Goal: Information Seeking & Learning: Learn about a topic

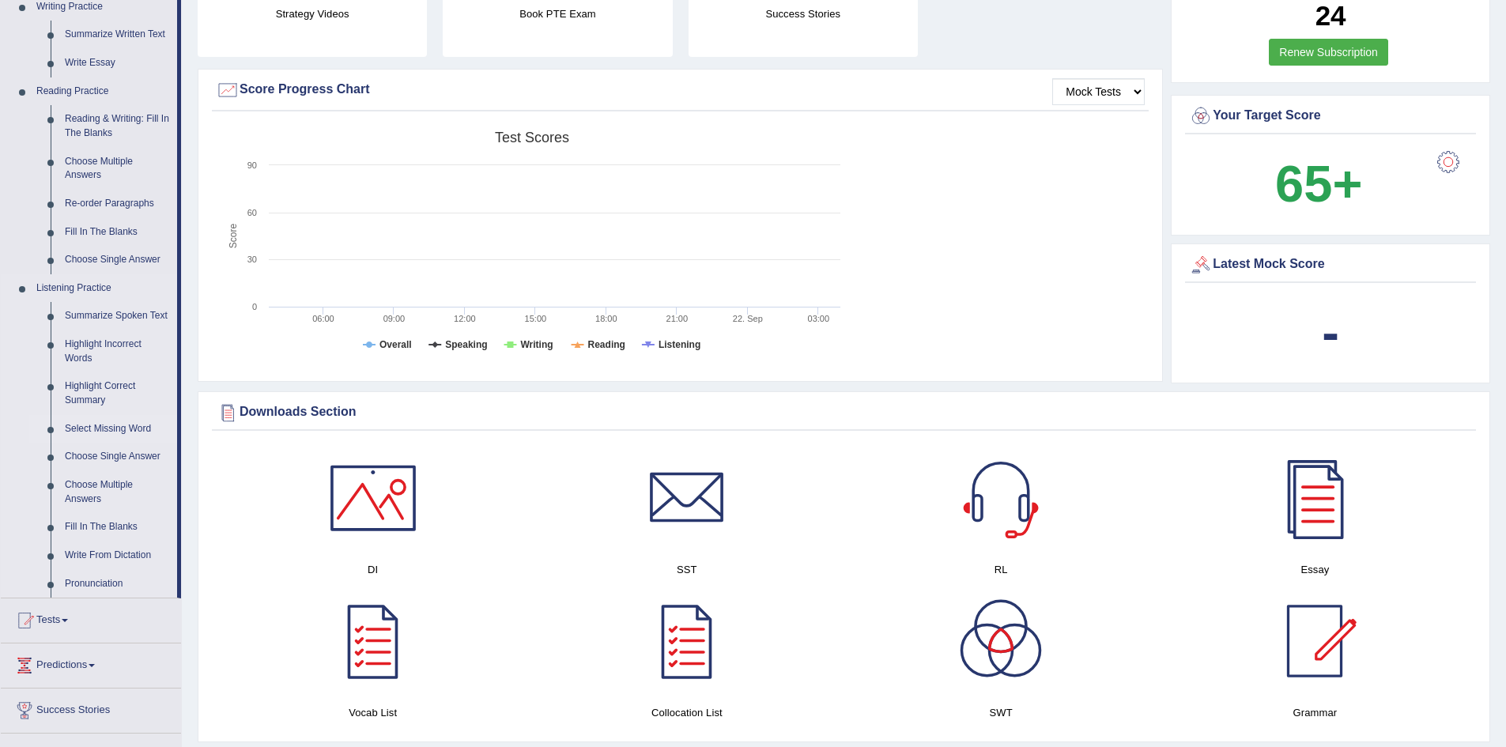
scroll to position [414, 0]
click at [102, 383] on link "Highlight Correct Summary" at bounding box center [117, 393] width 119 height 42
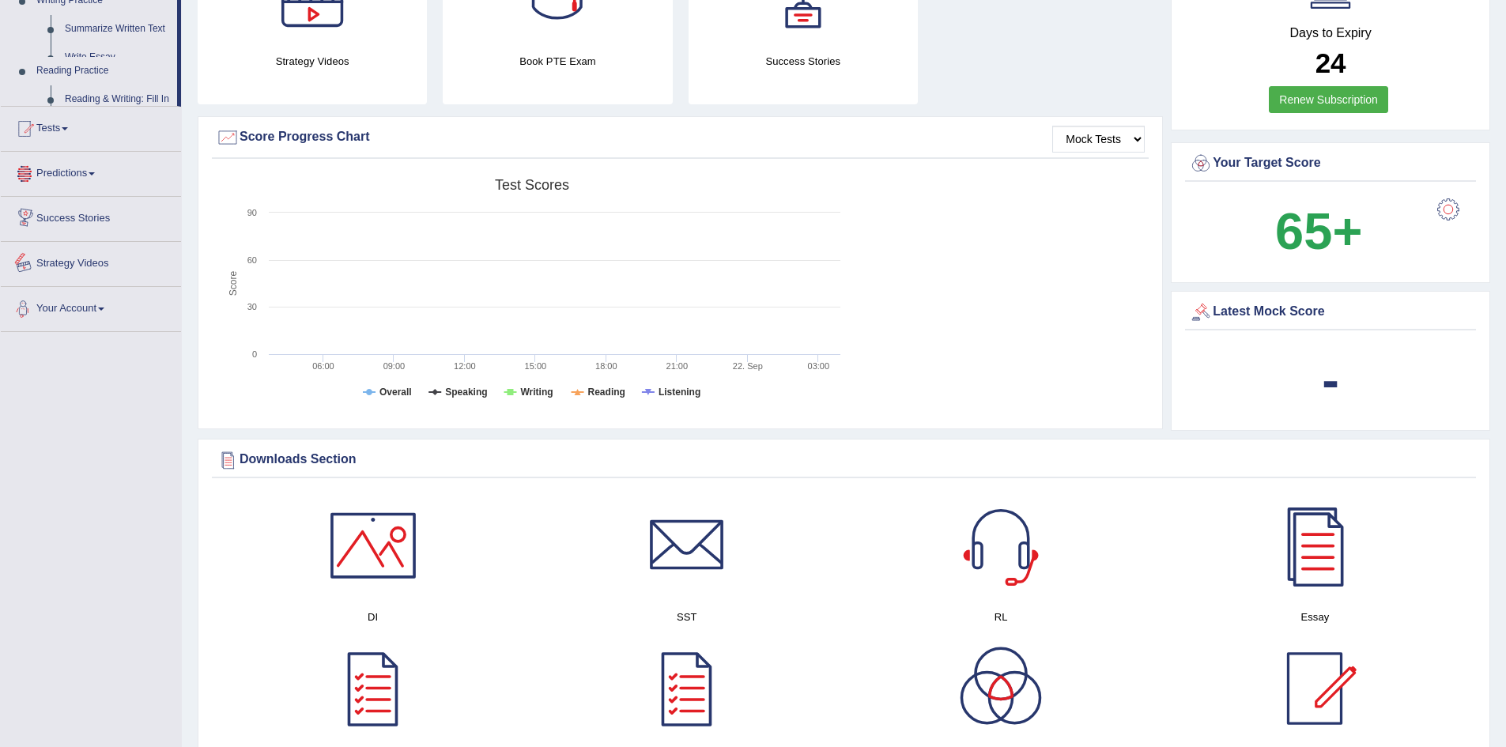
scroll to position [539, 0]
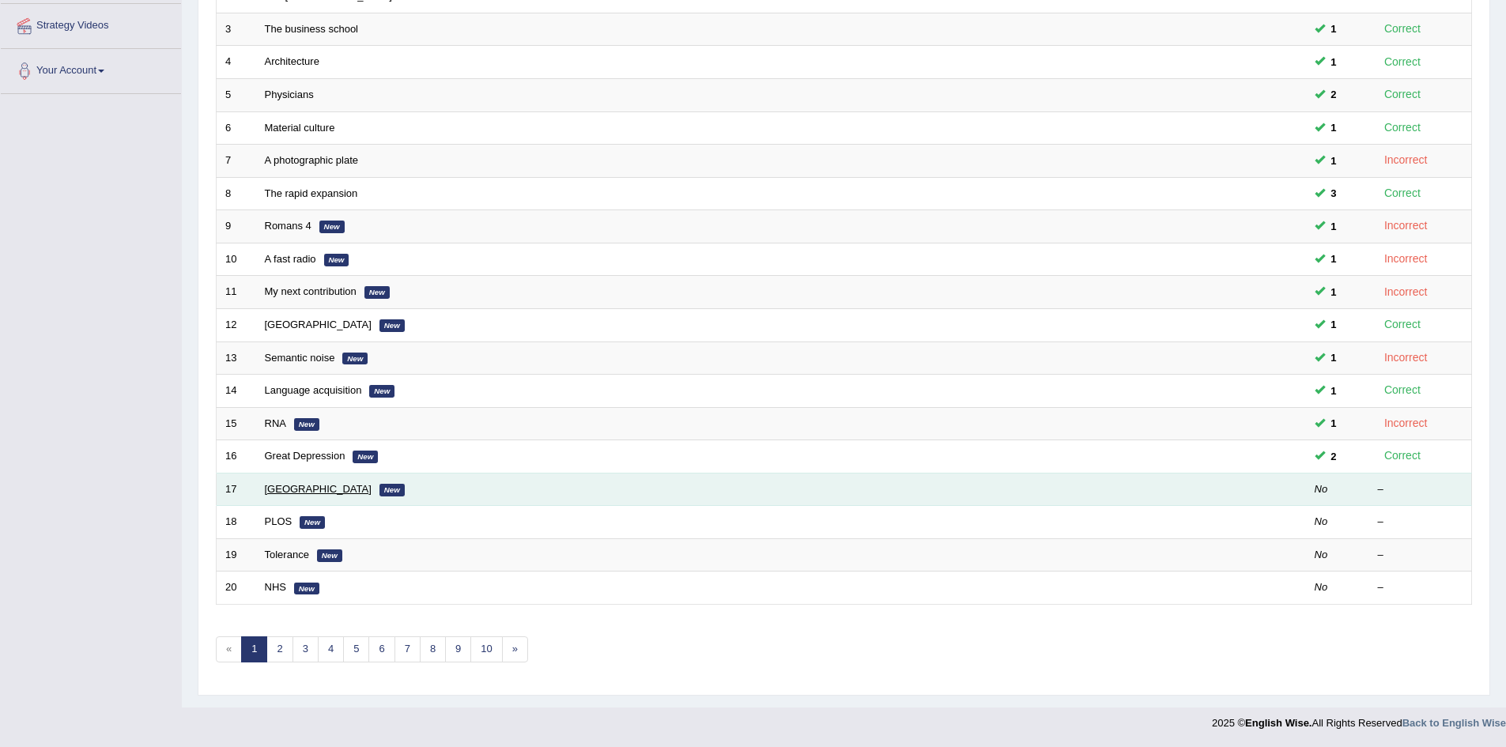
click at [289, 487] on link "[GEOGRAPHIC_DATA]" at bounding box center [318, 489] width 107 height 12
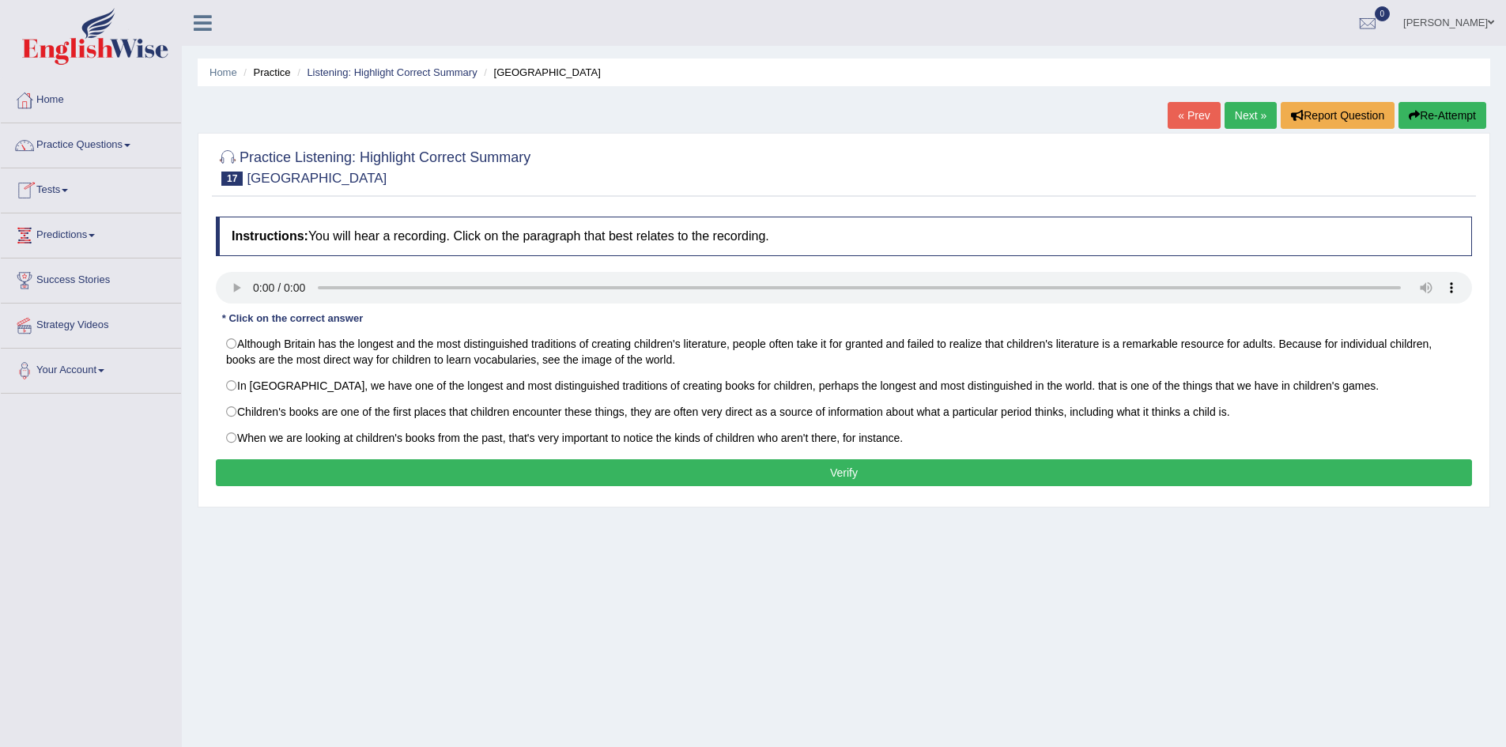
click at [85, 237] on link "Predictions" at bounding box center [91, 234] width 180 height 40
click at [95, 230] on link "Predictions" at bounding box center [89, 234] width 176 height 40
click at [105, 147] on link "Practice Questions" at bounding box center [91, 143] width 180 height 40
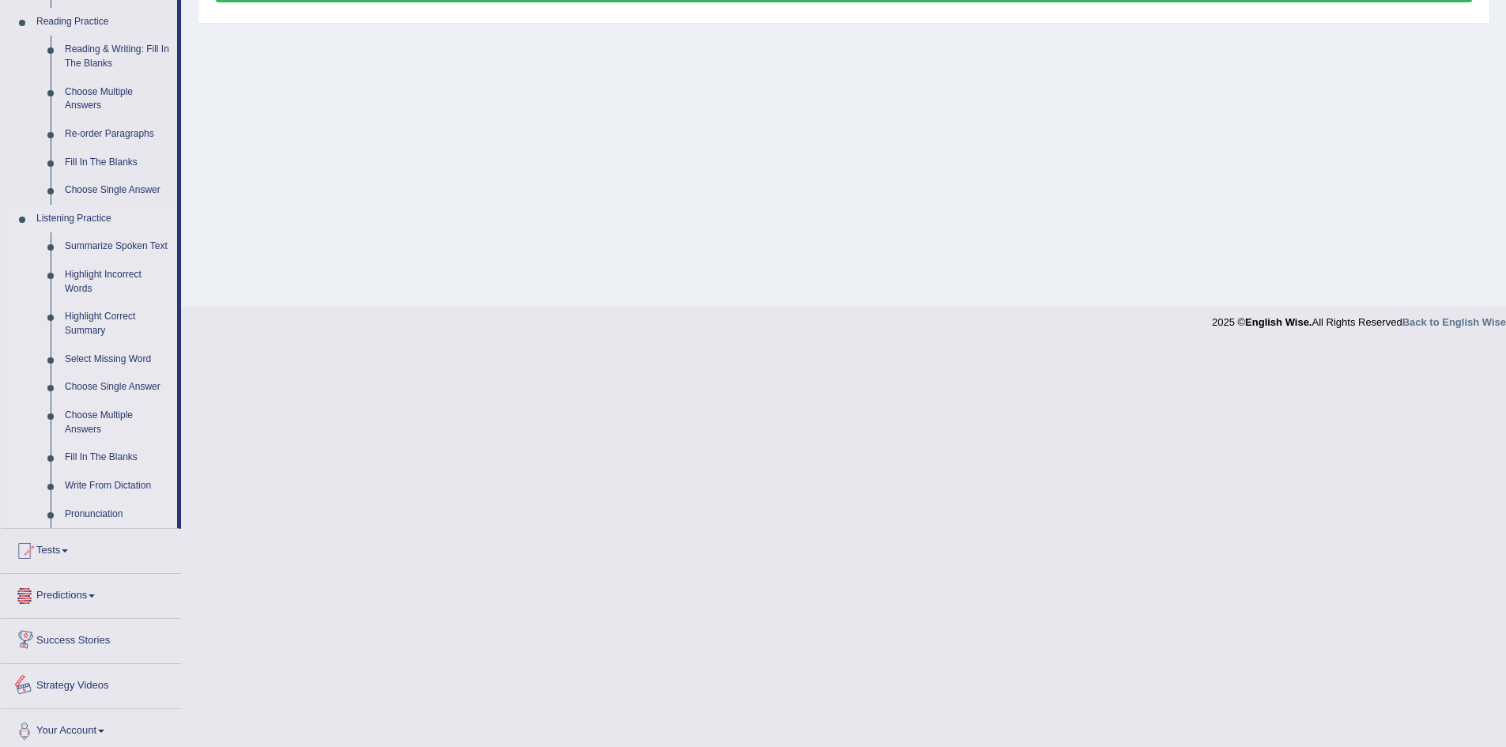
scroll to position [492, 0]
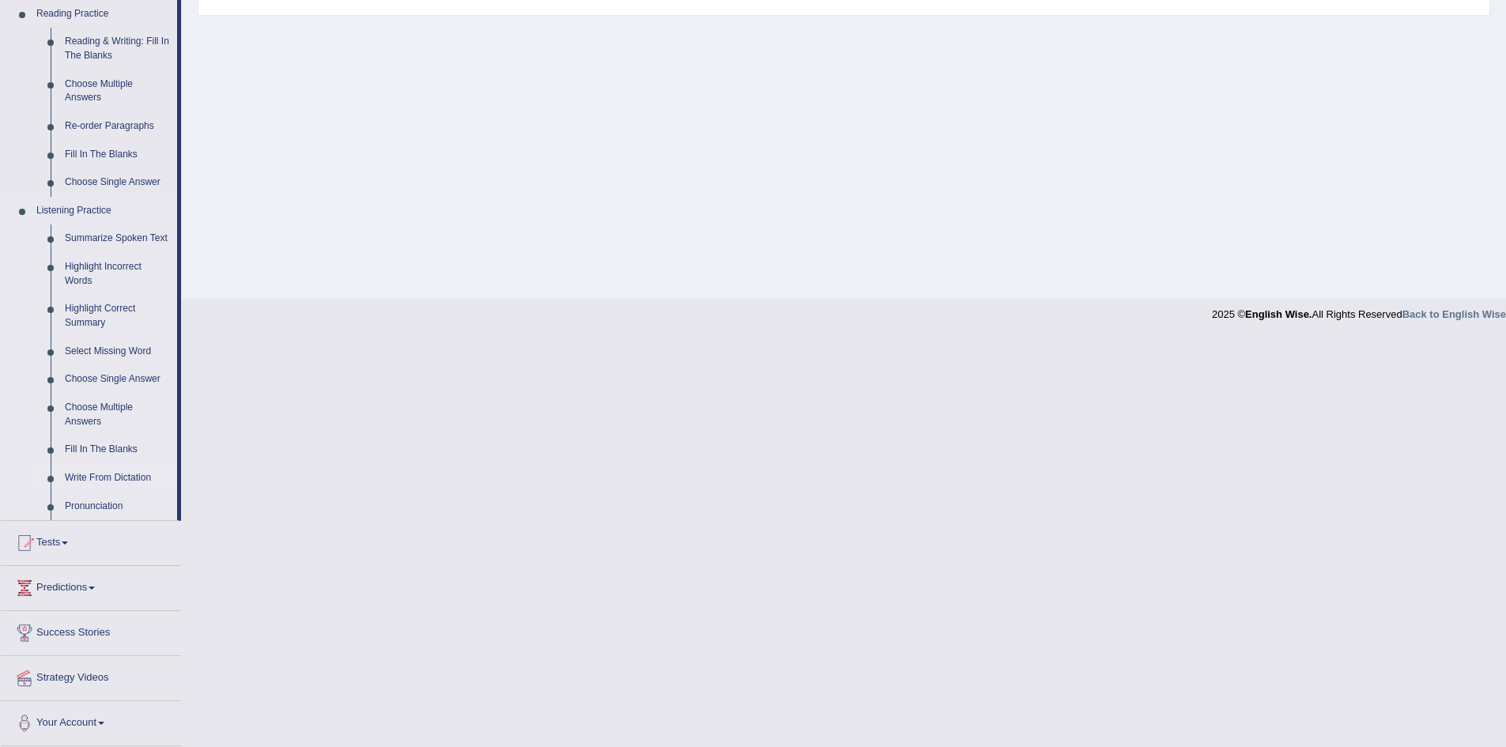
click at [98, 480] on link "Write From Dictation" at bounding box center [117, 478] width 119 height 28
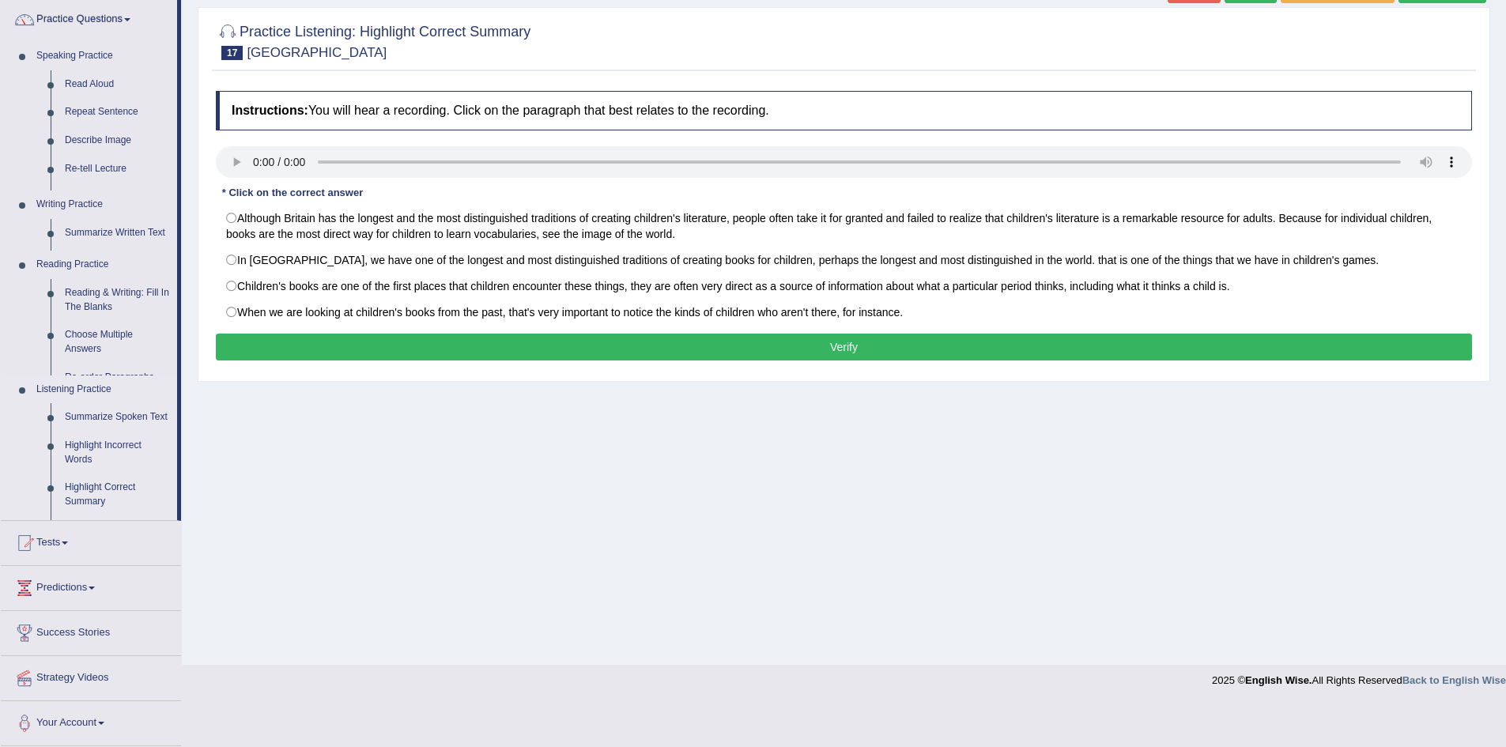
scroll to position [83, 0]
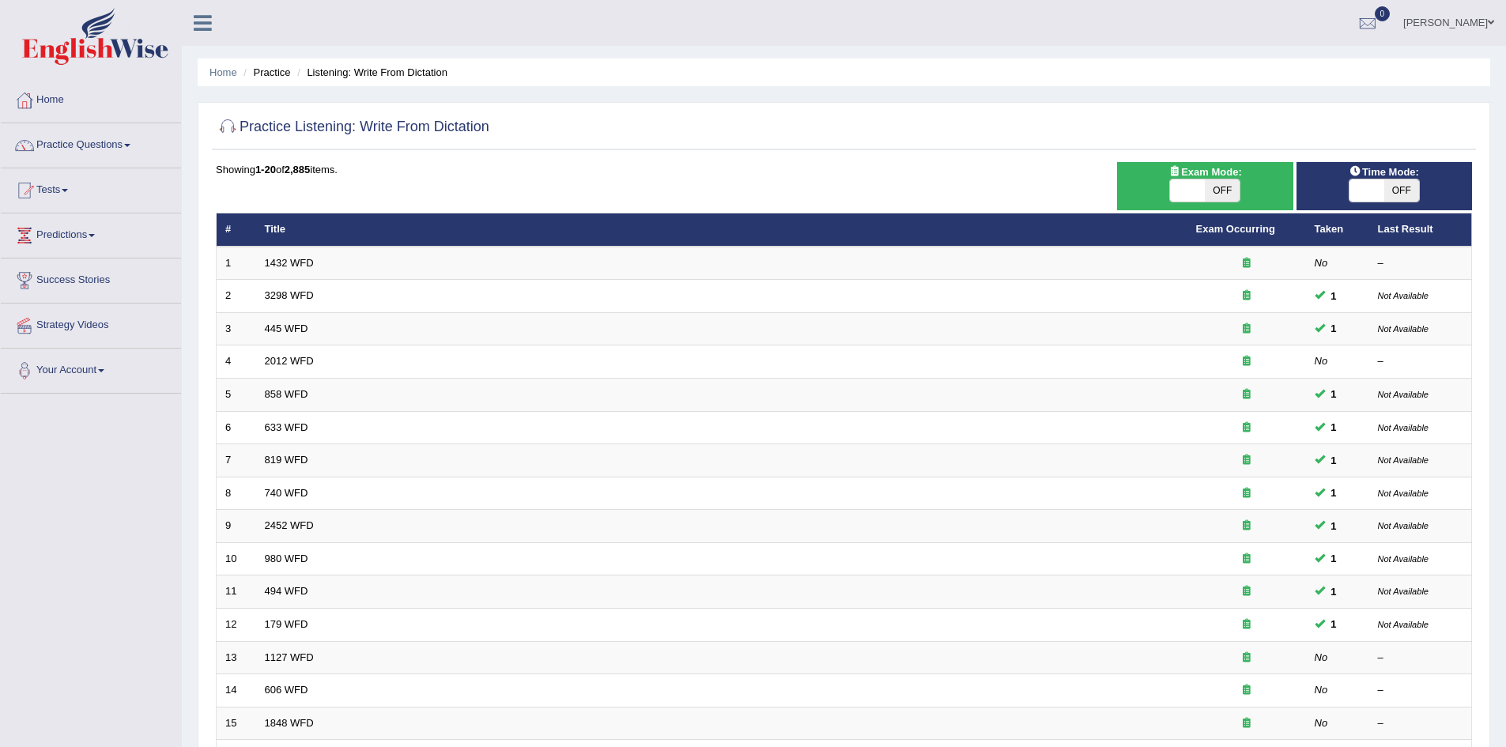
click at [630, 136] on div at bounding box center [844, 128] width 1257 height 32
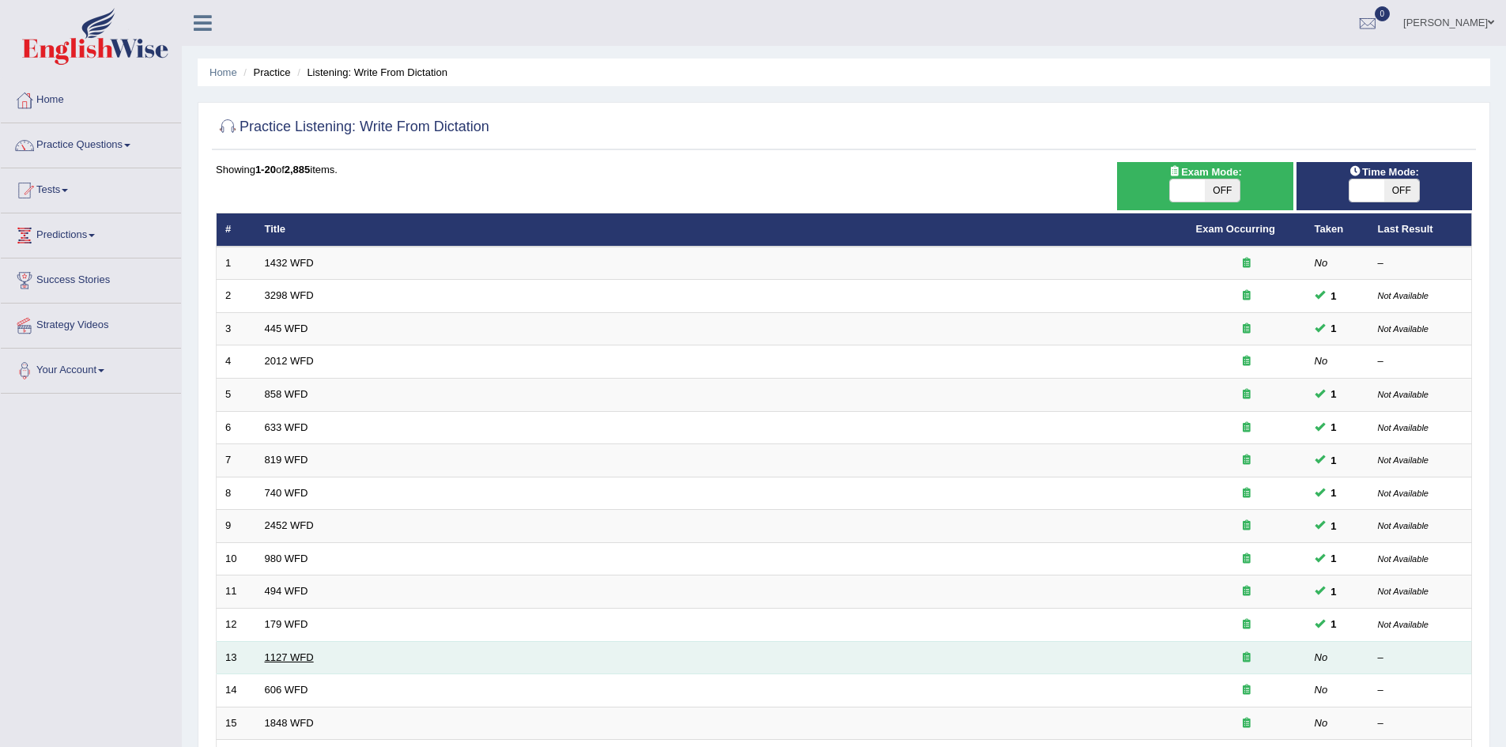
click at [293, 656] on link "1127 WFD" at bounding box center [289, 658] width 49 height 12
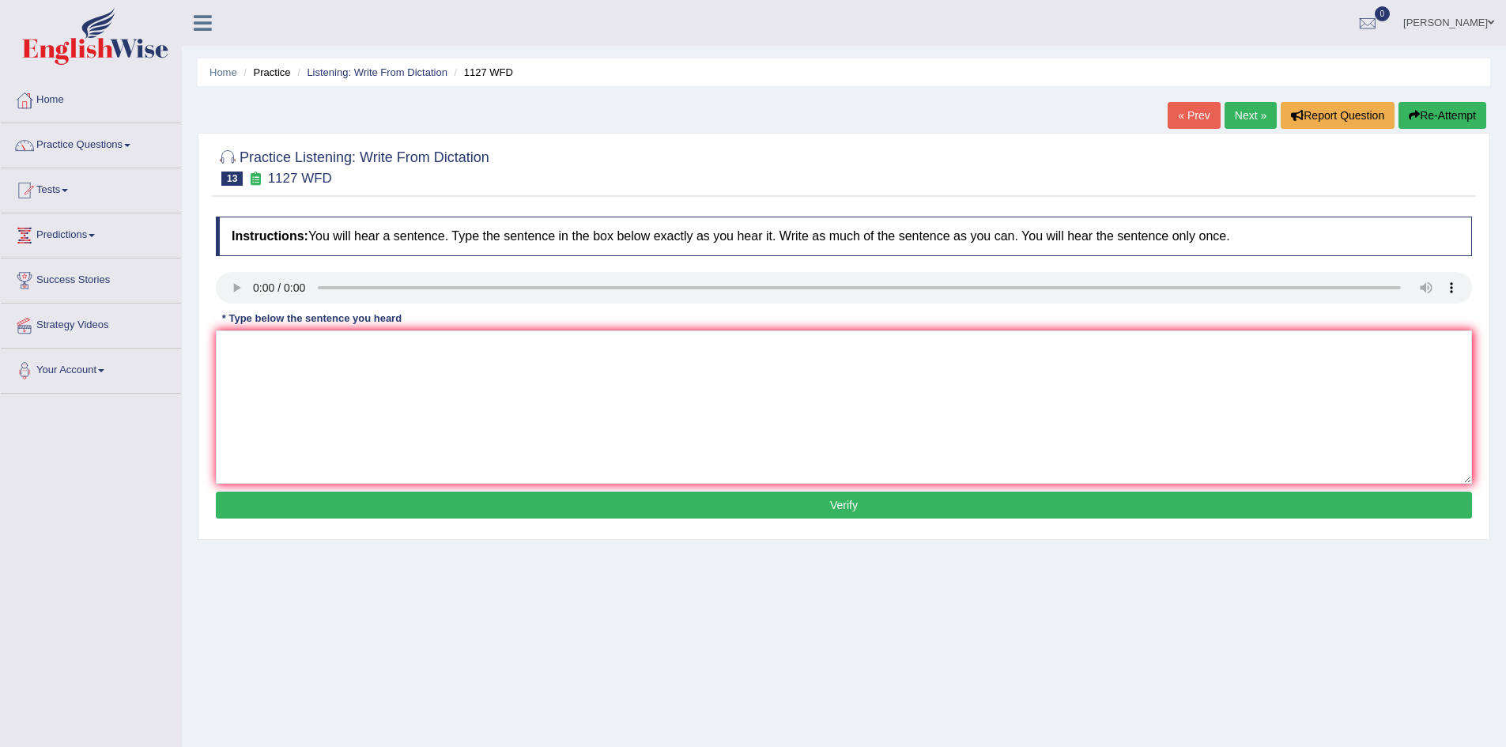
click at [205, 524] on div "Practice Listening: Write From Dictation 13 1127 WFD Instructions: You will hea…" at bounding box center [844, 336] width 1293 height 407
click at [278, 359] on textarea at bounding box center [844, 407] width 1257 height 153
drag, startPoint x: 520, startPoint y: 346, endPoint x: 503, endPoint y: 346, distance: 16.6
click at [503, 346] on textarea "A university degree is a requirement to enter any professions profession." at bounding box center [844, 407] width 1257 height 153
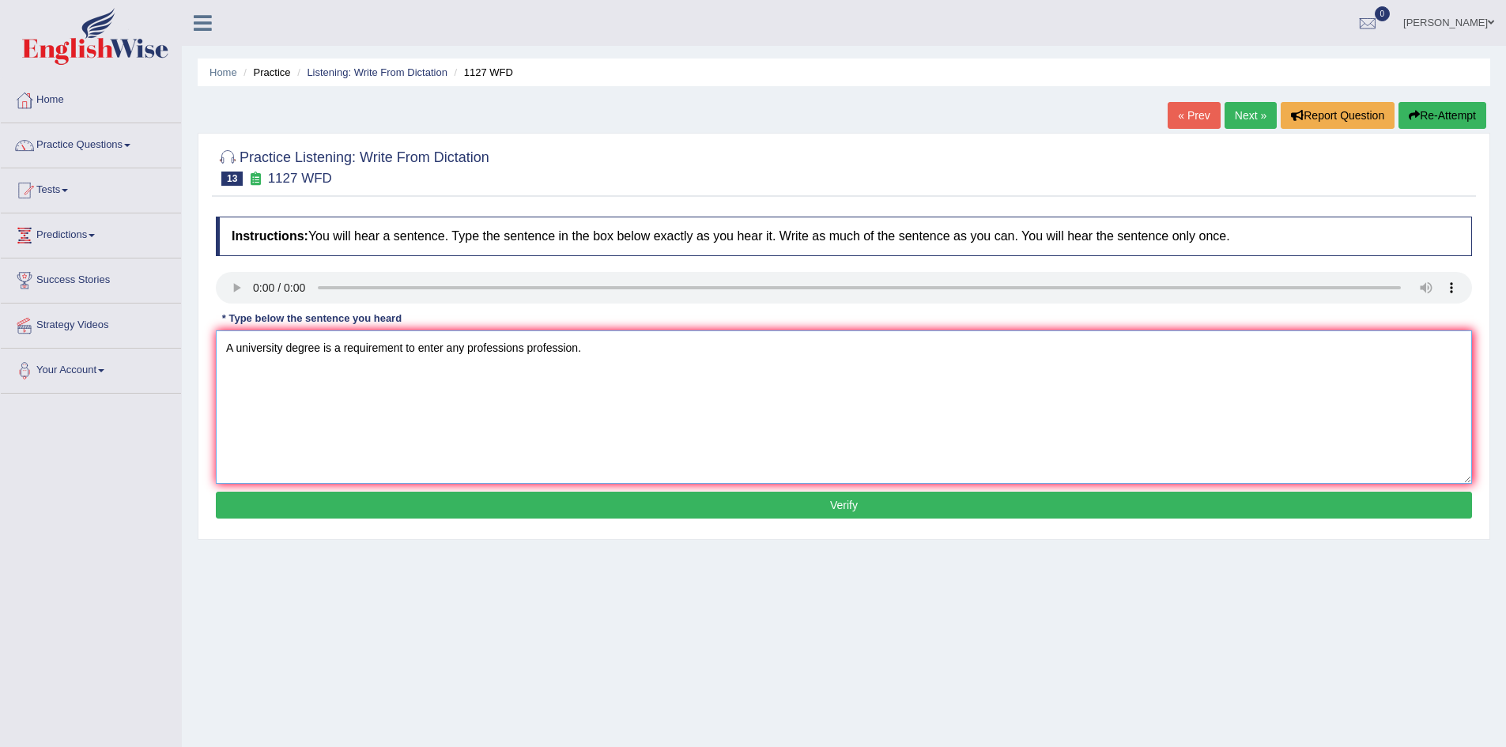
click at [516, 387] on textarea "A university degree is a requirement to enter any professions profession." at bounding box center [844, 407] width 1257 height 153
type textarea "A university degree is a requirement to enter any professions profession."
click at [594, 503] on button "Verify" at bounding box center [844, 505] width 1257 height 27
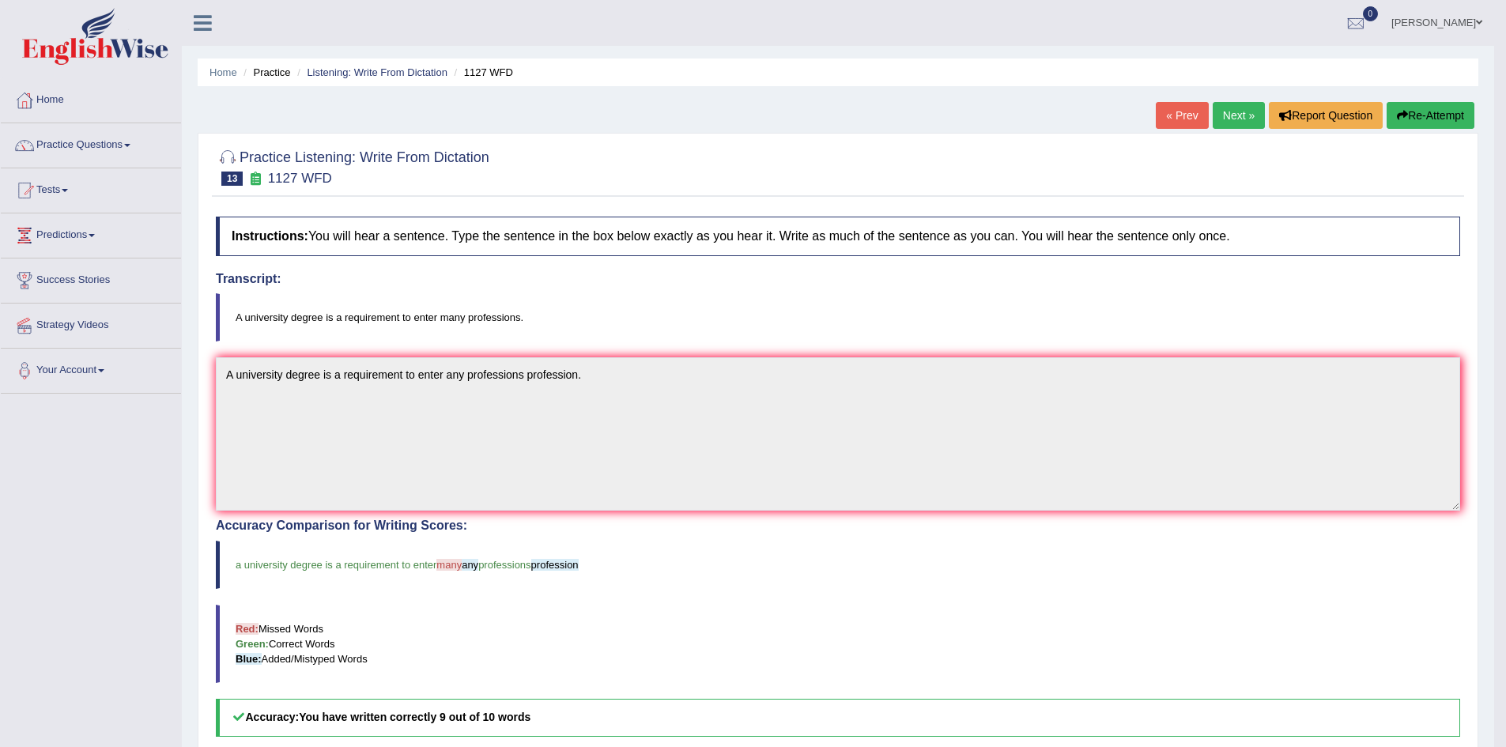
click at [1238, 125] on link "Next »" at bounding box center [1239, 115] width 52 height 27
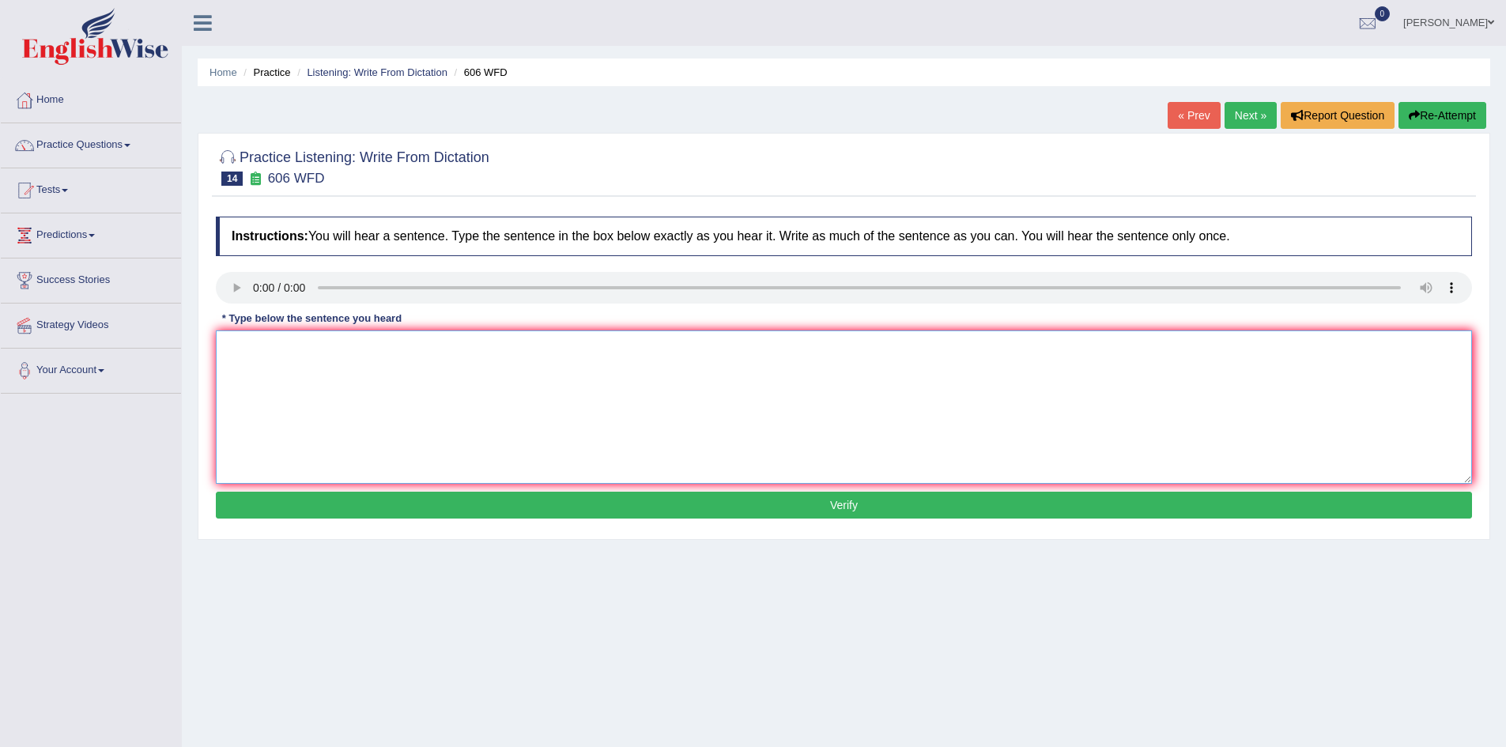
click at [250, 363] on textarea at bounding box center [844, 407] width 1257 height 153
click at [227, 349] on textarea "student was studing study in the lecture lectures letters in a and [GEOGRAPHIC_…" at bounding box center [844, 407] width 1257 height 153
click at [229, 347] on textarea "student was studing study in the lecture lectures letters in a and [GEOGRAPHIC_…" at bounding box center [844, 407] width 1257 height 153
click at [266, 350] on textarea "Student was studing study in the lecture lectures letters in a and [GEOGRAPHIC_…" at bounding box center [844, 407] width 1257 height 153
type textarea "Student students was studying study in the lecture lectures letters in a and [G…"
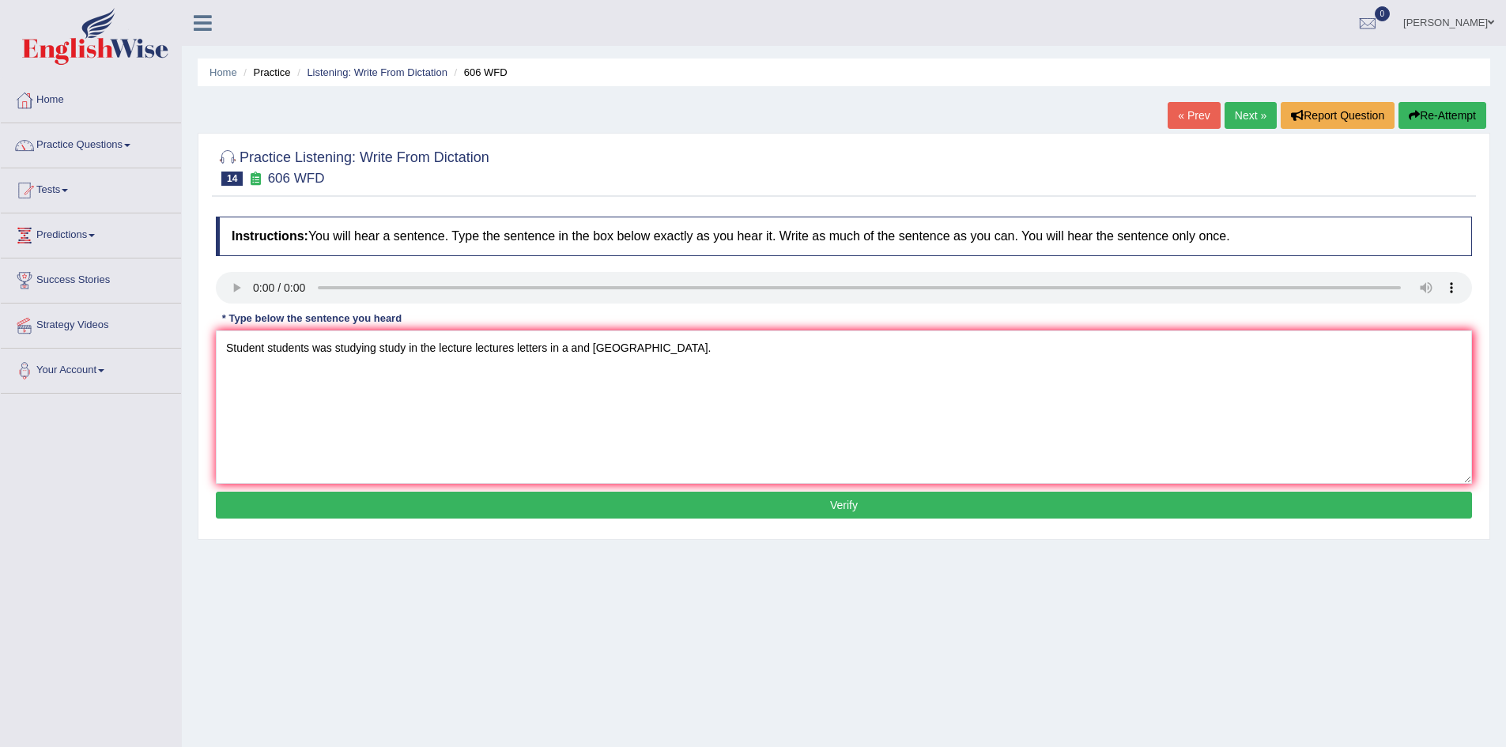
click at [604, 510] on button "Verify" at bounding box center [844, 505] width 1257 height 27
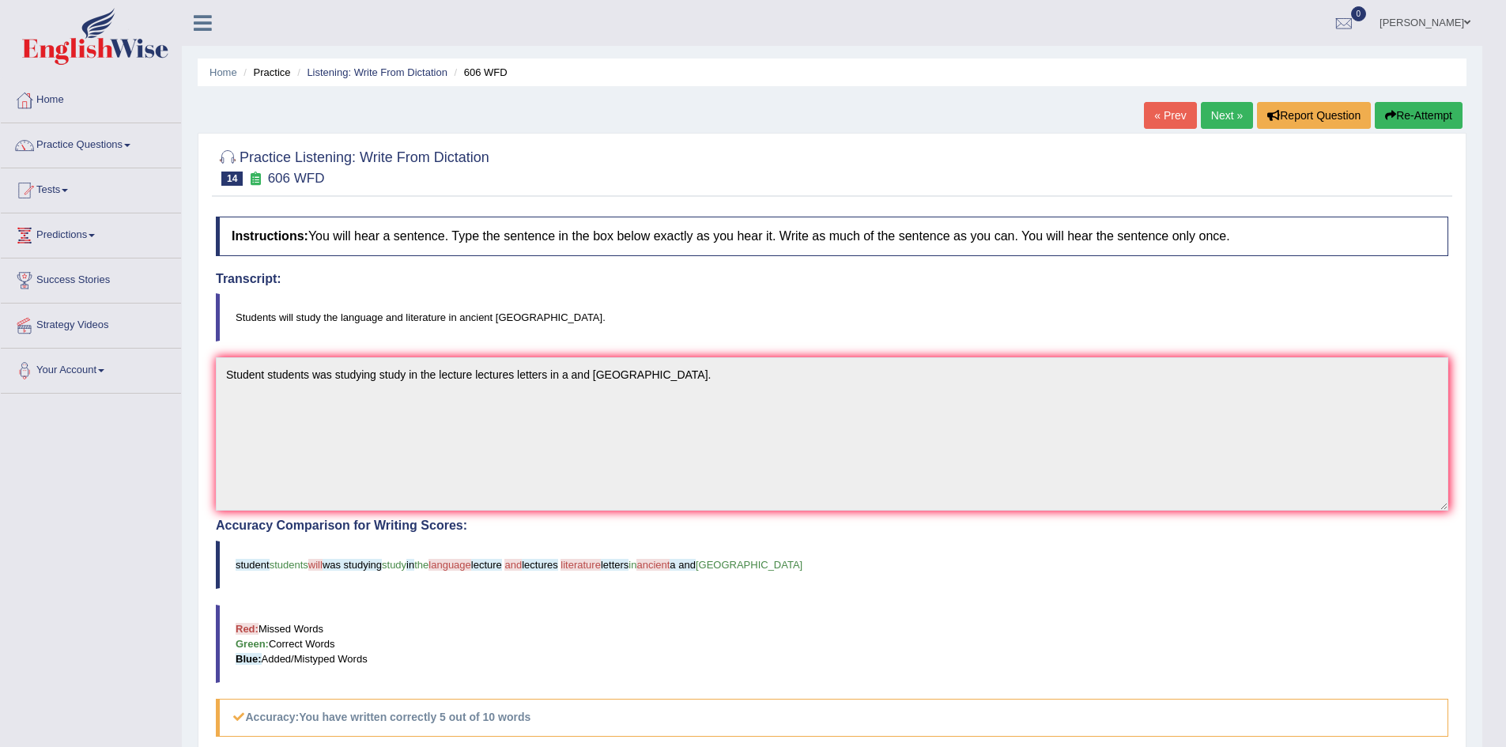
click at [1218, 126] on link "Next »" at bounding box center [1227, 115] width 52 height 27
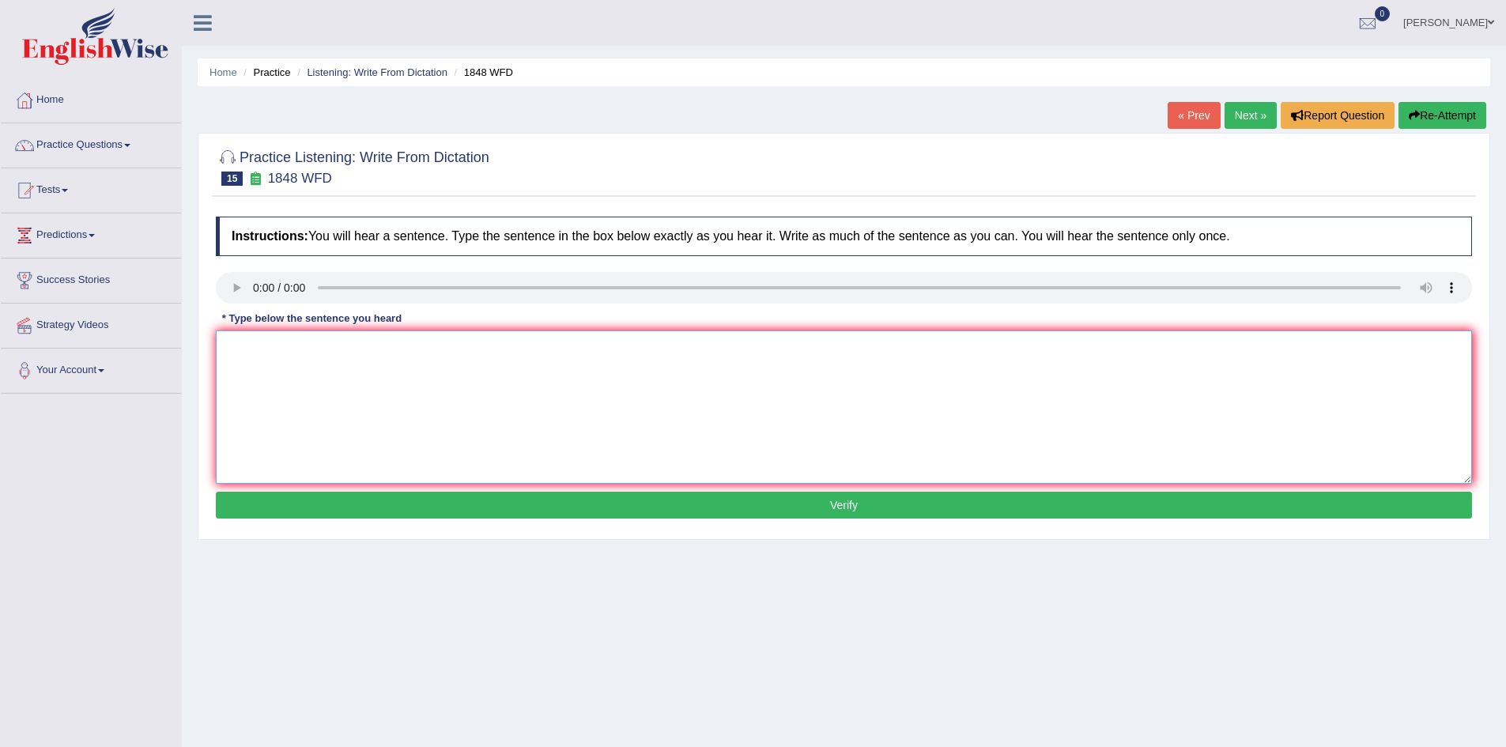
click at [278, 371] on textarea at bounding box center [844, 407] width 1257 height 153
type textarea "Students must present valid identification to enroll in course."
click at [811, 510] on button "Verify" at bounding box center [844, 505] width 1257 height 27
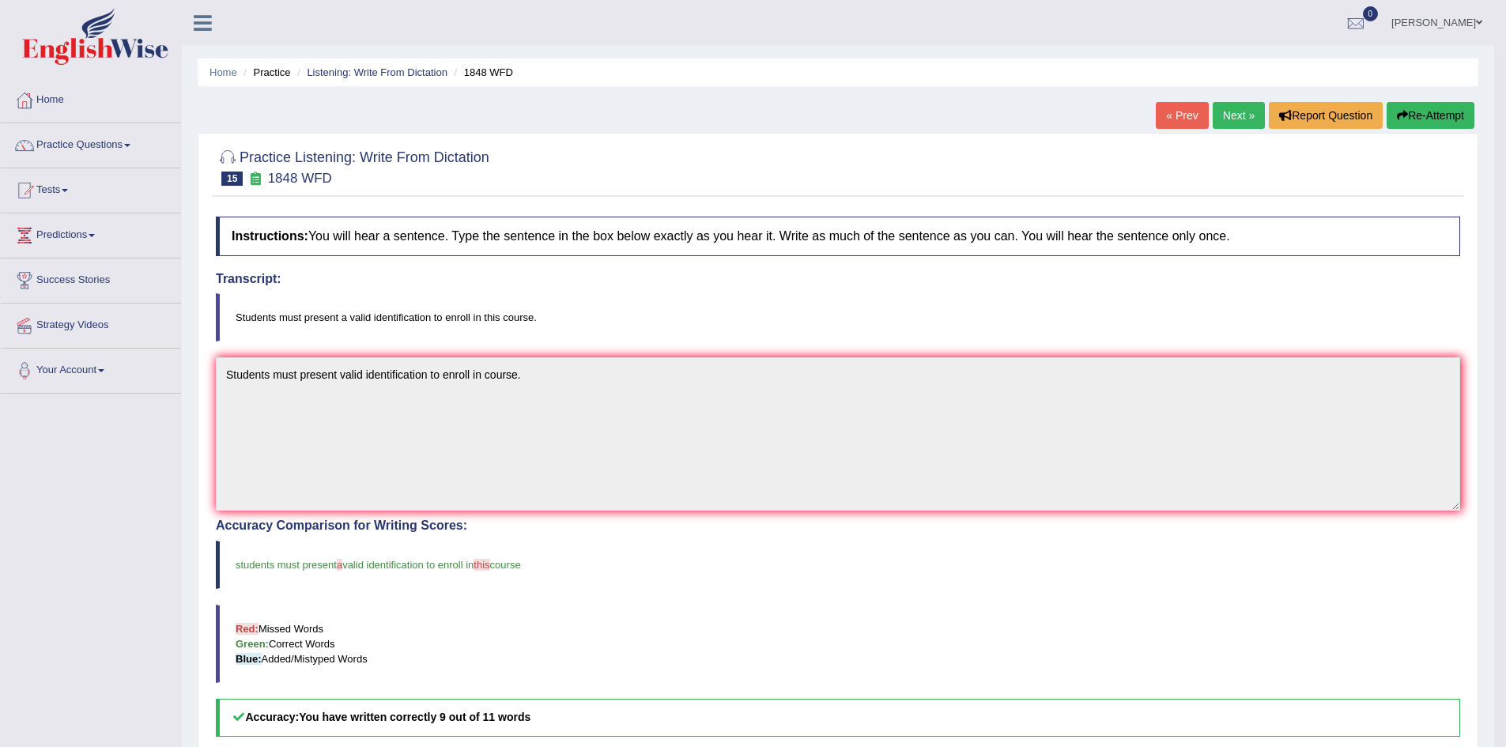
click at [1217, 120] on link "Next »" at bounding box center [1239, 115] width 52 height 27
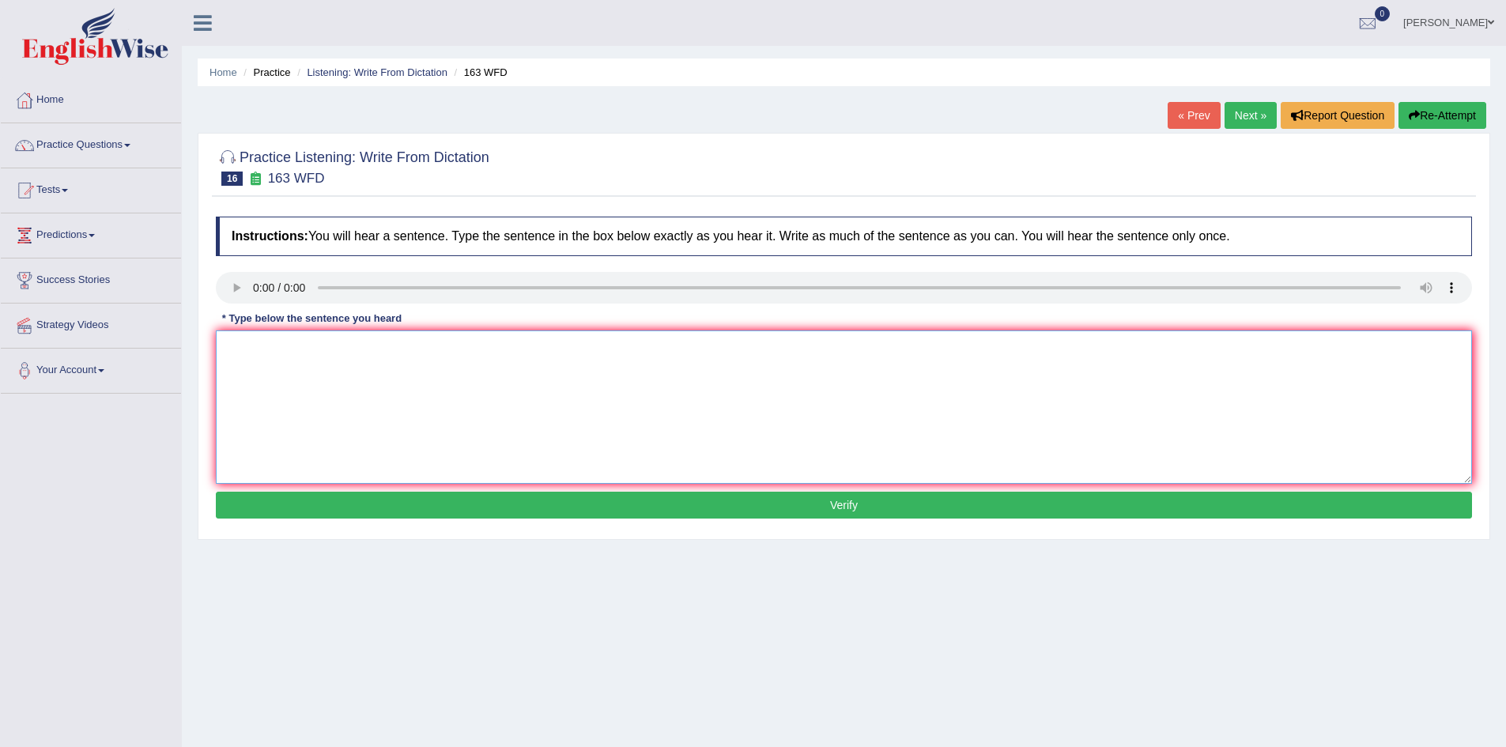
click at [296, 403] on textarea at bounding box center [844, 407] width 1257 height 153
click at [775, 395] on textarea "A number of assignments will be submitted to the cionferebnce" at bounding box center [844, 407] width 1257 height 153
type textarea "A number of assignments will be submitted to the conference."
click at [768, 507] on button "Verify" at bounding box center [844, 505] width 1257 height 27
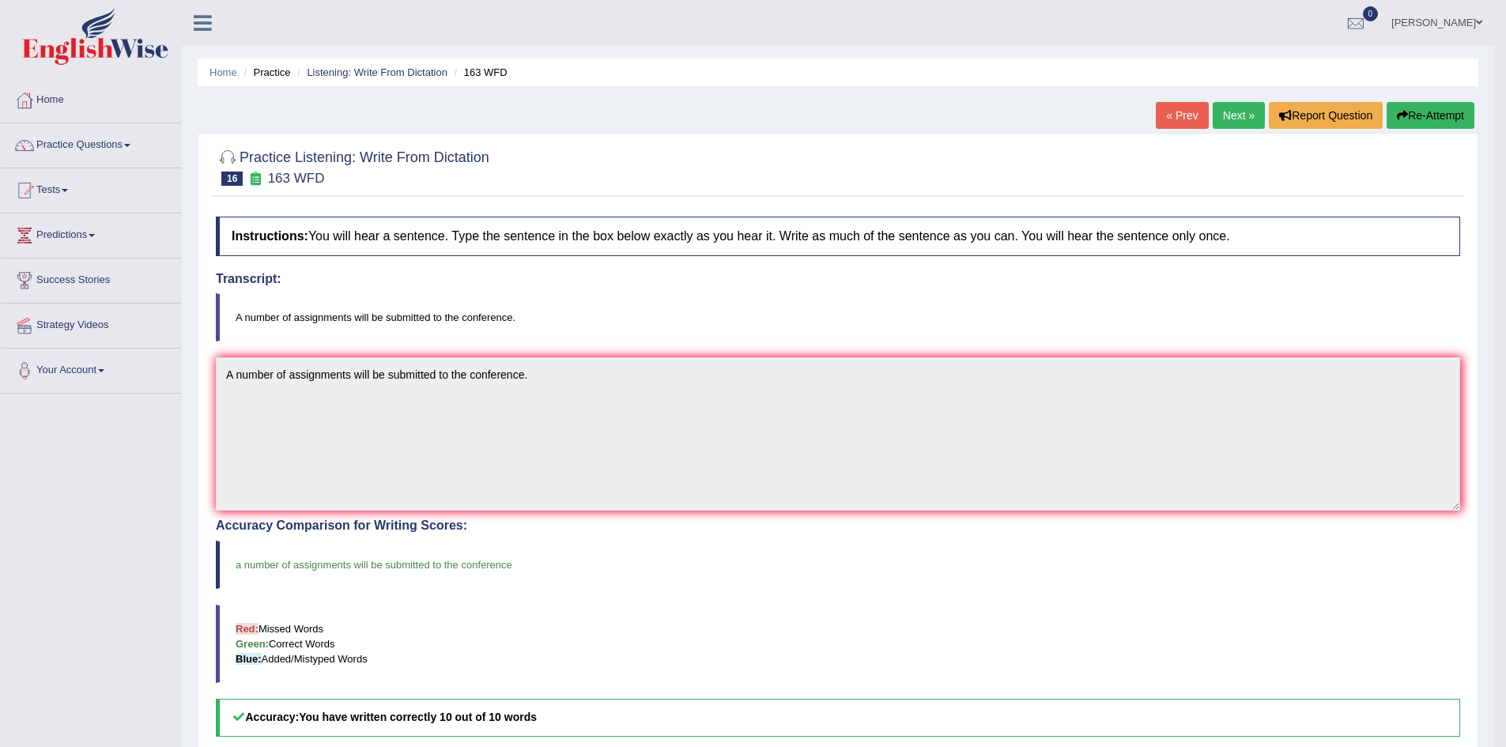
click at [1237, 114] on link "Next »" at bounding box center [1239, 115] width 52 height 27
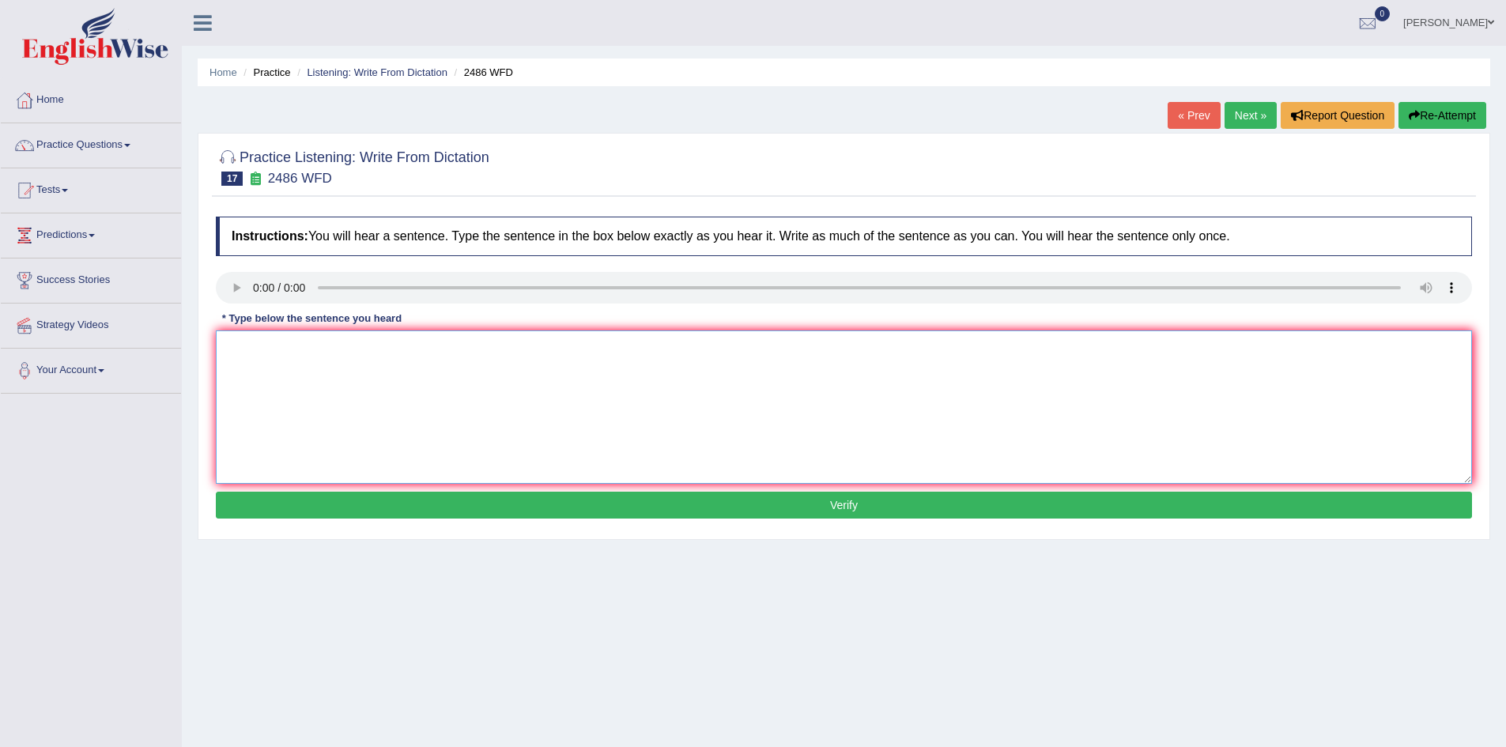
click at [299, 362] on textarea at bounding box center [844, 407] width 1257 height 153
click at [271, 349] on textarea "It is quitw clear that your facial expresssions are totally different across th…" at bounding box center [844, 407] width 1257 height 153
click at [645, 424] on textarea "It is quite clear that your facial expresssions are totally different across th…" at bounding box center [844, 407] width 1257 height 153
click at [815, 415] on textarea "It is quite clear that your facial expressions are totally different across the…" at bounding box center [844, 407] width 1257 height 153
type textarea "It is quite clear that your facial expressions are totally different across the…"
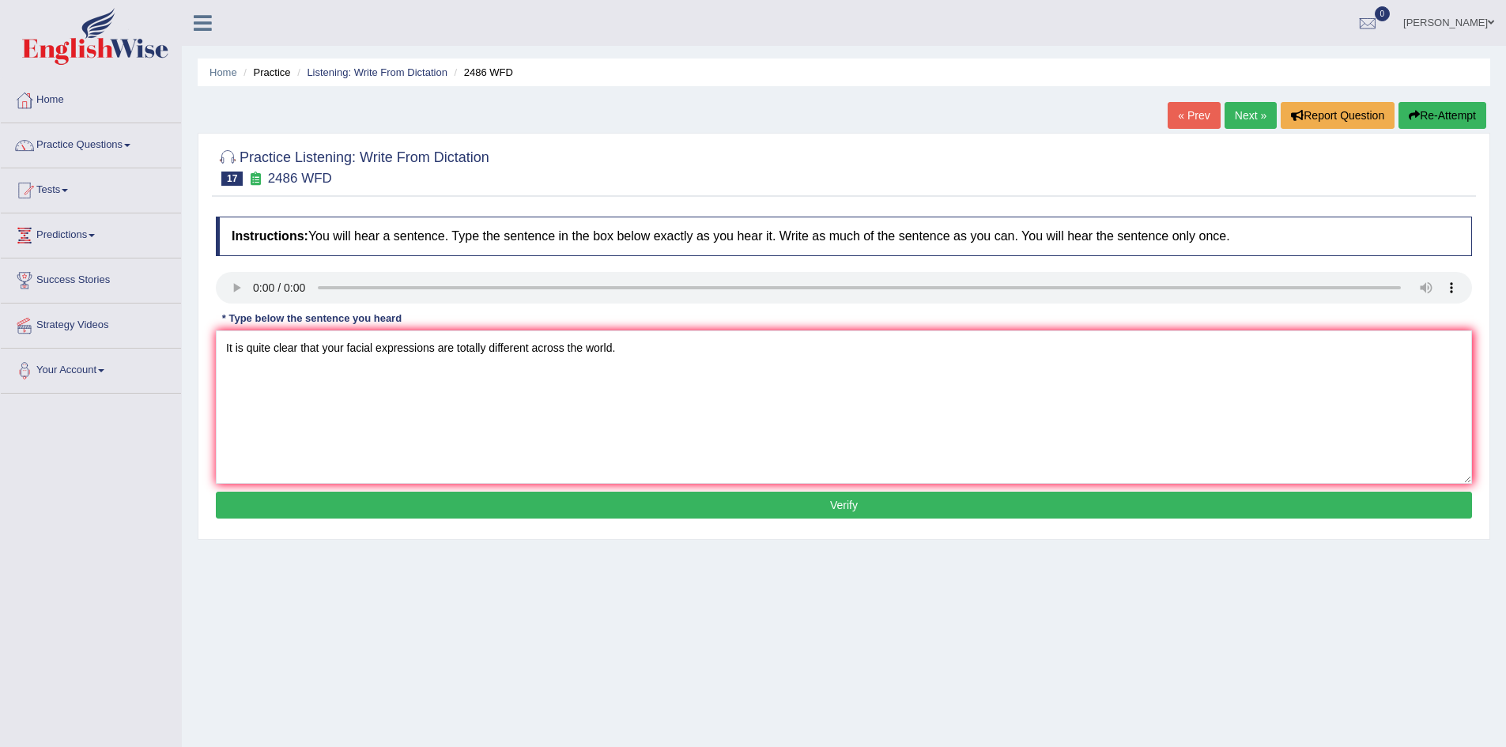
click at [626, 505] on button "Verify" at bounding box center [844, 505] width 1257 height 27
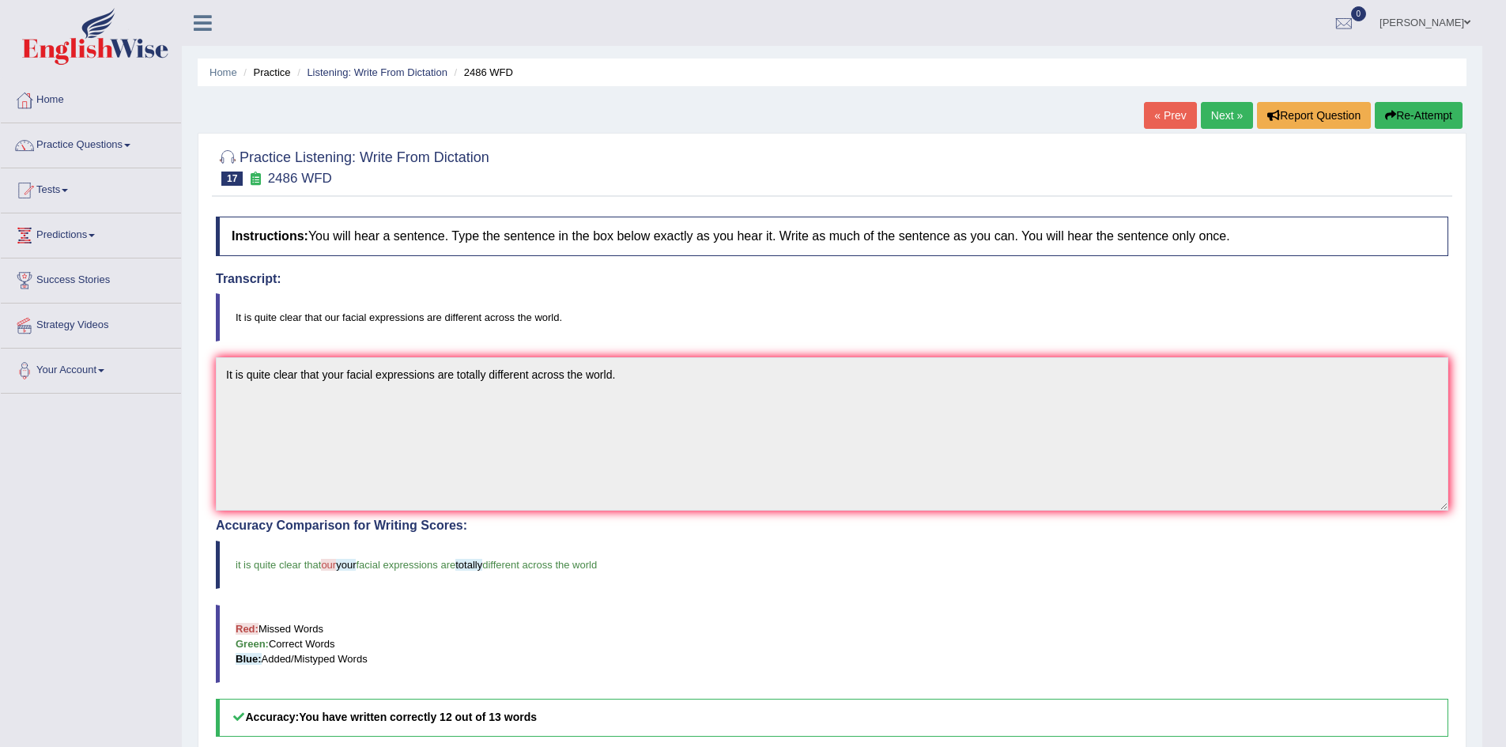
click at [1217, 109] on link "Next »" at bounding box center [1227, 115] width 52 height 27
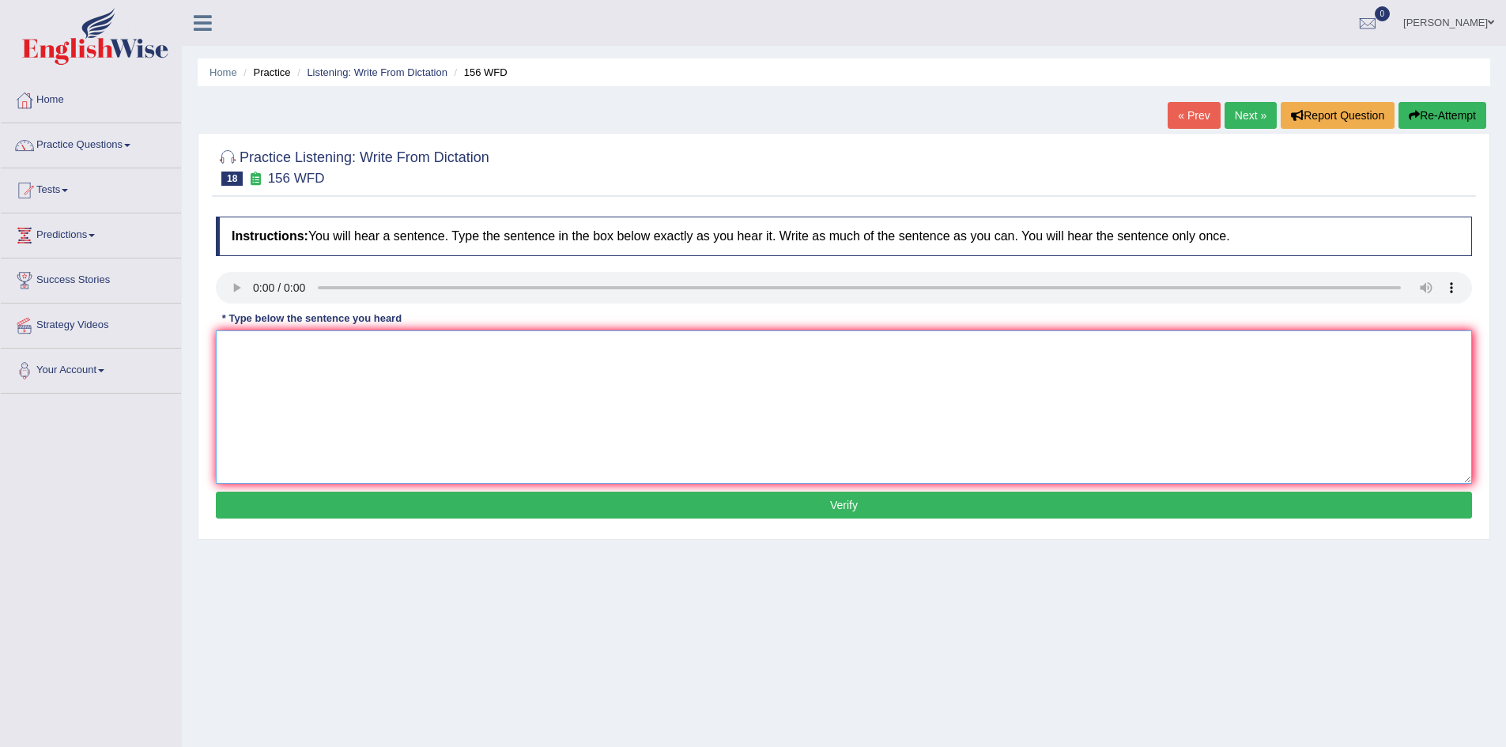
click at [420, 376] on textarea at bounding box center [844, 407] width 1257 height 153
type textarea "A"
drag, startPoint x: 273, startPoint y: 350, endPoint x: 257, endPoint y: 348, distance: 15.9
click at [257, 348] on textarea "assignmmets are due by tomorrow" at bounding box center [844, 407] width 1257 height 153
click at [277, 350] on textarea "assignmmets are due by tomorrow" at bounding box center [844, 407] width 1257 height 153
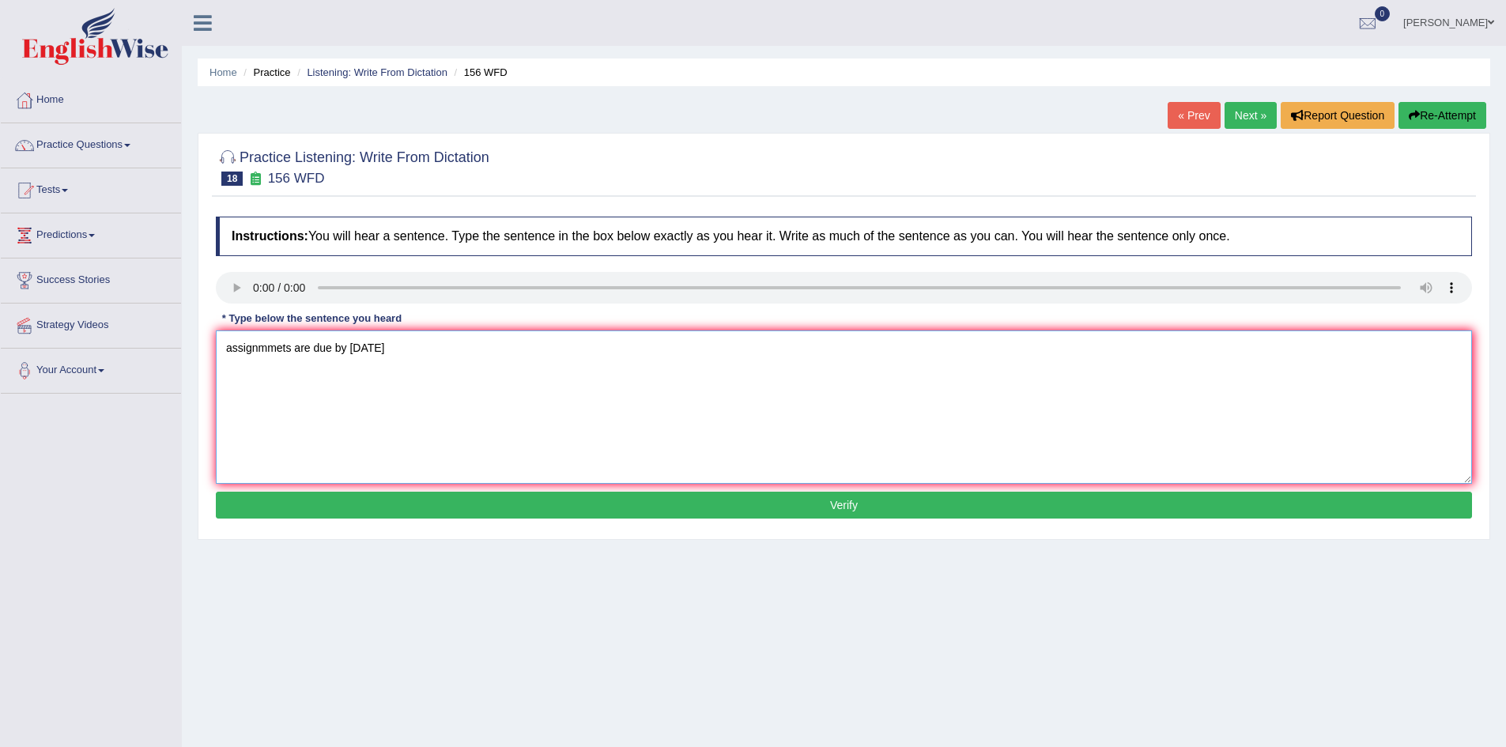
click at [277, 350] on textarea "assignmmets are due by tomorrow" at bounding box center [844, 407] width 1257 height 153
click at [278, 352] on textarea "assignmeets are due by tomorrow" at bounding box center [844, 407] width 1257 height 153
click at [812, 466] on textarea "assignments are due by tomorrow" at bounding box center [844, 407] width 1257 height 153
type textarea "assignments are due by tomorrow."
click at [592, 502] on button "Verify" at bounding box center [844, 505] width 1257 height 27
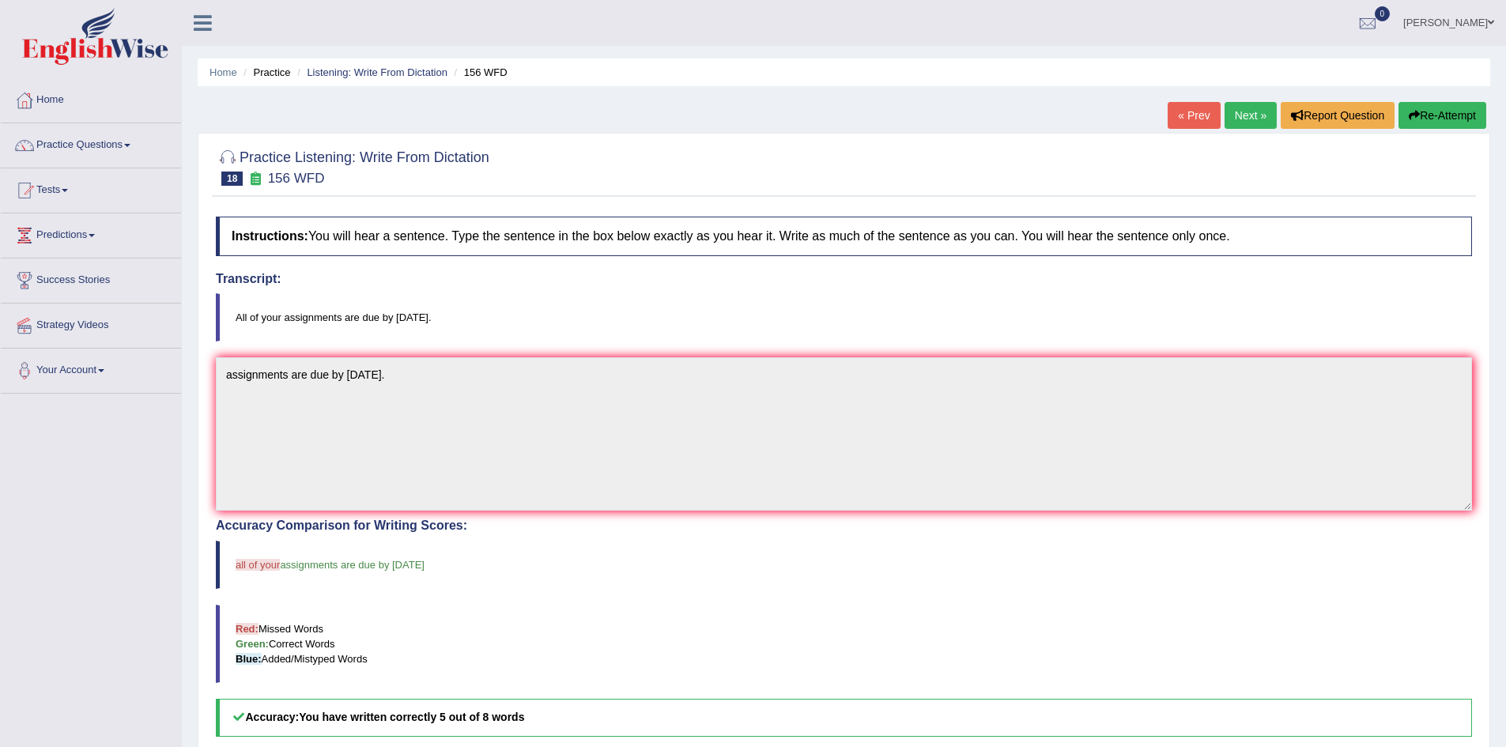
click at [1239, 116] on link "Next »" at bounding box center [1251, 115] width 52 height 27
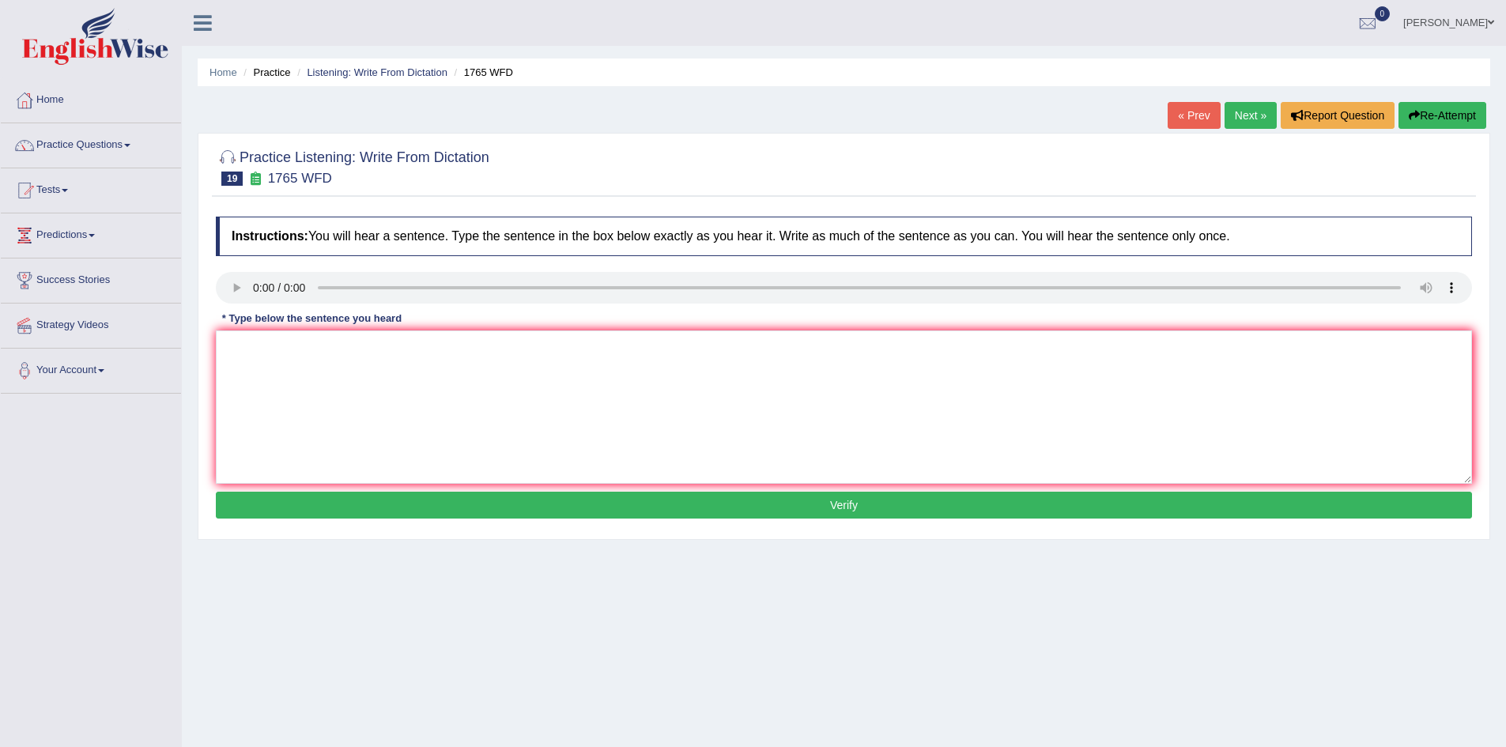
click at [184, 289] on div "Home Practice Listening: Write From Dictation 1765 WFD « Prev Next » Report Que…" at bounding box center [844, 395] width 1325 height 791
click at [237, 308] on div "Instructions: You will hear a sentence. Type the sentence in the box below exac…" at bounding box center [844, 370] width 1264 height 323
click at [259, 391] on textarea at bounding box center [844, 407] width 1257 height 153
click at [257, 350] on textarea "Applictions for showing accomodation must be completed in by two months in adva…" at bounding box center [844, 407] width 1257 height 153
click at [864, 417] on textarea "Applications for showing accommodation must be completed in by two months in ad…" at bounding box center [844, 407] width 1257 height 153
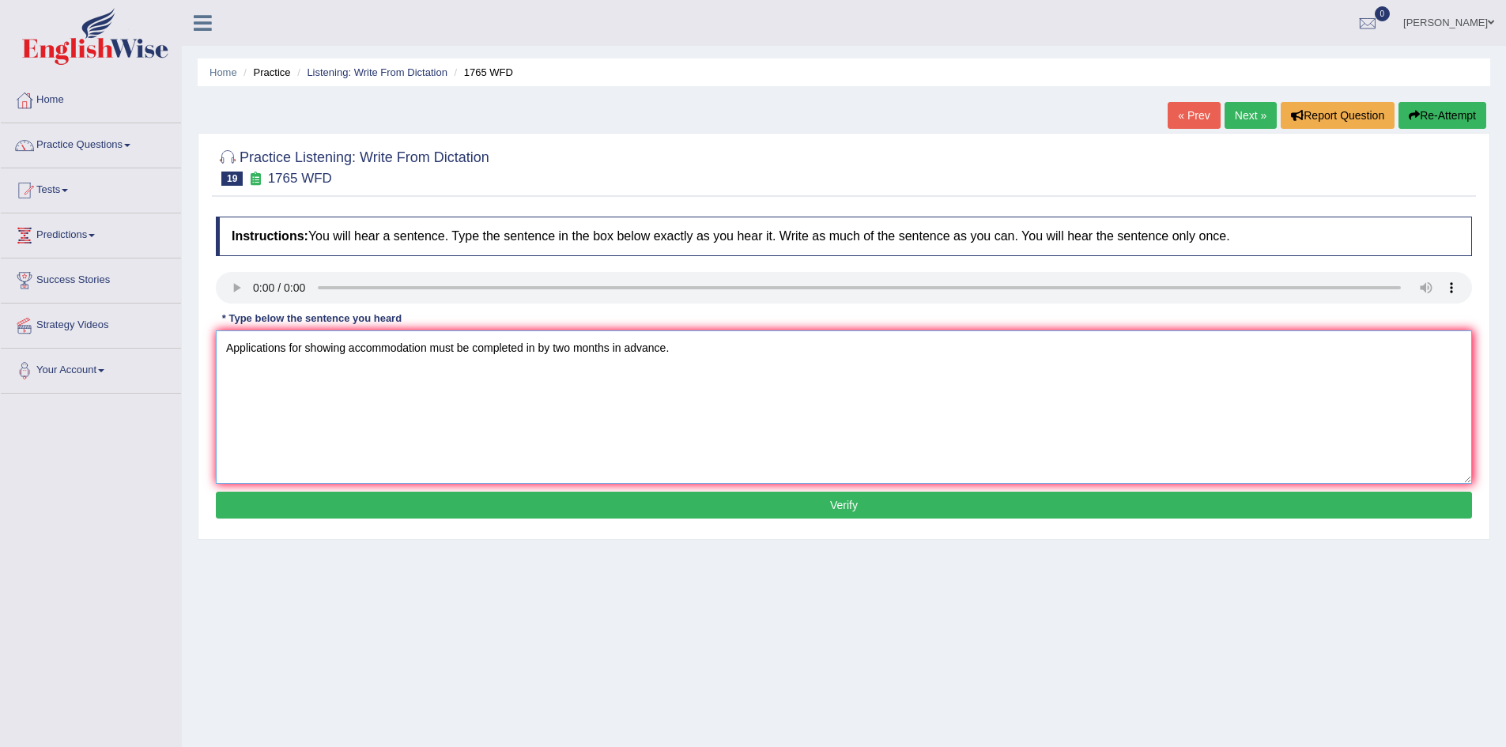
type textarea "Applications for showing accommodation must be completed in by two months in ad…"
click at [750, 508] on button "Verify" at bounding box center [844, 505] width 1257 height 27
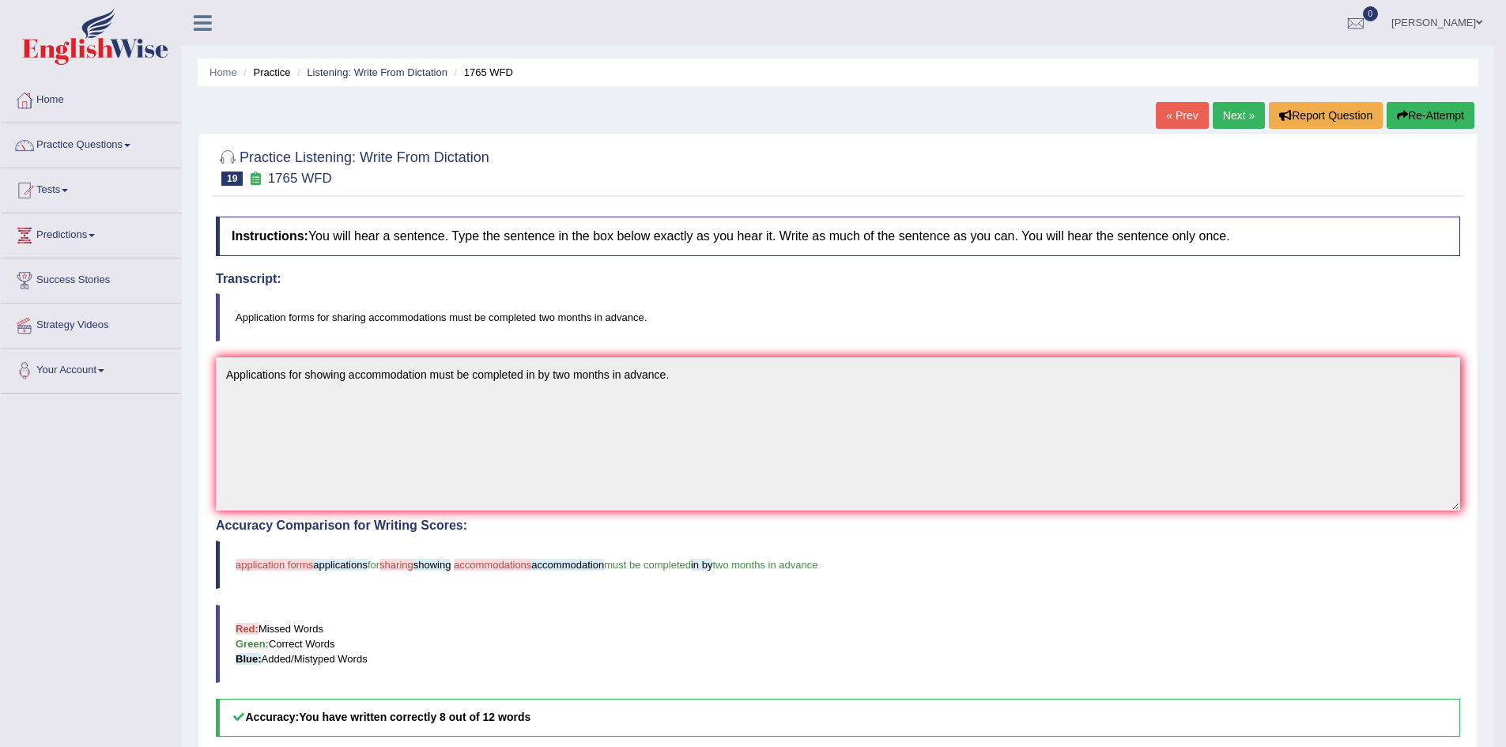
click at [1238, 115] on link "Next »" at bounding box center [1239, 115] width 52 height 27
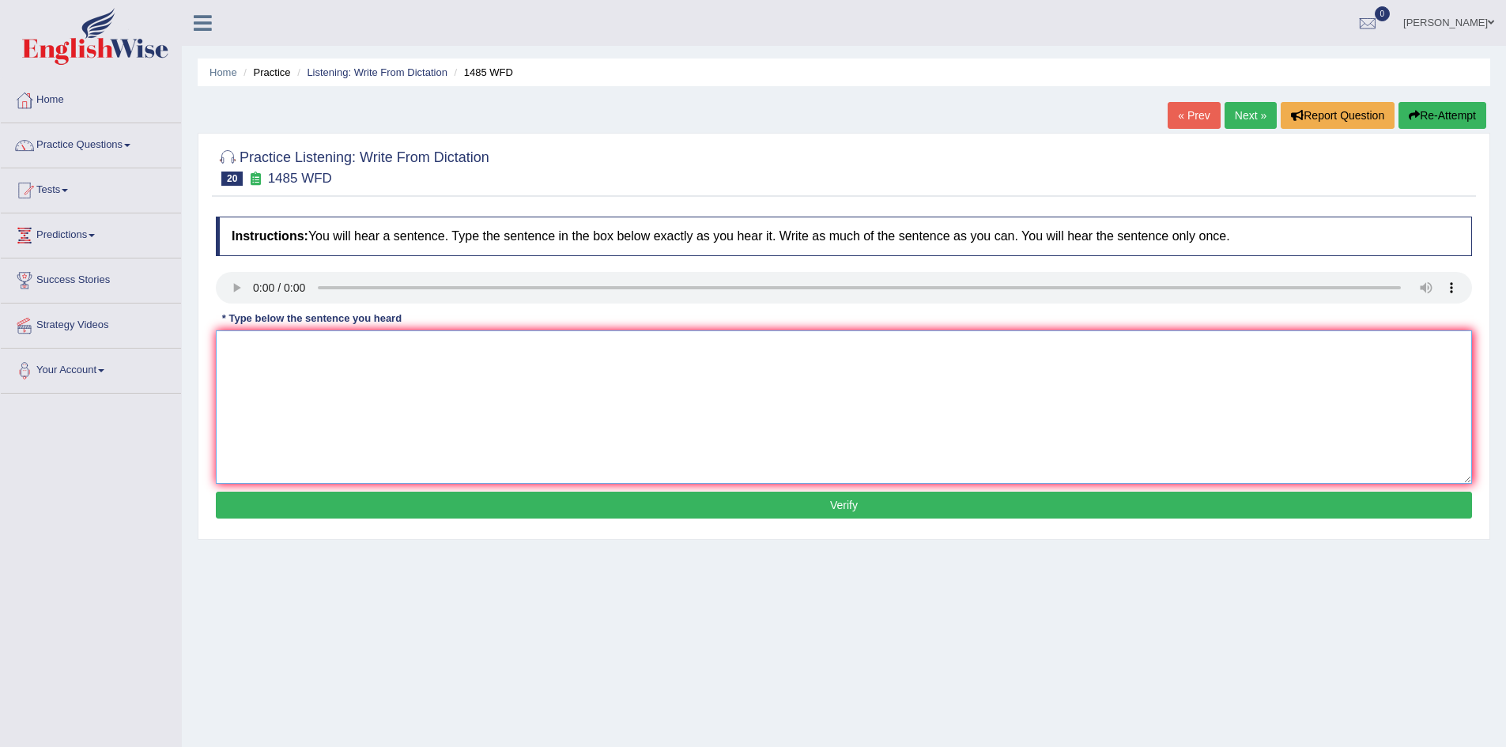
click at [268, 388] on textarea at bounding box center [844, 407] width 1257 height 153
click at [447, 350] on textarea "distribute formally the chance to the subjects" at bounding box center [844, 407] width 1257 height 153
click at [272, 350] on textarea "distribute formally the chance to the subjects subject." at bounding box center [844, 407] width 1257 height 153
type textarea "distribute distributes formally the chance to the subjects subject."
click at [520, 495] on button "Verify" at bounding box center [844, 505] width 1257 height 27
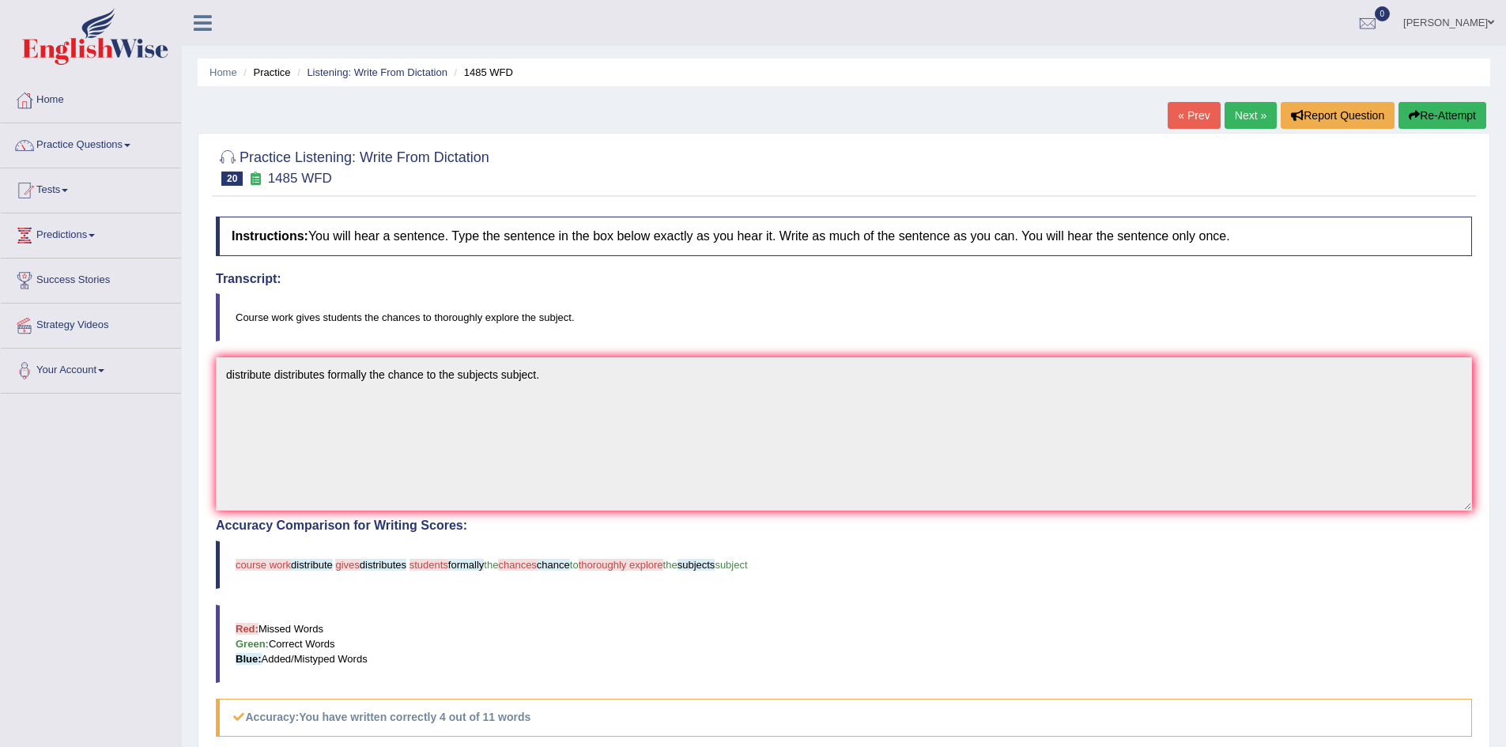
click at [1253, 107] on link "Next »" at bounding box center [1251, 115] width 52 height 27
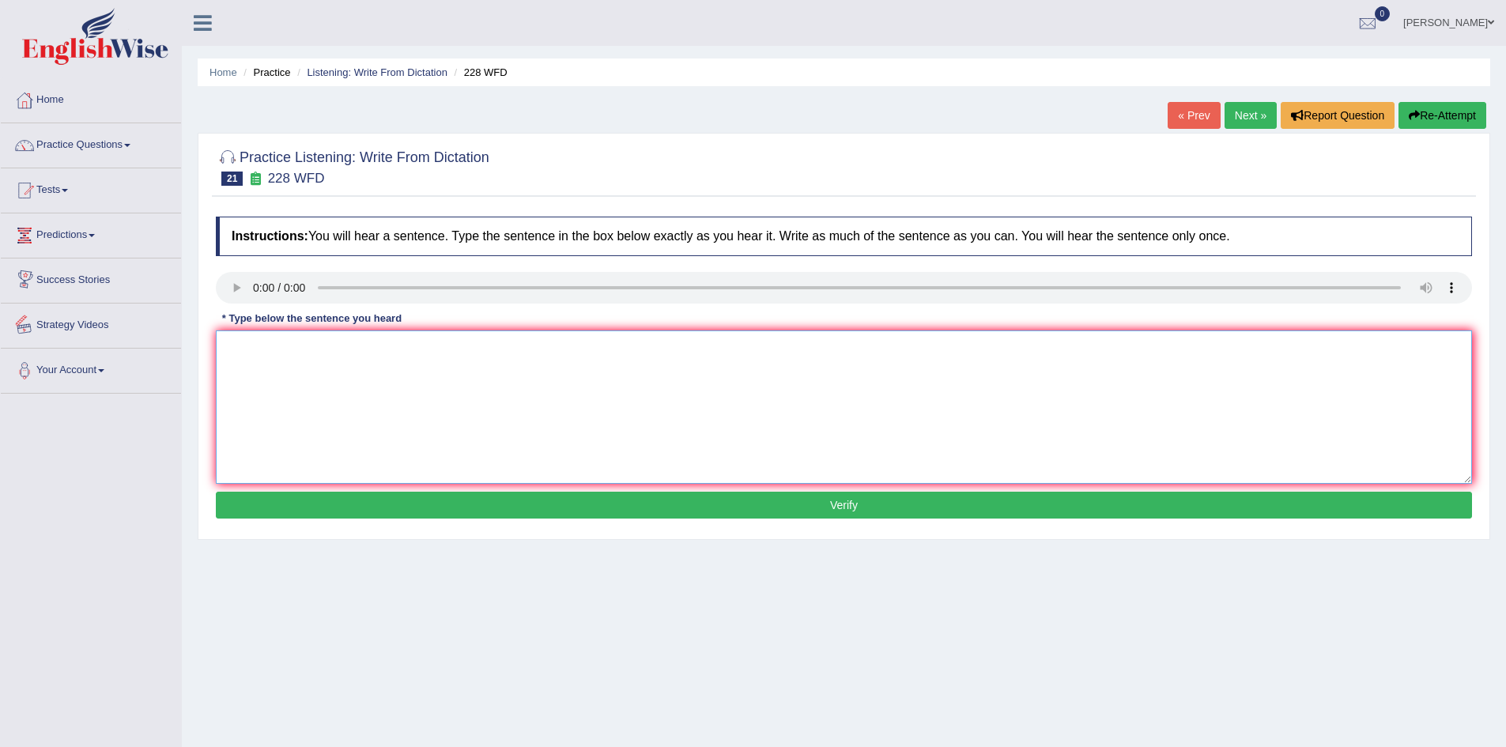
click at [341, 425] on textarea at bounding box center [844, 407] width 1257 height 153
click at [306, 348] on textarea "Computer sceince has become a popular university degree course." at bounding box center [844, 407] width 1257 height 153
type textarea "Computer science has become a popular university degree course."
click at [669, 504] on button "Verify" at bounding box center [844, 505] width 1257 height 27
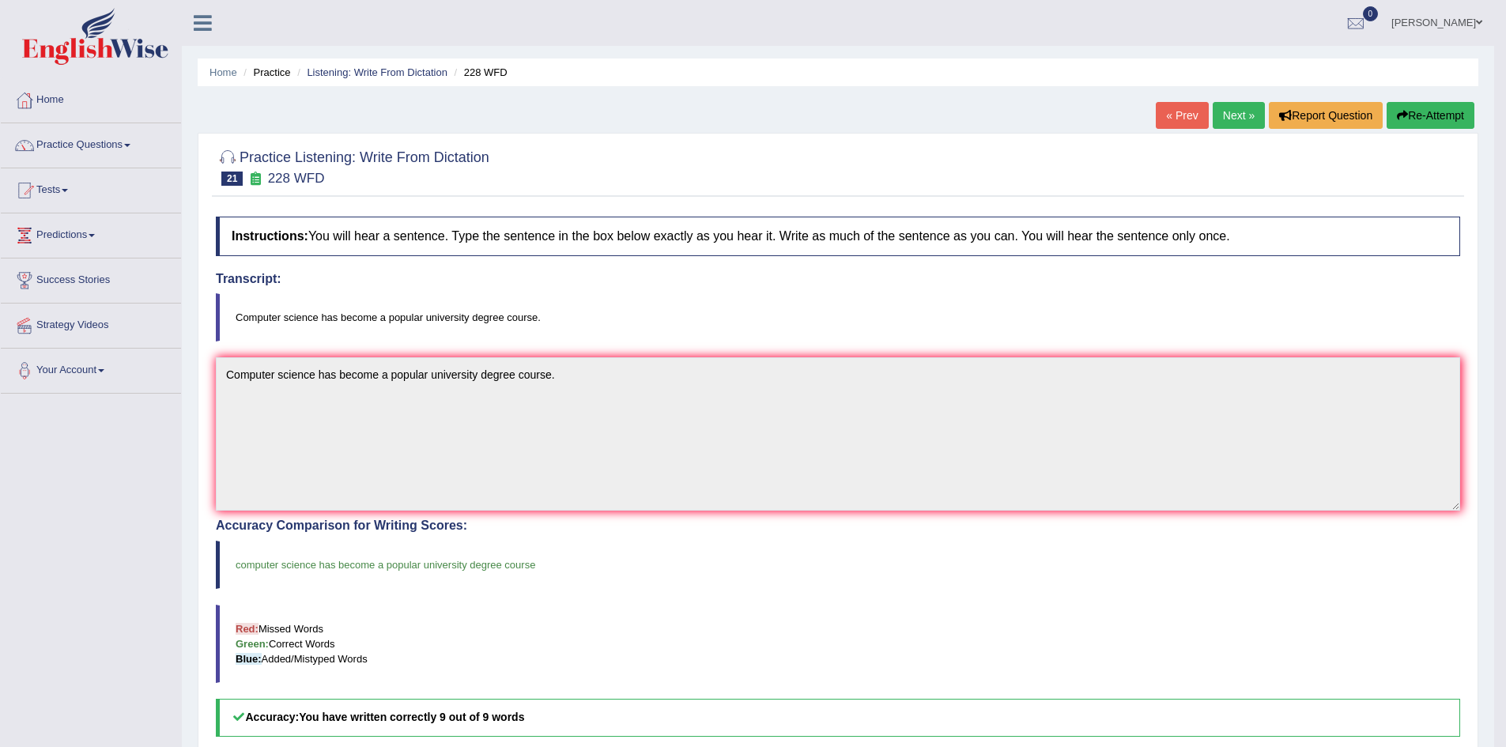
click at [1237, 121] on link "Next »" at bounding box center [1239, 115] width 52 height 27
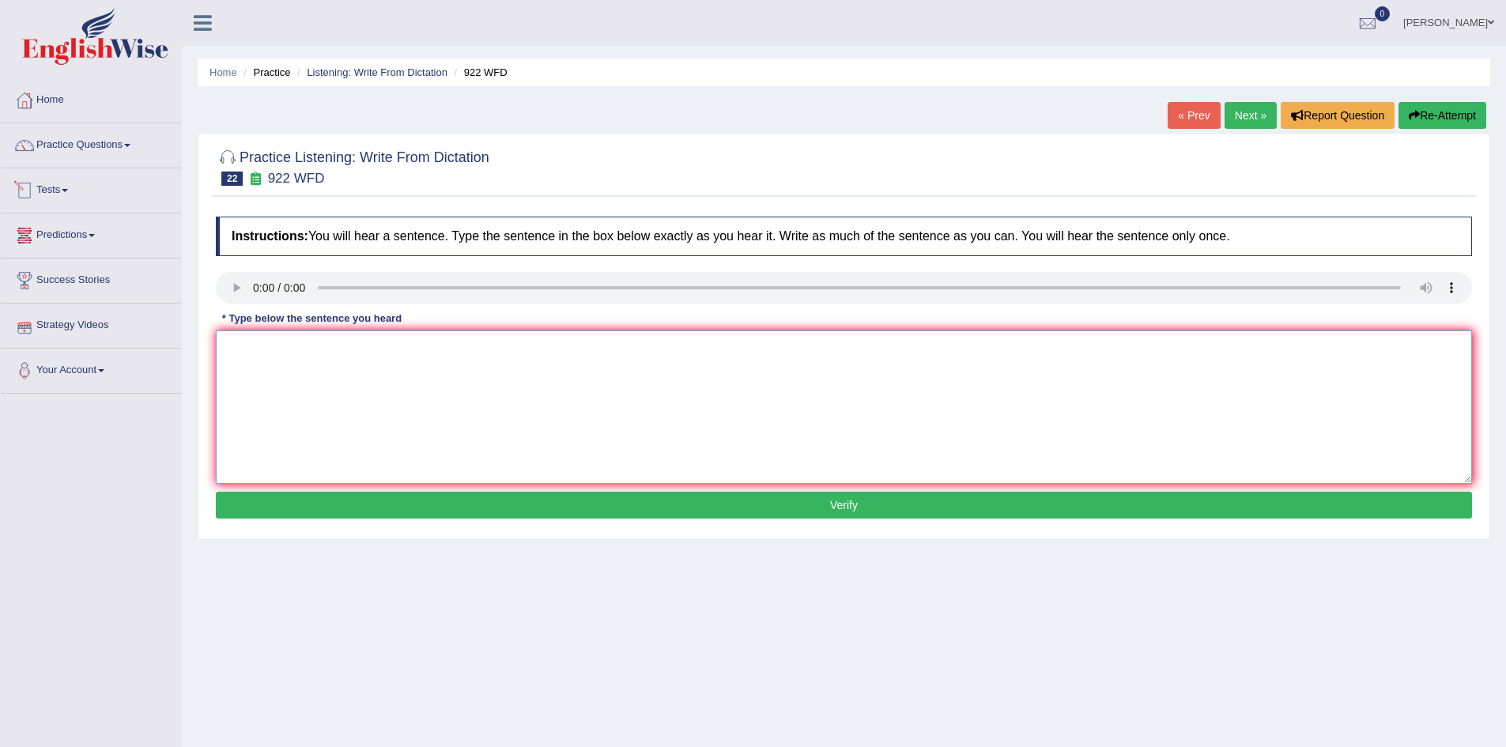
click at [380, 356] on textarea at bounding box center [844, 407] width 1257 height 153
click at [516, 353] on textarea "Students student attempting to attend the conference must register first." at bounding box center [844, 407] width 1257 height 153
click at [569, 351] on textarea "Students student attempting to attend the conference must be register first." at bounding box center [844, 407] width 1257 height 153
type textarea "Students student attempting to attend the conference must be register registere…"
click at [679, 497] on button "Verify" at bounding box center [844, 505] width 1257 height 27
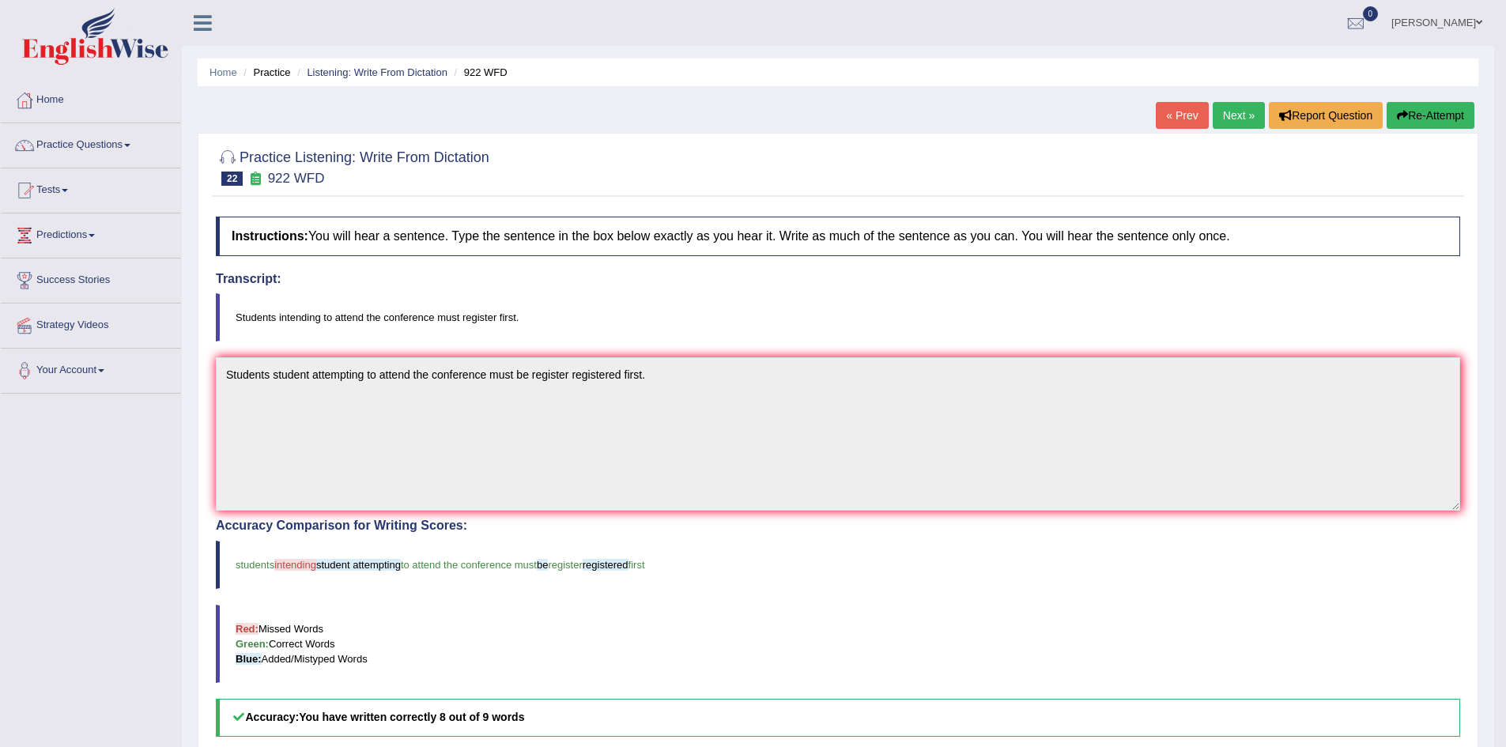
click at [1234, 113] on link "Next »" at bounding box center [1239, 115] width 52 height 27
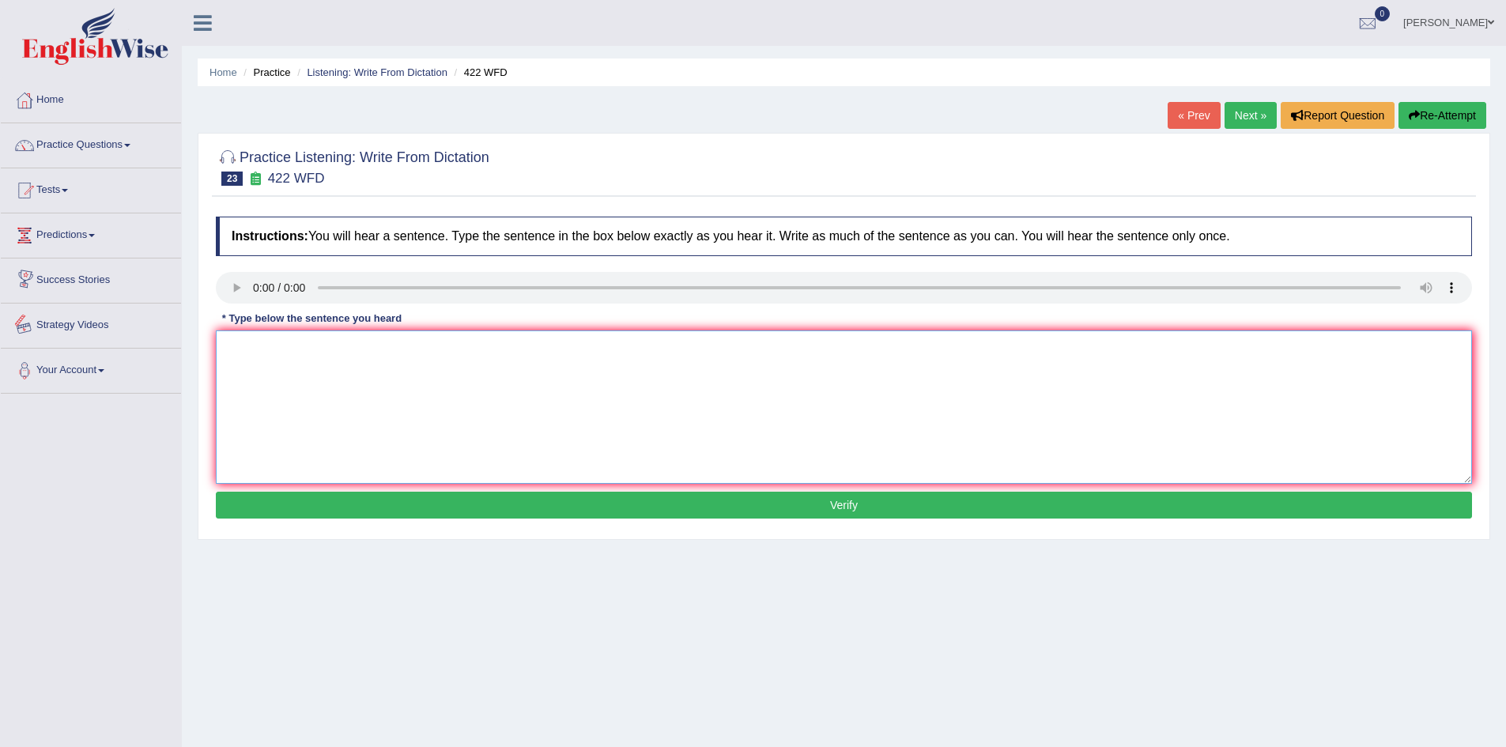
click at [427, 443] on textarea at bounding box center [844, 407] width 1257 height 153
type textarea "The most important details in this argument are missing."
click at [517, 508] on button "Verify" at bounding box center [844, 505] width 1257 height 27
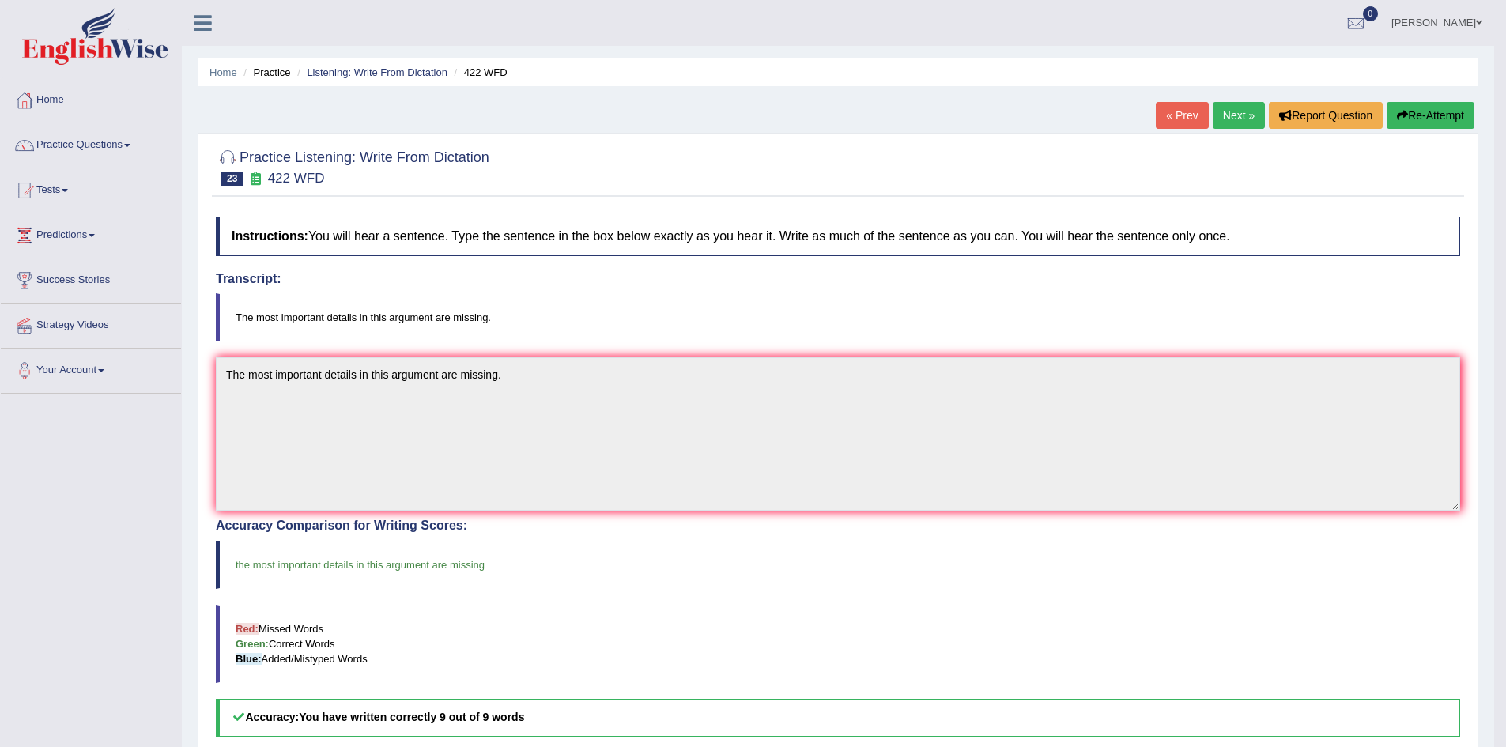
click at [1230, 129] on link "Next »" at bounding box center [1239, 115] width 52 height 27
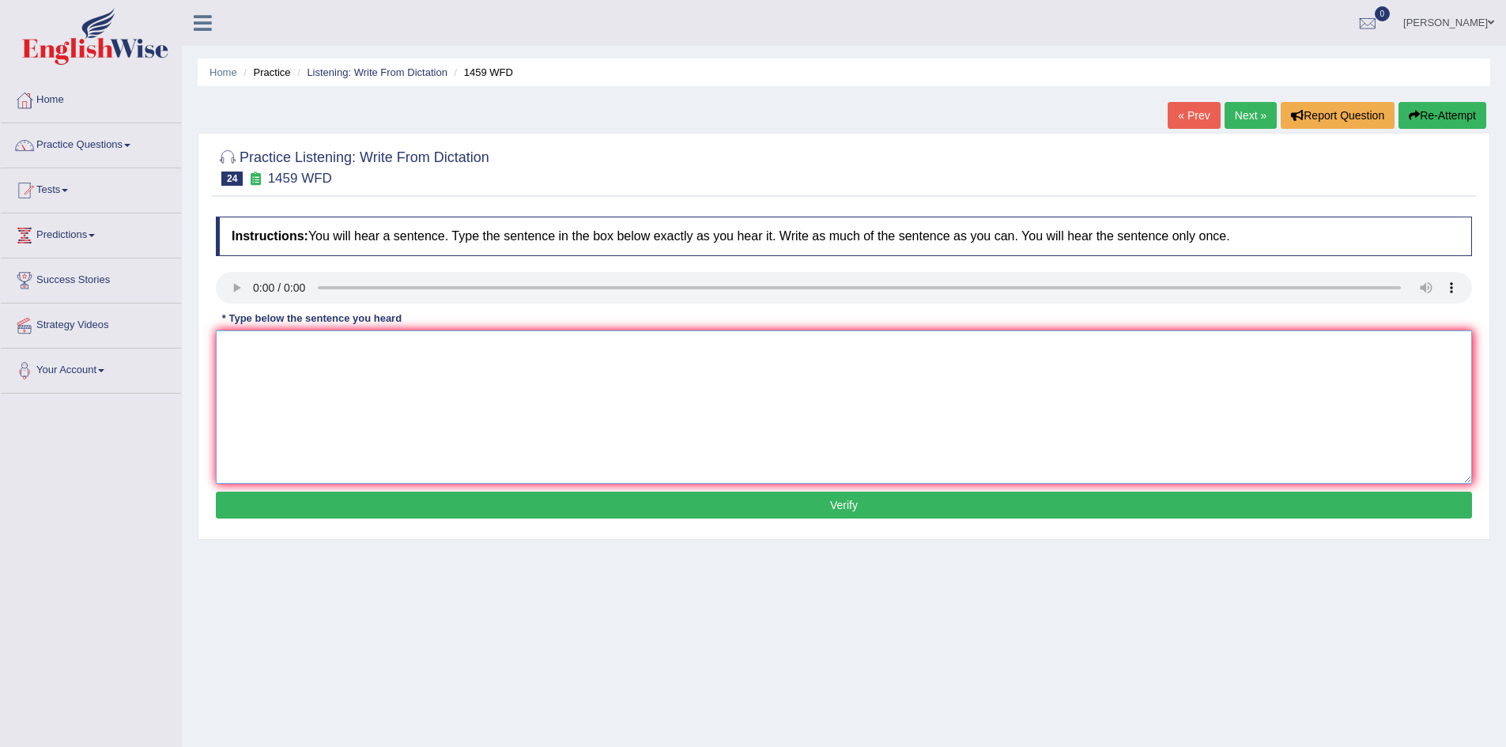
click at [446, 434] on textarea at bounding box center [844, 407] width 1257 height 153
type textarea "All procedures and experiments are predicted to be done in the library laborata…"
click at [602, 507] on button "Verify" at bounding box center [844, 505] width 1257 height 27
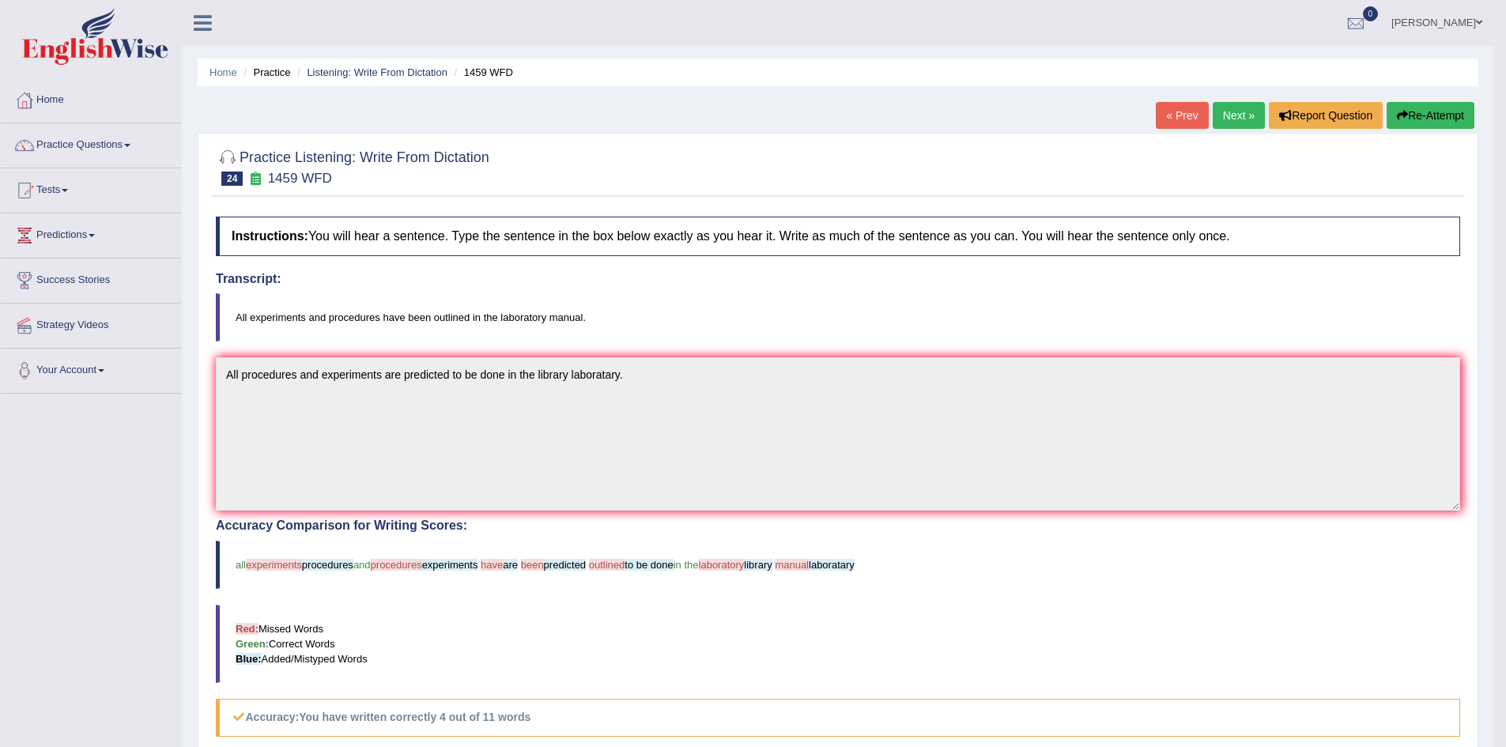
click at [1102, 572] on blockquote "all experiments procedures and procedures experiments have are been predicted o…" at bounding box center [838, 565] width 1245 height 48
click at [1223, 113] on link "Next »" at bounding box center [1239, 115] width 52 height 27
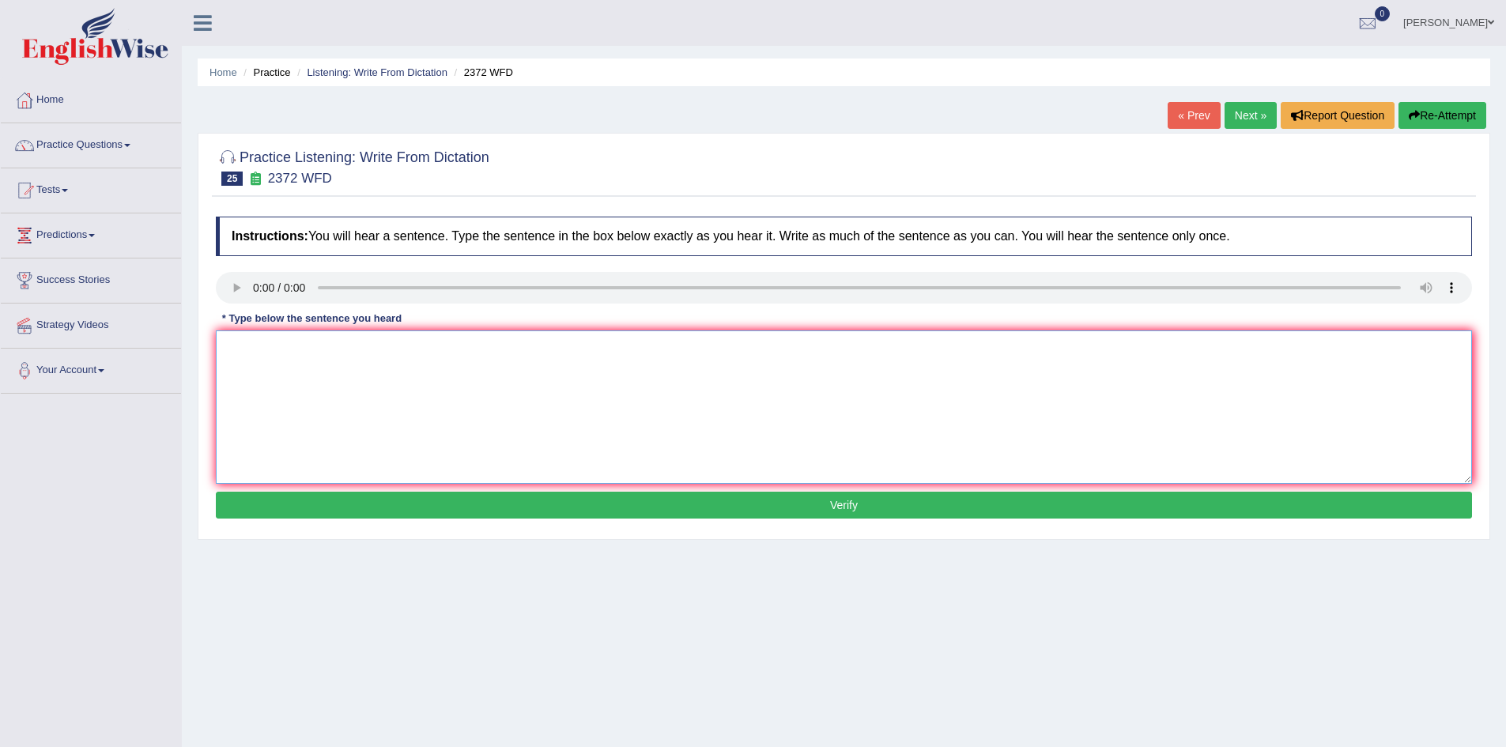
click at [260, 366] on textarea at bounding box center [844, 407] width 1257 height 153
click at [296, 353] on textarea "Be must hanvce dour assintments by the end of the semsnster" at bounding box center [844, 407] width 1257 height 153
click at [308, 349] on textarea "Be must handed our assignments by the end of the semester" at bounding box center [844, 407] width 1257 height 153
click at [240, 347] on textarea "Be must handed hand in our assignments by the end of the semester" at bounding box center [844, 407] width 1257 height 153
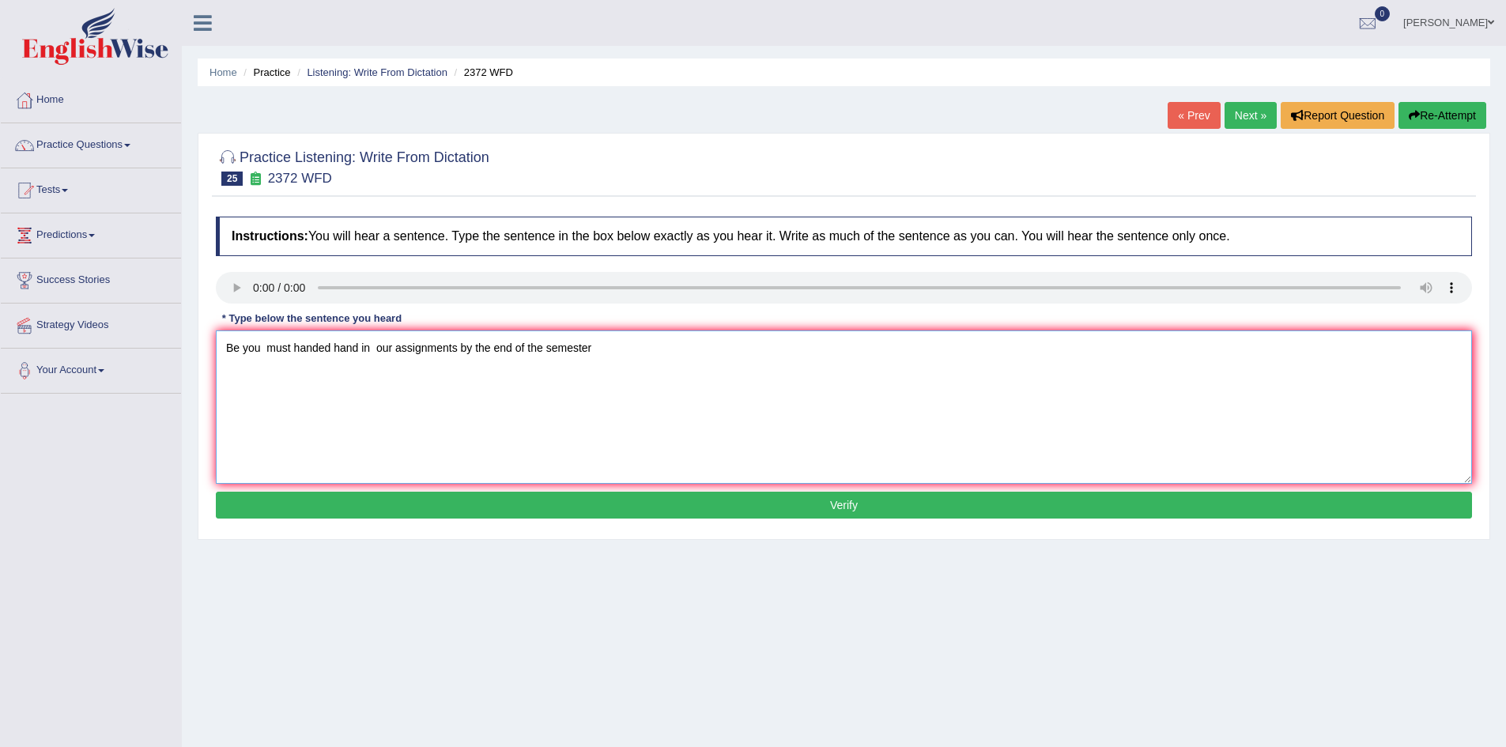
click at [250, 346] on textarea "Be you must handed hand in our assignments by the end of the semester" at bounding box center [844, 407] width 1257 height 153
click at [227, 348] on textarea "You must handed hand in our assignments by the end of the semester" at bounding box center [844, 407] width 1257 height 153
click at [327, 399] on textarea "BE You must handed hand in our assignments by the end of the semester" at bounding box center [844, 407] width 1257 height 153
click at [376, 342] on textarea "BE You must handed hand in our assignments by the end of the semester" at bounding box center [844, 407] width 1257 height 153
click at [592, 349] on textarea "BE You must handed hand in our assignments by the end of the semester" at bounding box center [844, 407] width 1257 height 153
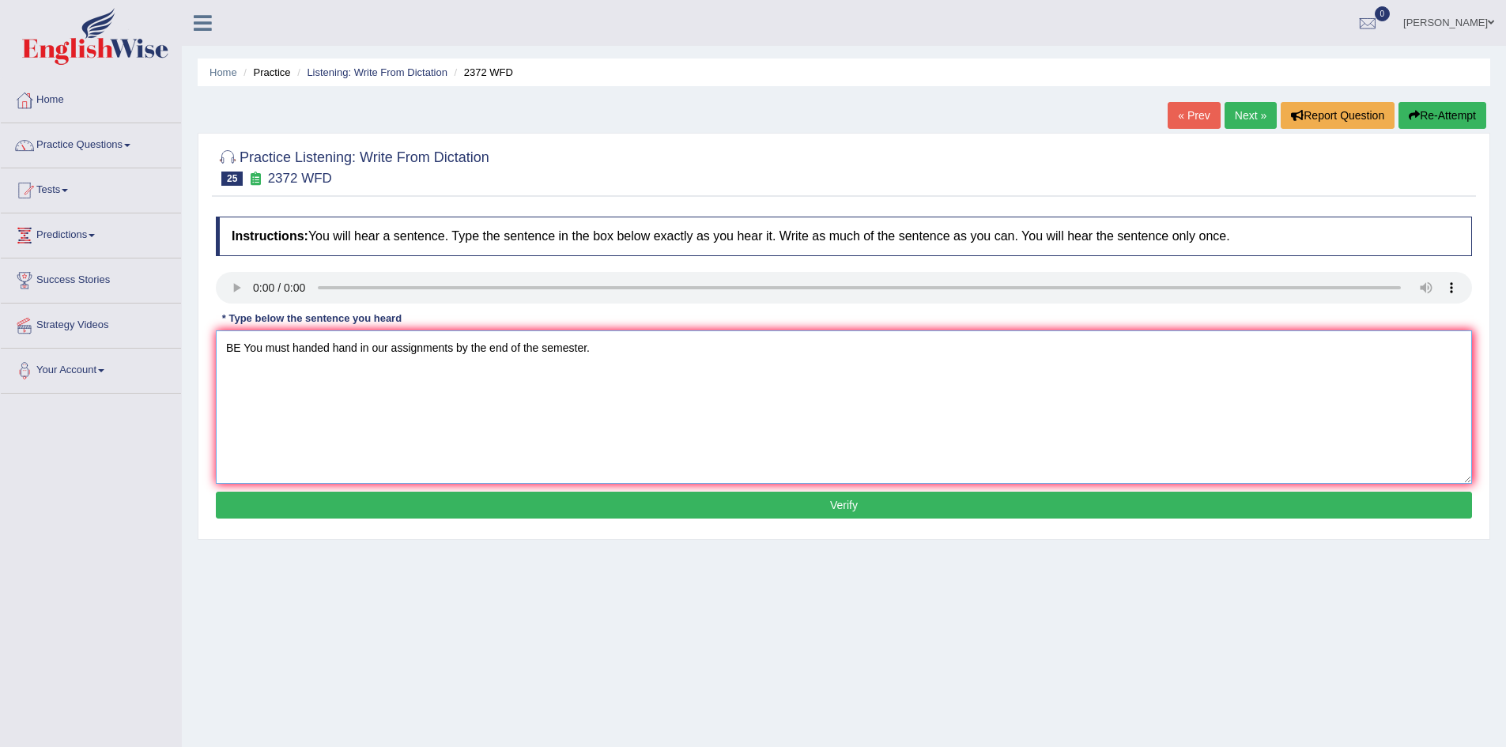
type textarea "BE You must handed hand in our assignments by the end of the semester."
click at [599, 512] on button "Verify" at bounding box center [844, 505] width 1257 height 27
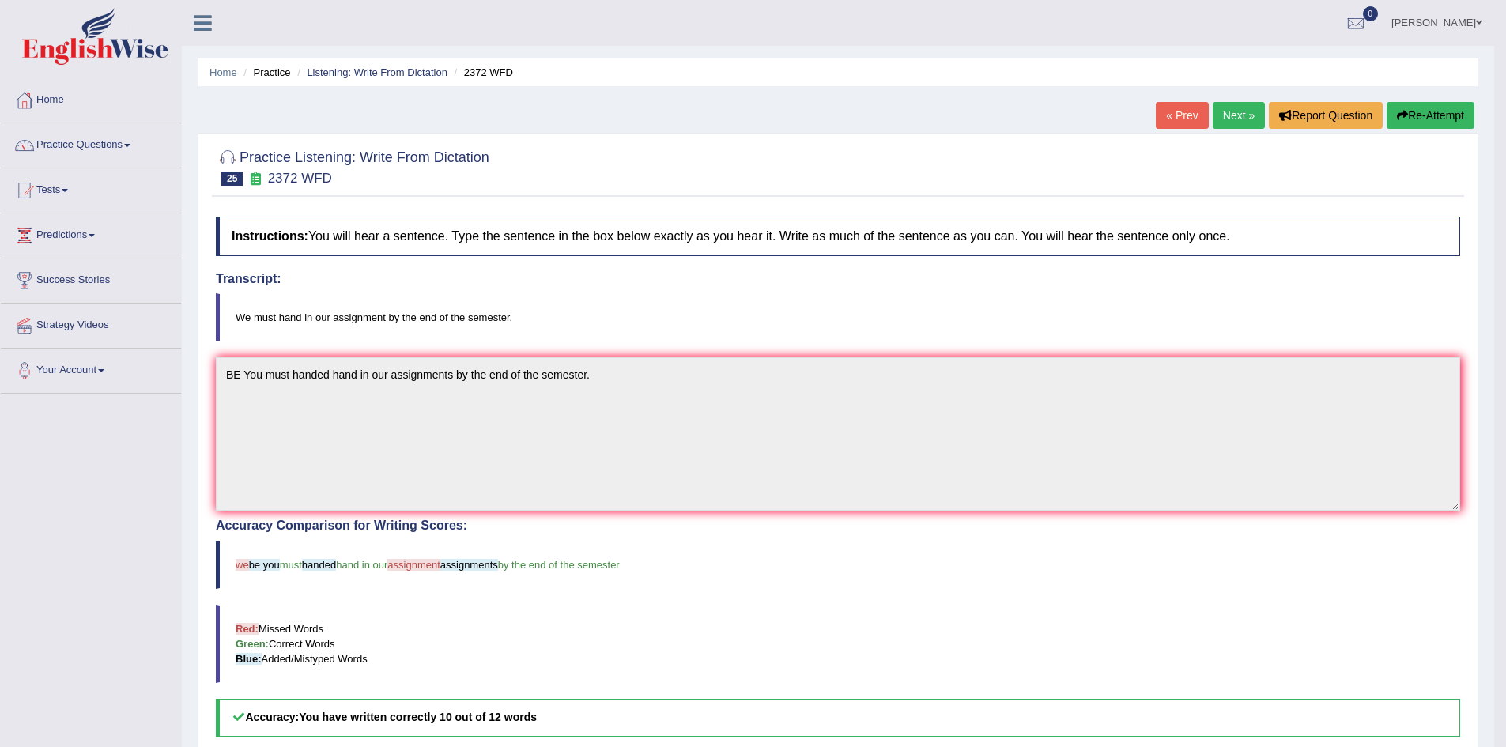
click at [1231, 121] on link "Next »" at bounding box center [1239, 115] width 52 height 27
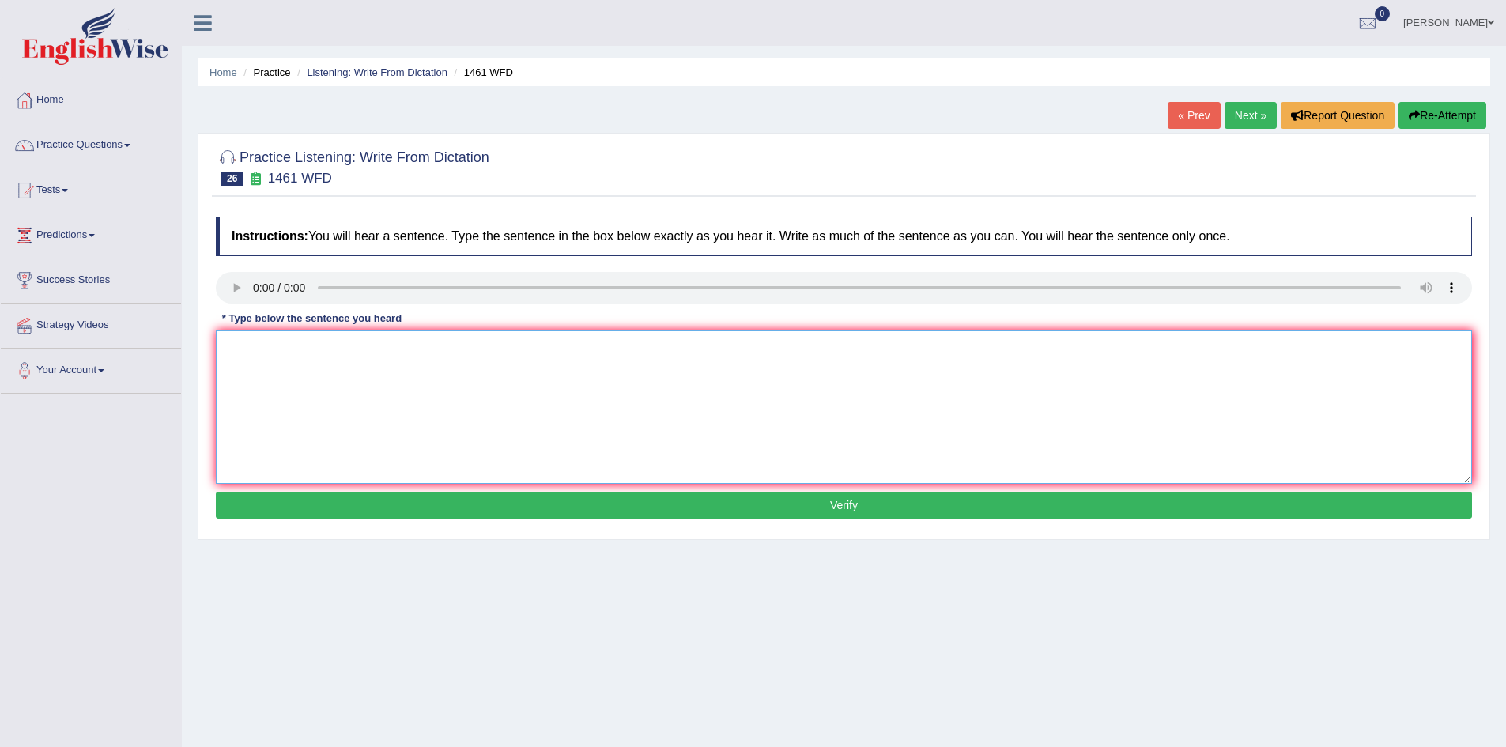
click at [300, 380] on textarea at bounding box center [844, 407] width 1257 height 153
click at [245, 347] on textarea "MY SISTRE WSNTS a bussines about small toys" at bounding box center [844, 407] width 1257 height 153
click at [279, 345] on textarea "My SISTRE WSNTS a bussines about small toys" at bounding box center [844, 407] width 1257 height 153
click at [389, 346] on textarea "My sister wants a business about small toys" at bounding box center [844, 407] width 1257 height 153
click at [457, 356] on textarea "My sister wants a business about a small toys" at bounding box center [844, 407] width 1257 height 153
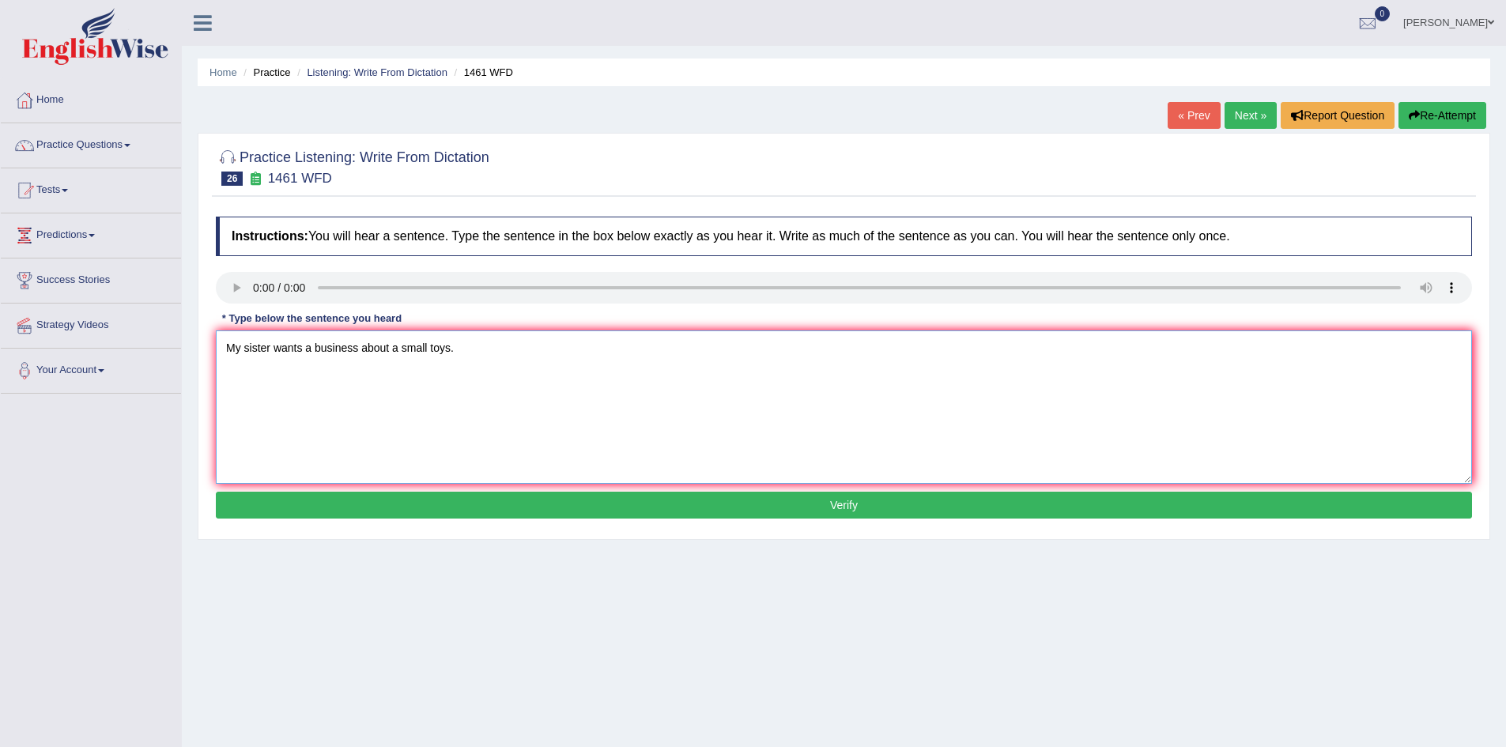
type textarea "My sister wants a business about a small toys."
click at [518, 497] on button "Verify" at bounding box center [844, 505] width 1257 height 27
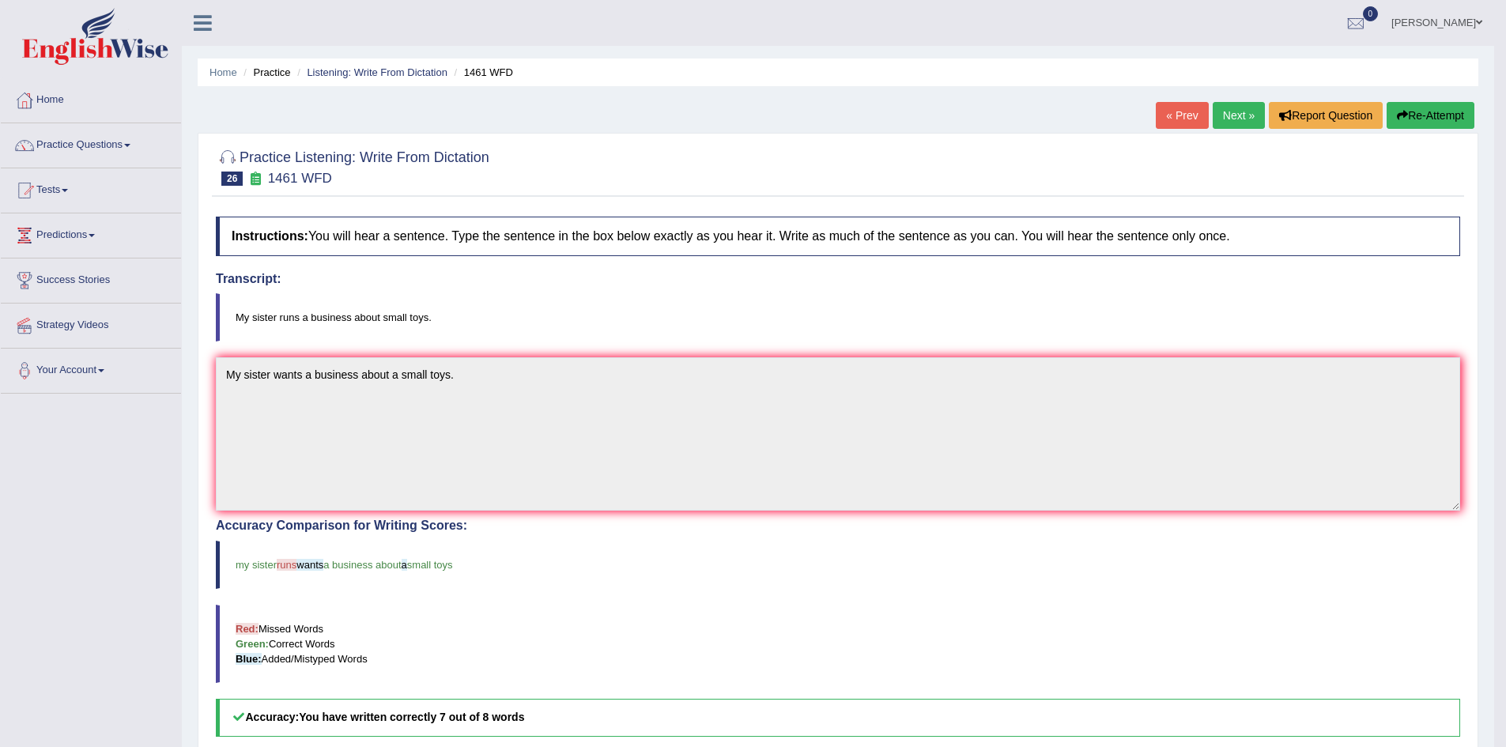
click at [1231, 112] on link "Next »" at bounding box center [1239, 115] width 52 height 27
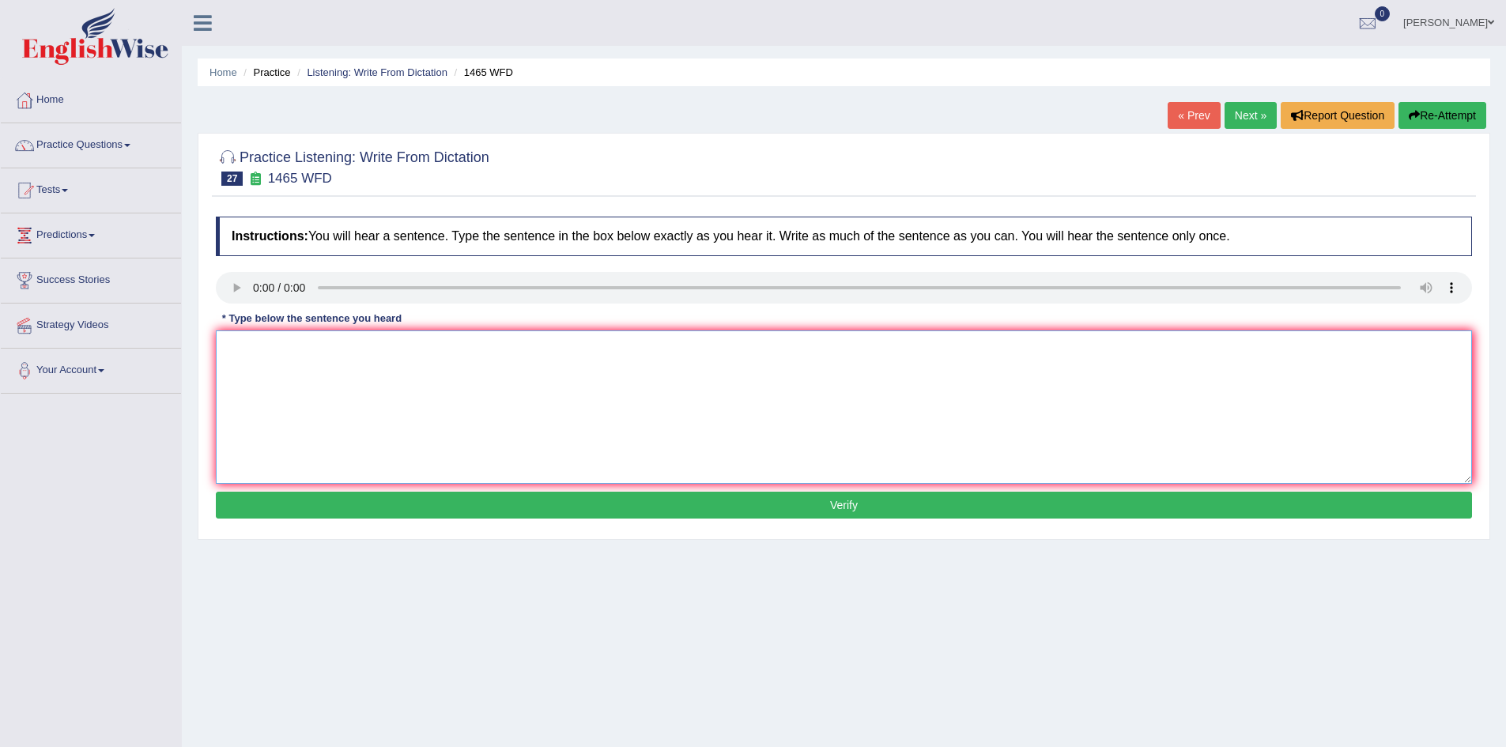
click at [282, 403] on textarea at bounding box center [844, 407] width 1257 height 153
click at [278, 349] on textarea "You can fibf the complaint form the website" at bounding box center [844, 407] width 1257 height 153
click at [455, 352] on textarea "You can find the complaint form on the website" at bounding box center [844, 407] width 1257 height 153
type textarea "You can find the complaint form on the website."
click at [483, 501] on button "Verify" at bounding box center [844, 505] width 1257 height 27
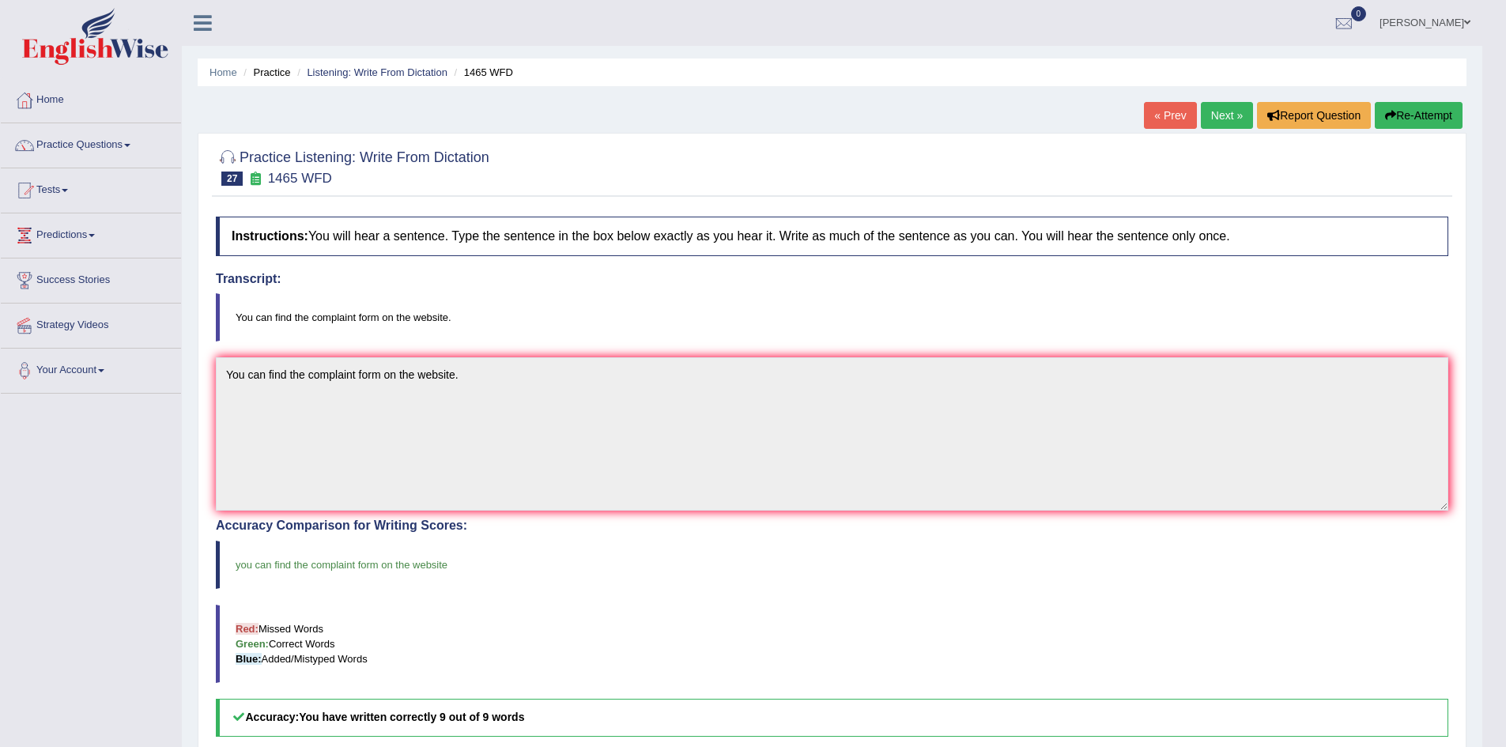
click at [1214, 119] on link "Next »" at bounding box center [1227, 115] width 52 height 27
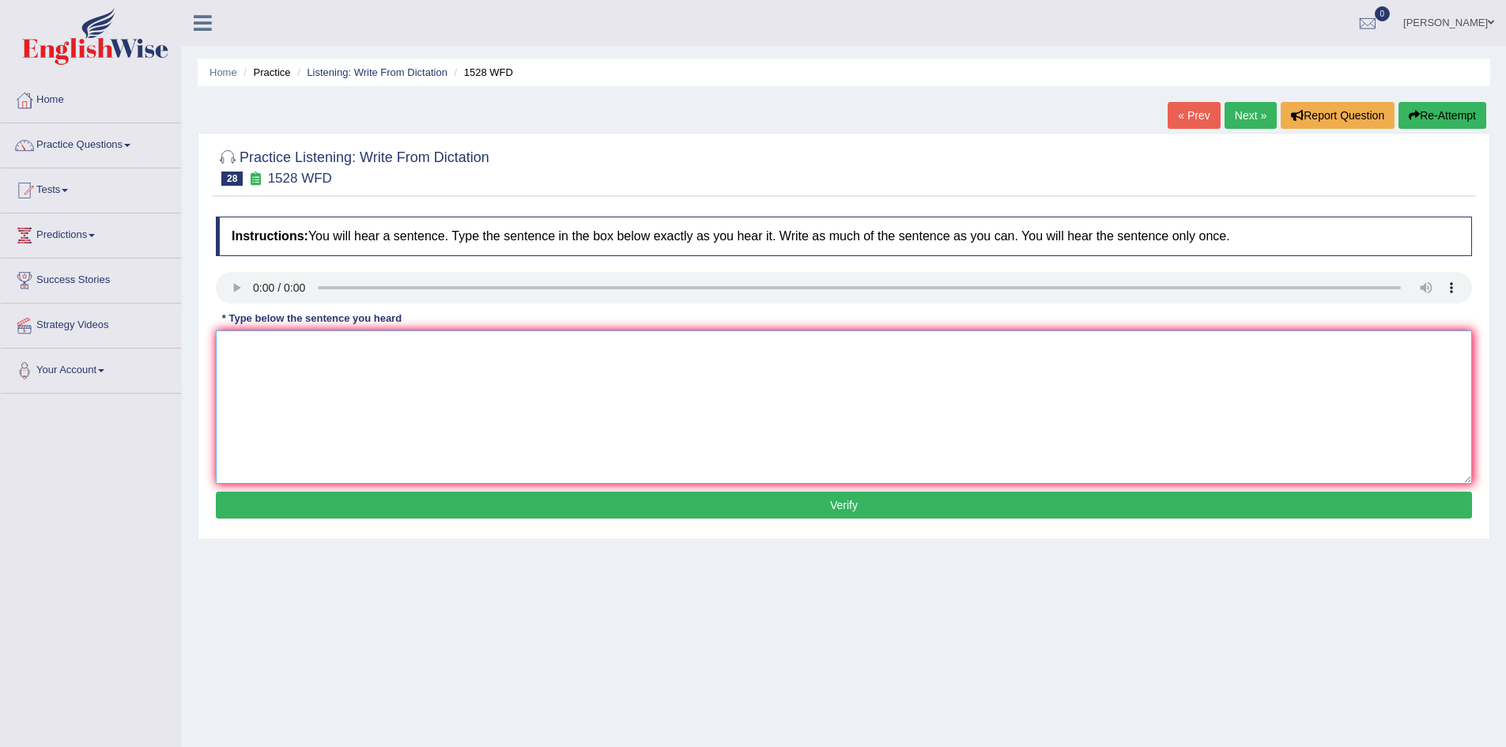
click at [270, 383] on textarea at bounding box center [844, 407] width 1257 height 153
click at [226, 395] on textarea "We are looking for new methods that are more practical and more engaging." at bounding box center [844, 407] width 1257 height 153
type textarea "We are looking for new methods that are more practical and more engaging."
click at [548, 506] on button "Verify" at bounding box center [844, 505] width 1257 height 27
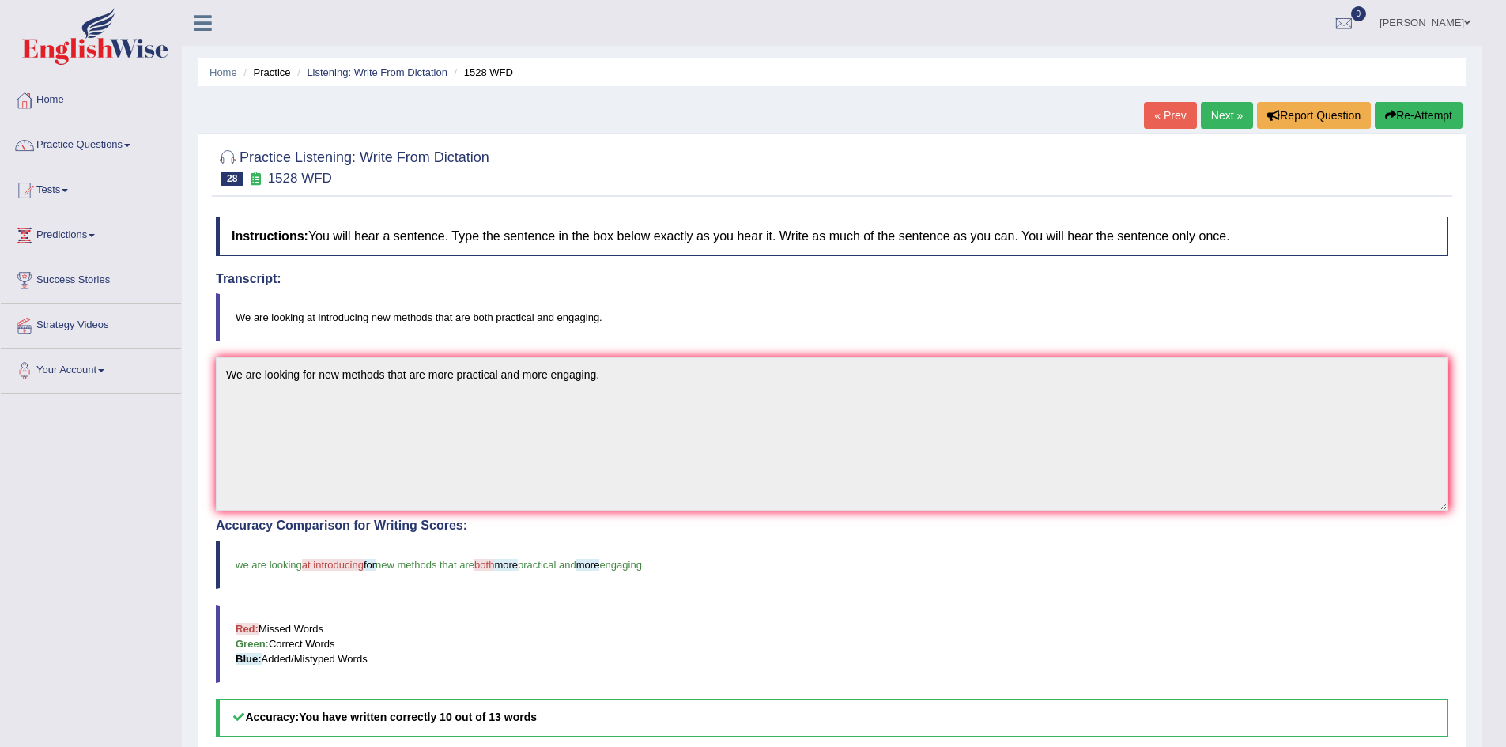
click at [1219, 116] on link "Next »" at bounding box center [1227, 115] width 52 height 27
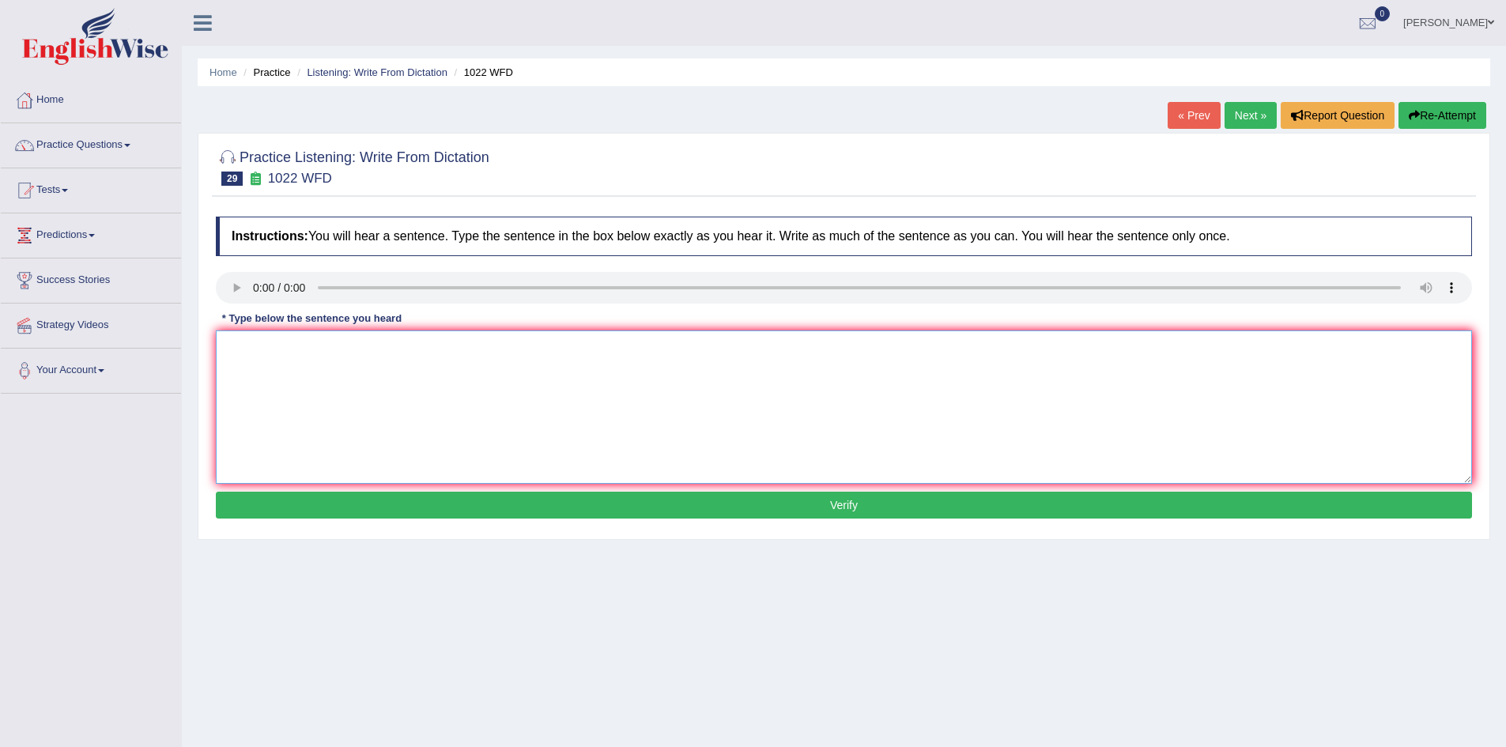
click at [288, 374] on textarea at bounding box center [844, 407] width 1257 height 153
click at [233, 352] on textarea "m p f fo un and final data" at bounding box center [844, 407] width 1257 height 153
click at [287, 353] on textarea "Mathmetics p f fo un and final data" at bounding box center [844, 407] width 1257 height 153
click at [291, 348] on textarea "Mathmetics p f fo un and final data" at bounding box center [844, 407] width 1257 height 153
click at [350, 353] on textarea "Mathmetics providing a f fo un and final data" at bounding box center [844, 407] width 1257 height 153
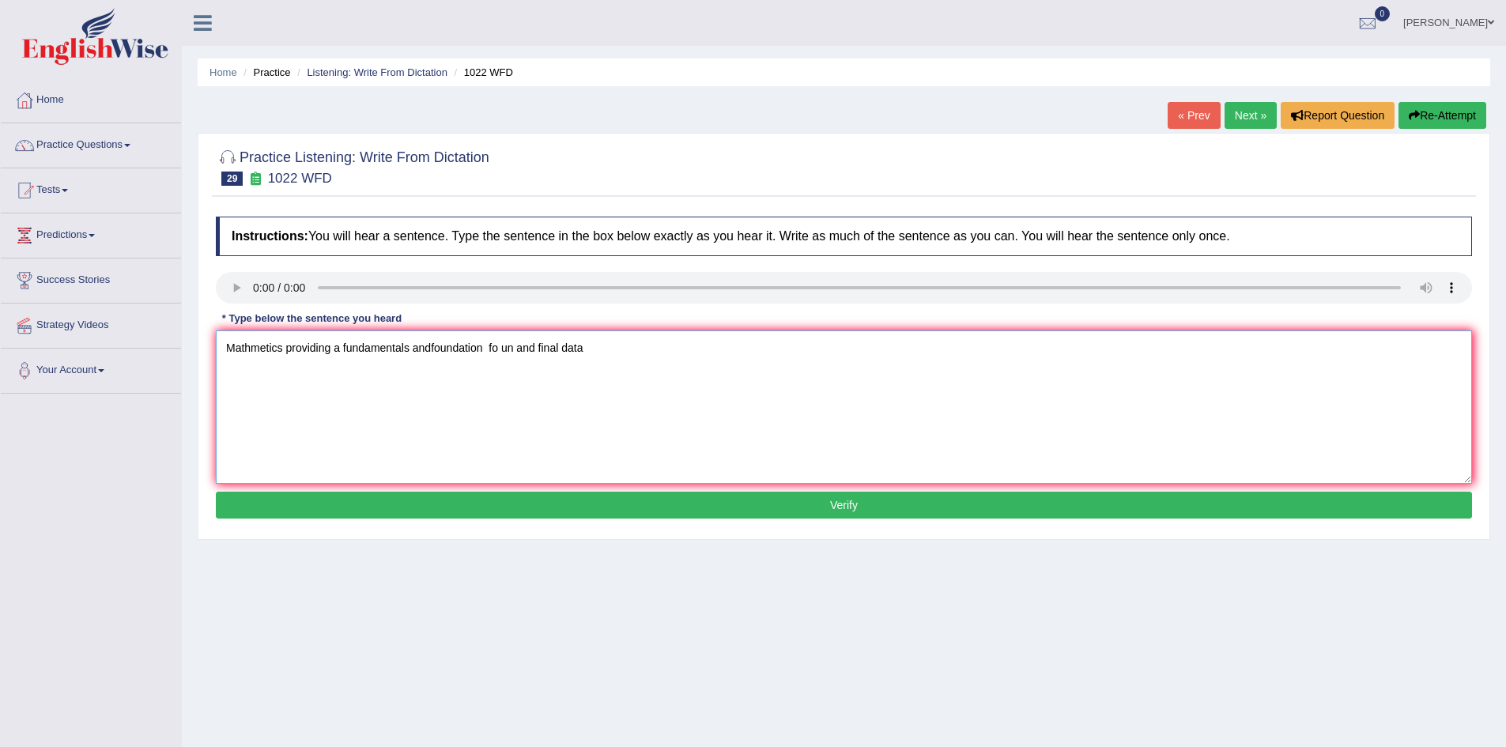
click at [497, 349] on textarea "Mathmetics providing a fundamentals andfoundation fo un and final data" at bounding box center [844, 407] width 1257 height 153
click at [614, 352] on textarea "Mathmetics providing a fundamentals andfoundation for understanding un and fina…" at bounding box center [844, 407] width 1257 height 153
click at [438, 350] on textarea "Mathematics providing a fundamentals andfoundation for understanding final data." at bounding box center [844, 407] width 1257 height 153
type textarea "Mathematics providing a fundamentals and foundation for understanding final dat…"
click at [509, 500] on button "Verify" at bounding box center [844, 505] width 1257 height 27
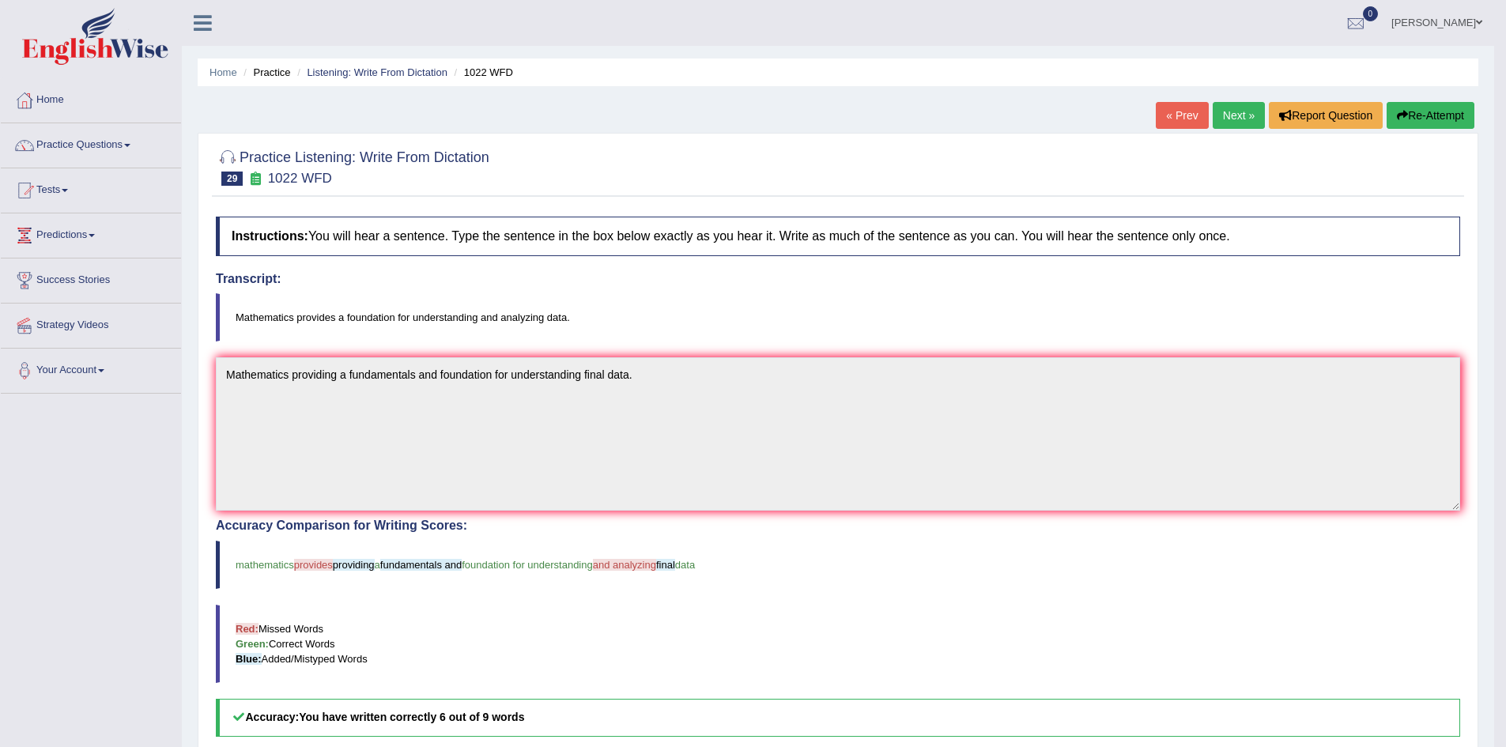
click at [774, 177] on div at bounding box center [838, 166] width 1245 height 48
click at [1235, 115] on link "Next »" at bounding box center [1239, 115] width 52 height 27
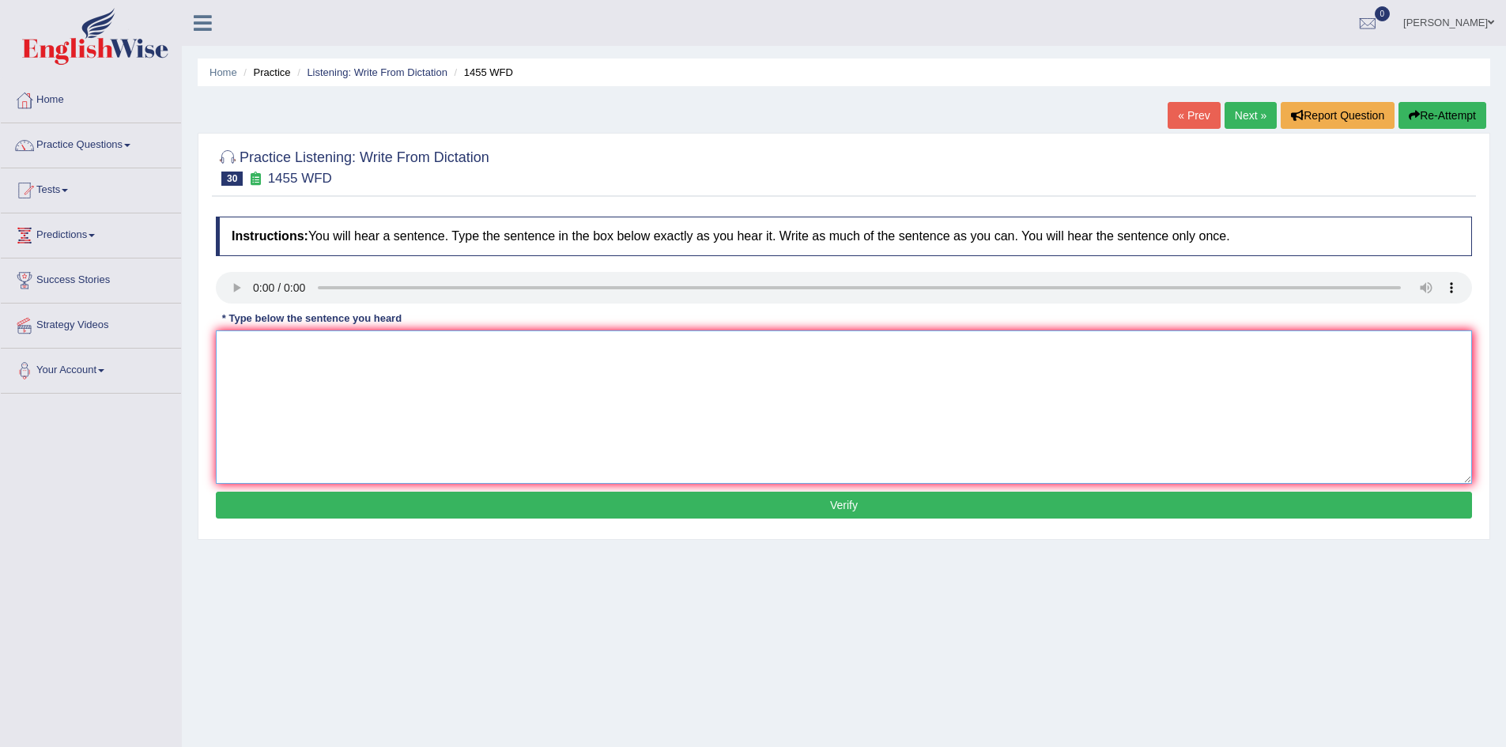
click at [304, 376] on textarea at bounding box center [844, 407] width 1257 height 153
click at [300, 351] on textarea "You must wear hard hat on the constrution site" at bounding box center [844, 407] width 1257 height 153
click at [423, 346] on textarea "You must wear a hard hat on the constrution site" at bounding box center [844, 407] width 1257 height 153
click at [470, 350] on textarea "You must wear a hard hat on the construction site" at bounding box center [844, 407] width 1257 height 153
click at [758, 418] on textarea "You must wear a hard hat on the construction site." at bounding box center [844, 407] width 1257 height 153
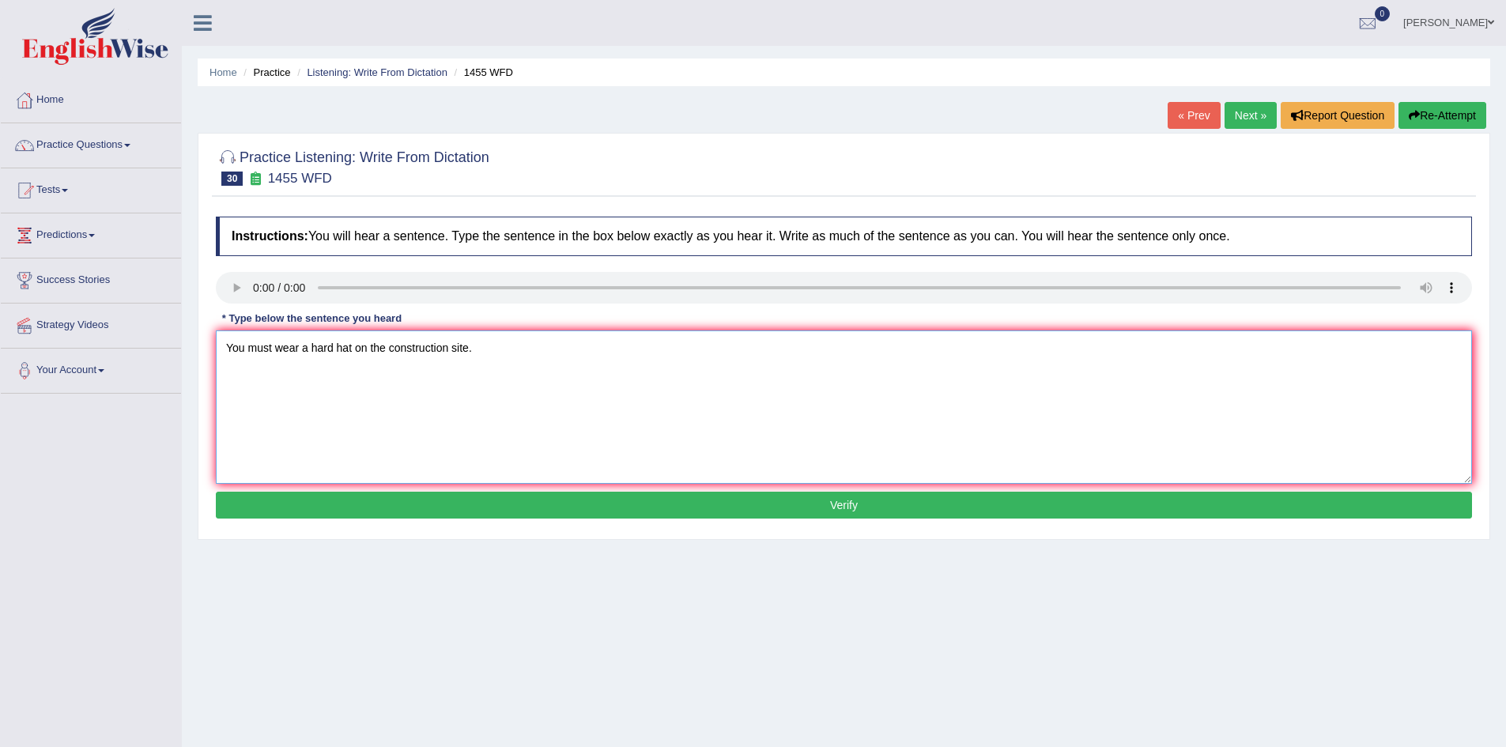
type textarea "You must wear a hard hat on the construction site."
click at [746, 512] on button "Verify" at bounding box center [844, 505] width 1257 height 27
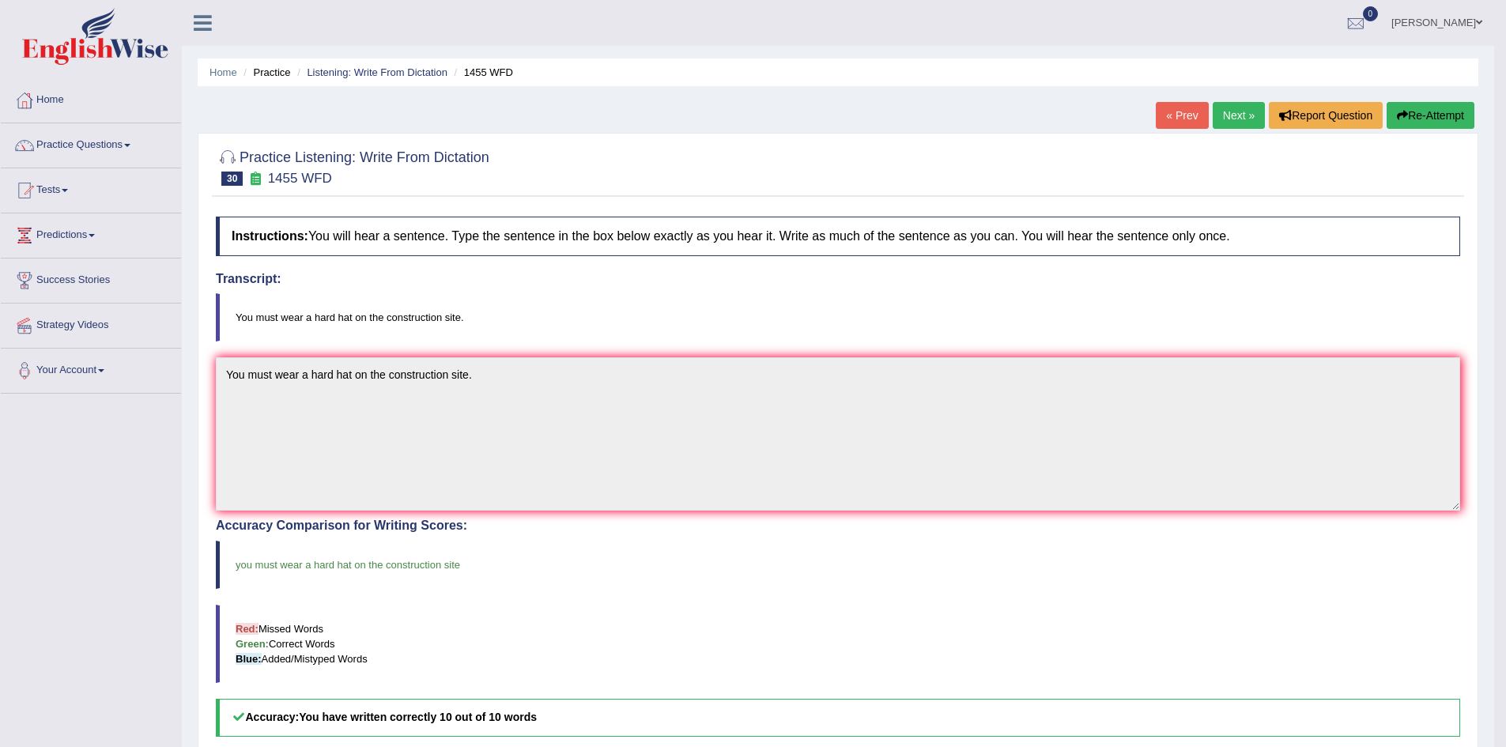
click at [1234, 112] on link "Next »" at bounding box center [1239, 115] width 52 height 27
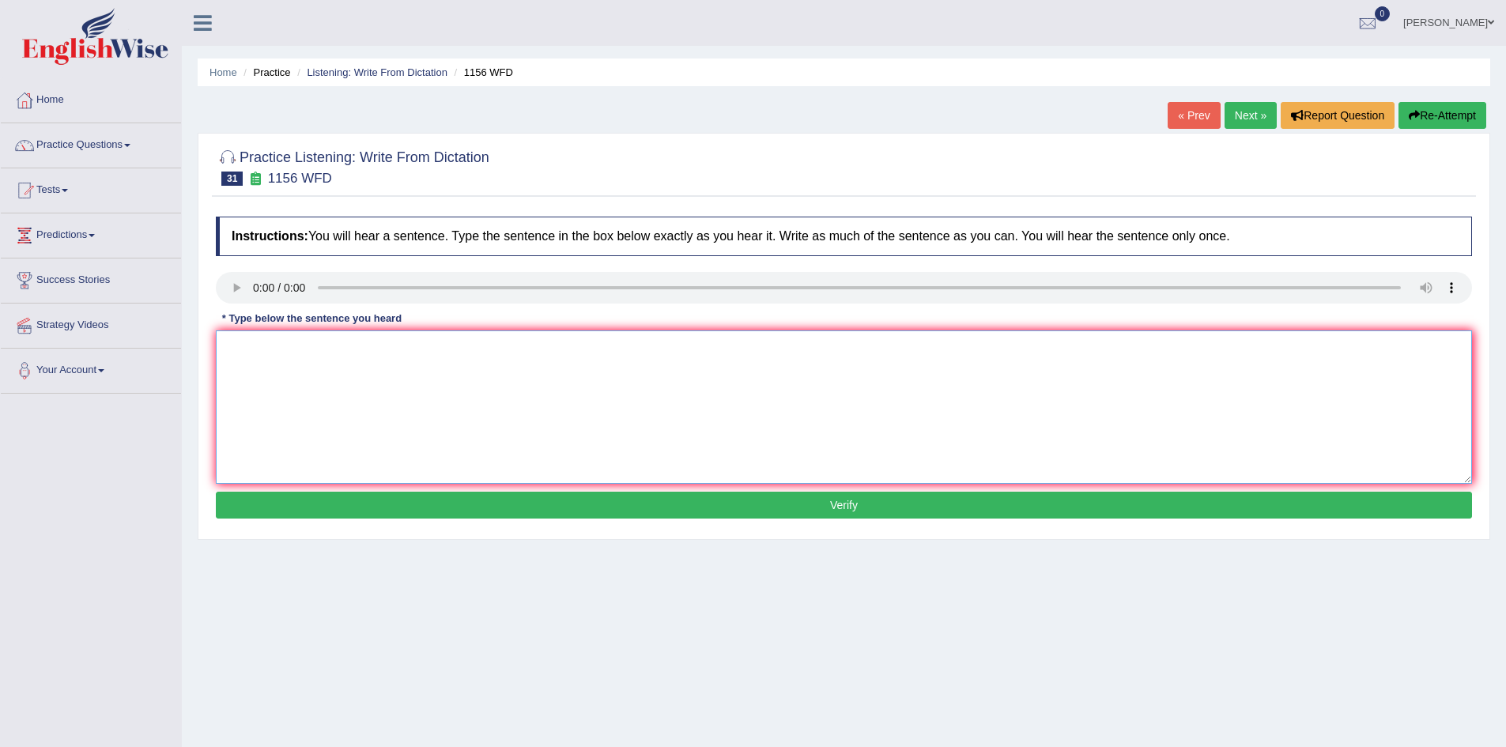
click at [247, 342] on textarea at bounding box center [844, 407] width 1257 height 153
click at [310, 349] on textarea "Chemical reaction were occured when substances combine combines or exchange exc…" at bounding box center [844, 407] width 1257 height 153
click at [316, 348] on textarea "Chemical reaction were occured when substances combine combines or exchange exc…" at bounding box center [844, 407] width 1257 height 153
click at [615, 349] on textarea "Chemical reaction reactions were occured when substances combine combines or ex…" at bounding box center [844, 407] width 1257 height 153
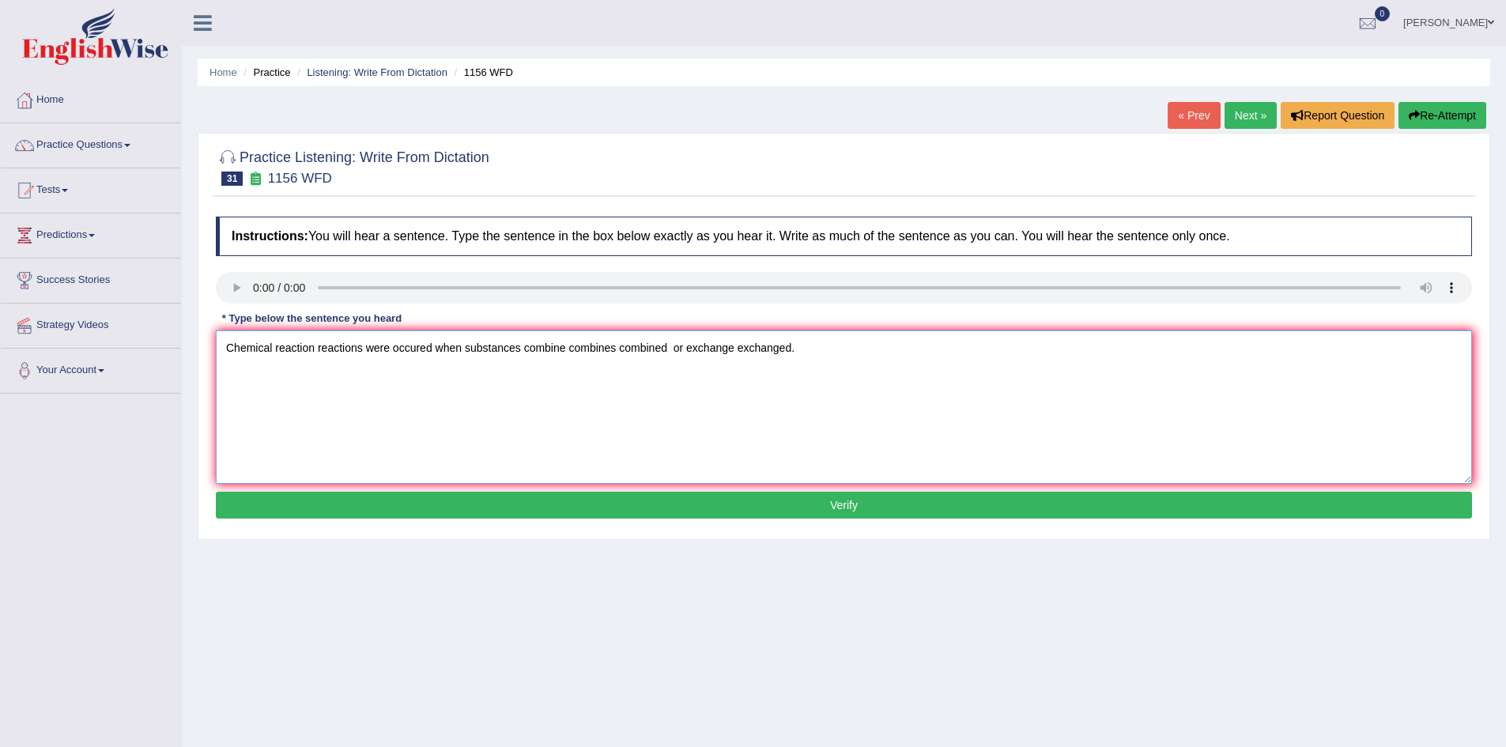
type textarea "Chemical reaction reactions were occured when substances combine combines combi…"
click at [720, 501] on button "Verify" at bounding box center [844, 505] width 1257 height 27
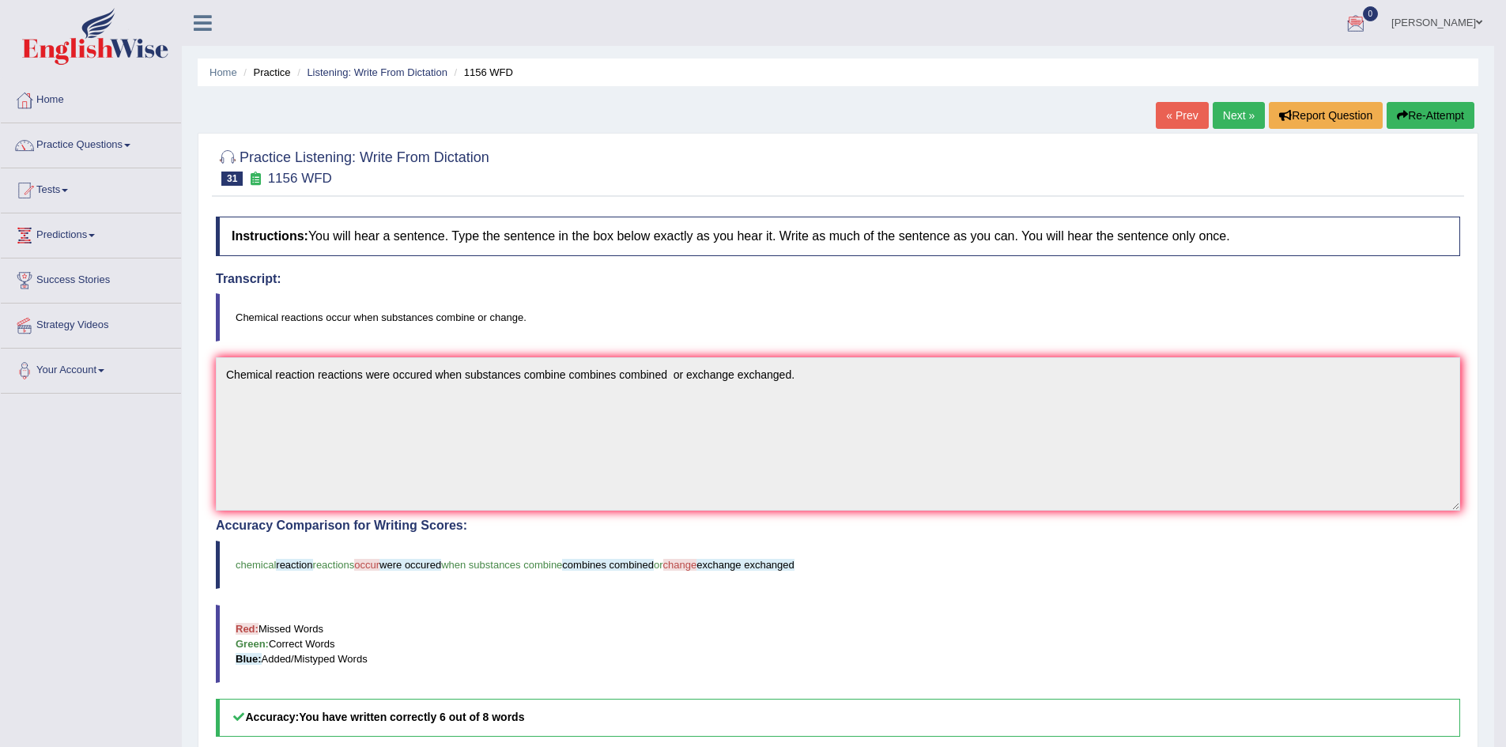
click at [1233, 121] on link "Next »" at bounding box center [1239, 115] width 52 height 27
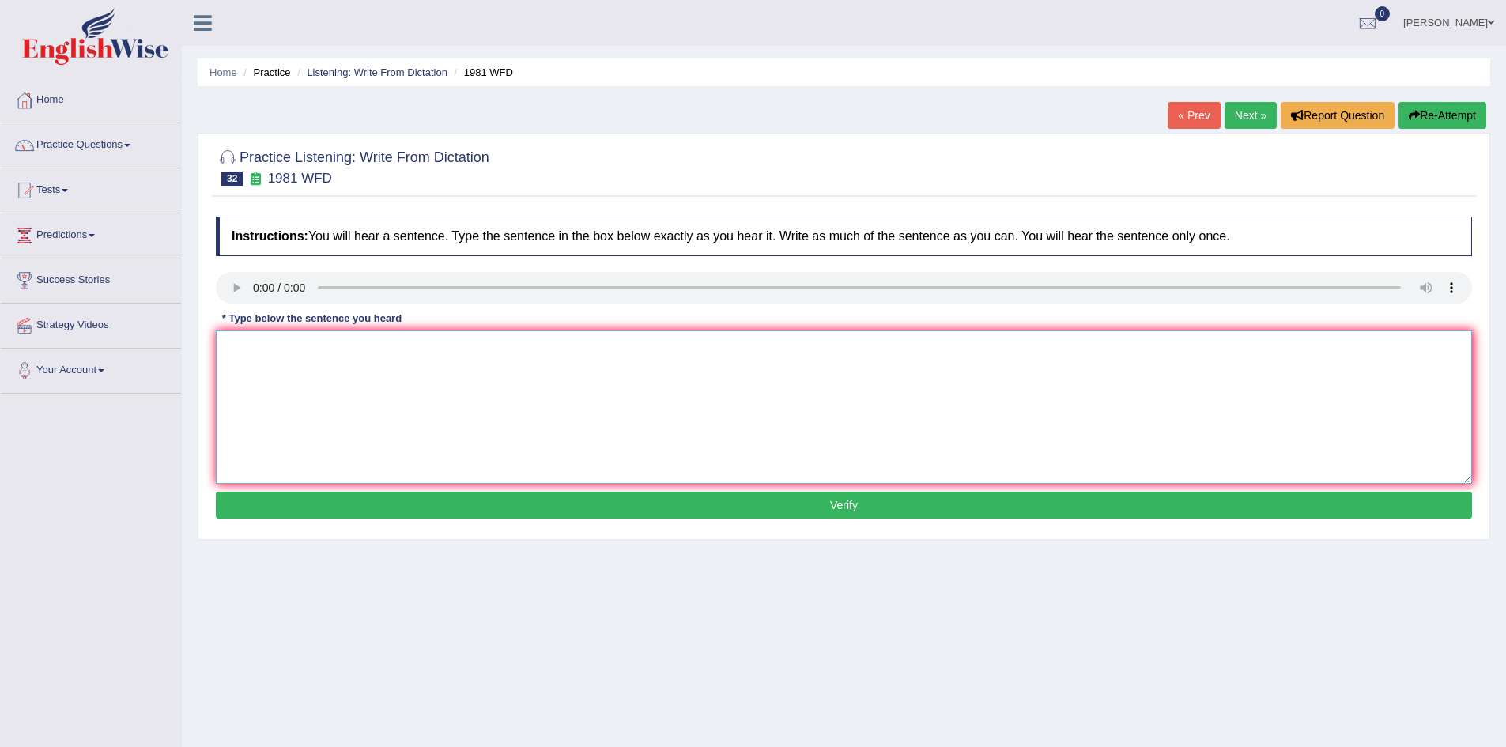
click at [288, 384] on textarea at bounding box center [844, 407] width 1257 height 153
click at [350, 349] on textarea "All of your arguments are must be" at bounding box center [844, 407] width 1257 height 153
click at [406, 351] on textarea "All of your arguments must be" at bounding box center [844, 407] width 1257 height 153
type textarea "All of your arguments must be supported by evidence and relevant theories."
click at [625, 510] on button "Verify" at bounding box center [844, 505] width 1257 height 27
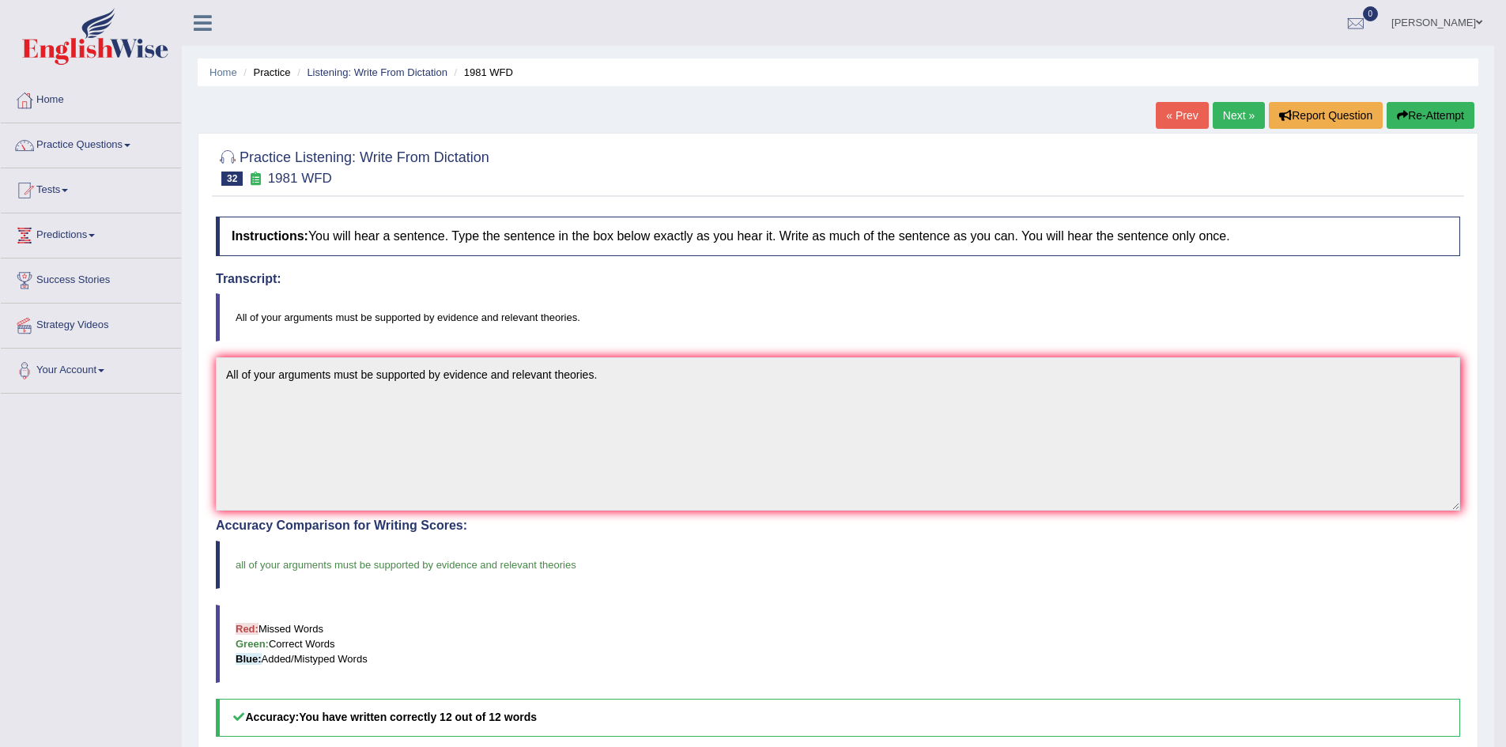
click at [1233, 108] on link "Next »" at bounding box center [1239, 115] width 52 height 27
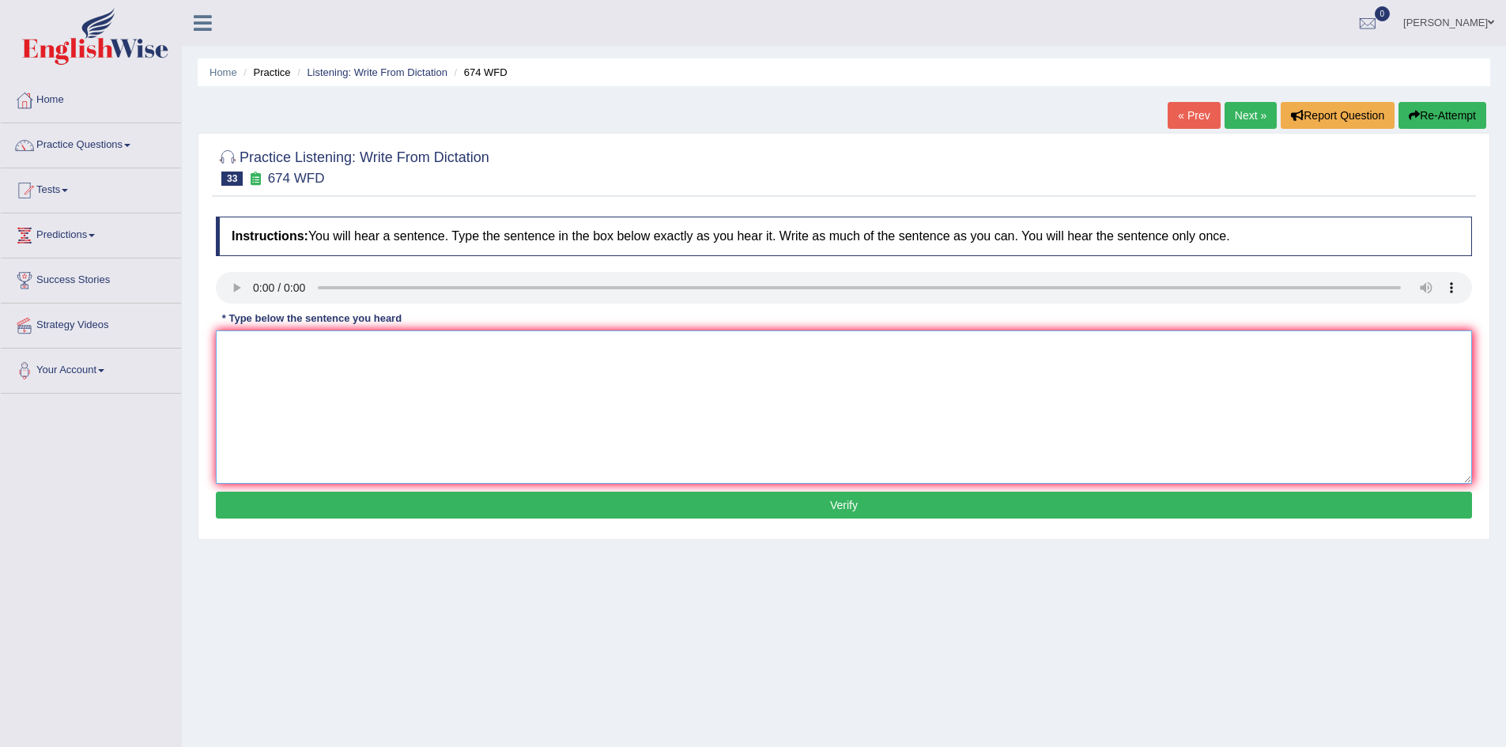
click at [343, 377] on textarea at bounding box center [844, 407] width 1257 height 153
click at [352, 346] on textarea "Our employment rate has fallen to its lowest level in years." at bounding box center [844, 407] width 1257 height 153
type textarea "Our employment rate has been fallen to its lowest level in years."
click at [513, 501] on button "Verify" at bounding box center [844, 505] width 1257 height 27
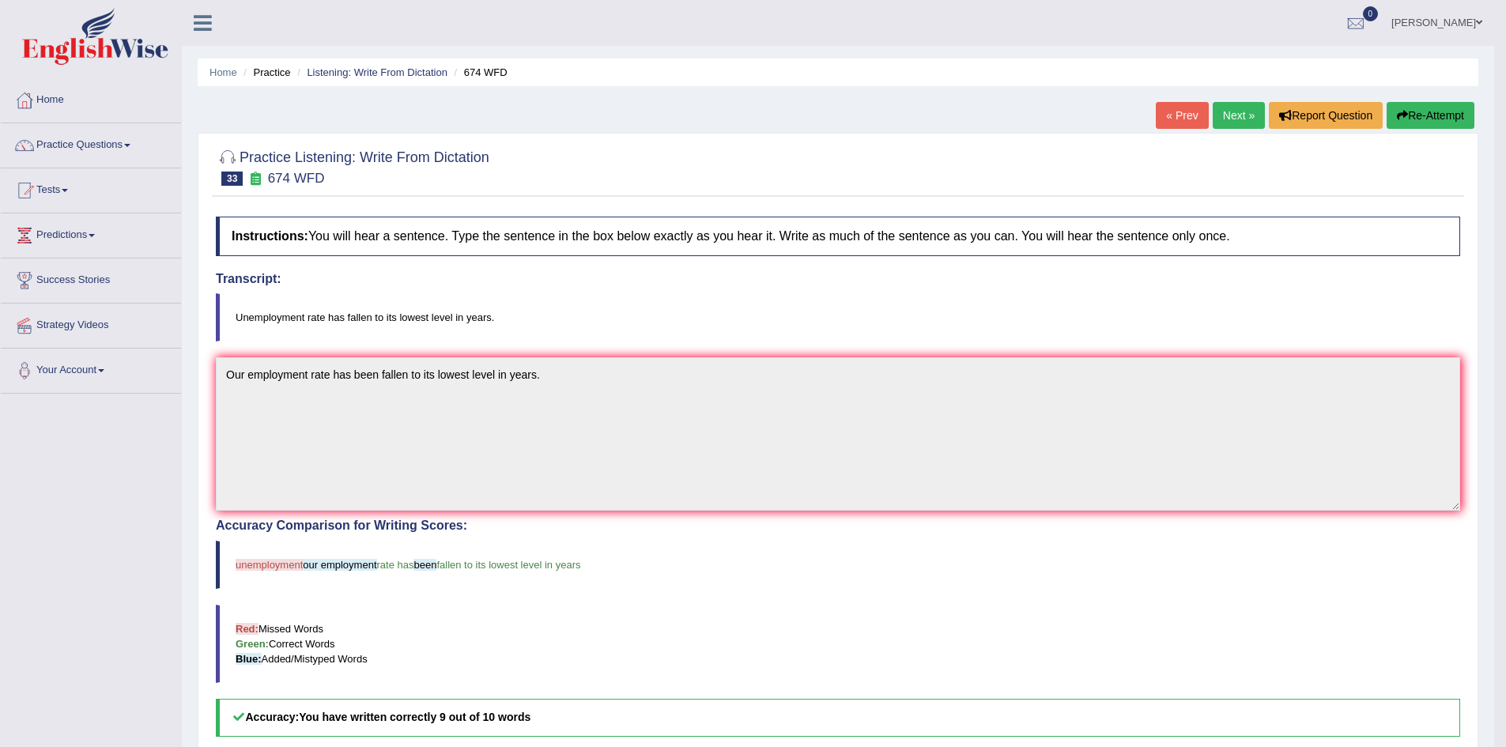
click at [1246, 115] on link "Next »" at bounding box center [1239, 115] width 52 height 27
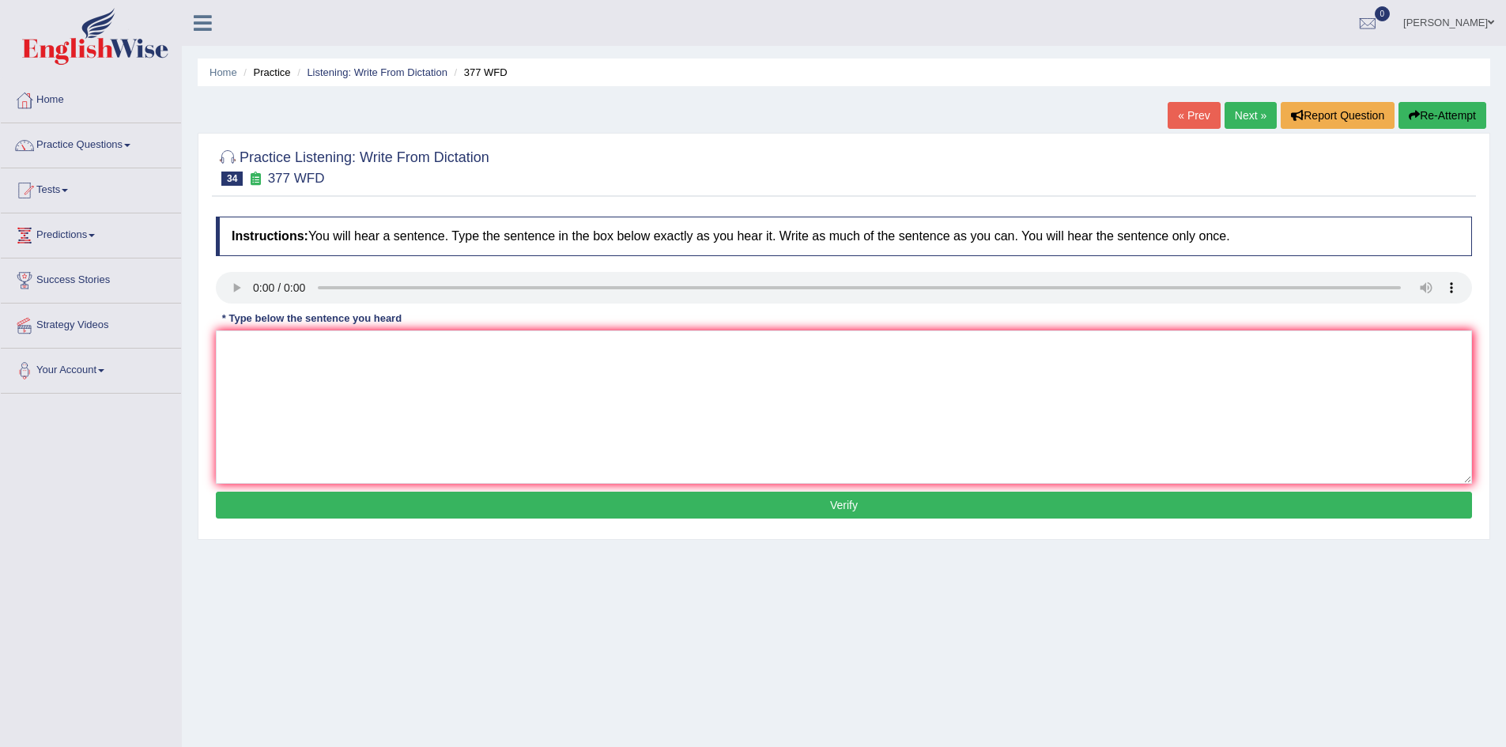
click at [303, 329] on div "Instructions: You will hear a sentence. Type the sentence in the box below exac…" at bounding box center [844, 370] width 1264 height 323
click at [287, 385] on textarea at bounding box center [844, 407] width 1257 height 153
click at [361, 352] on textarea "The department has higherproportion of post garudtes students" at bounding box center [844, 407] width 1257 height 153
click at [326, 350] on textarea "The department has higher proportion of post garudtes students" at bounding box center [844, 407] width 1257 height 153
click at [553, 350] on textarea "The department has a higher proportion of post-graduates students" at bounding box center [844, 407] width 1257 height 153
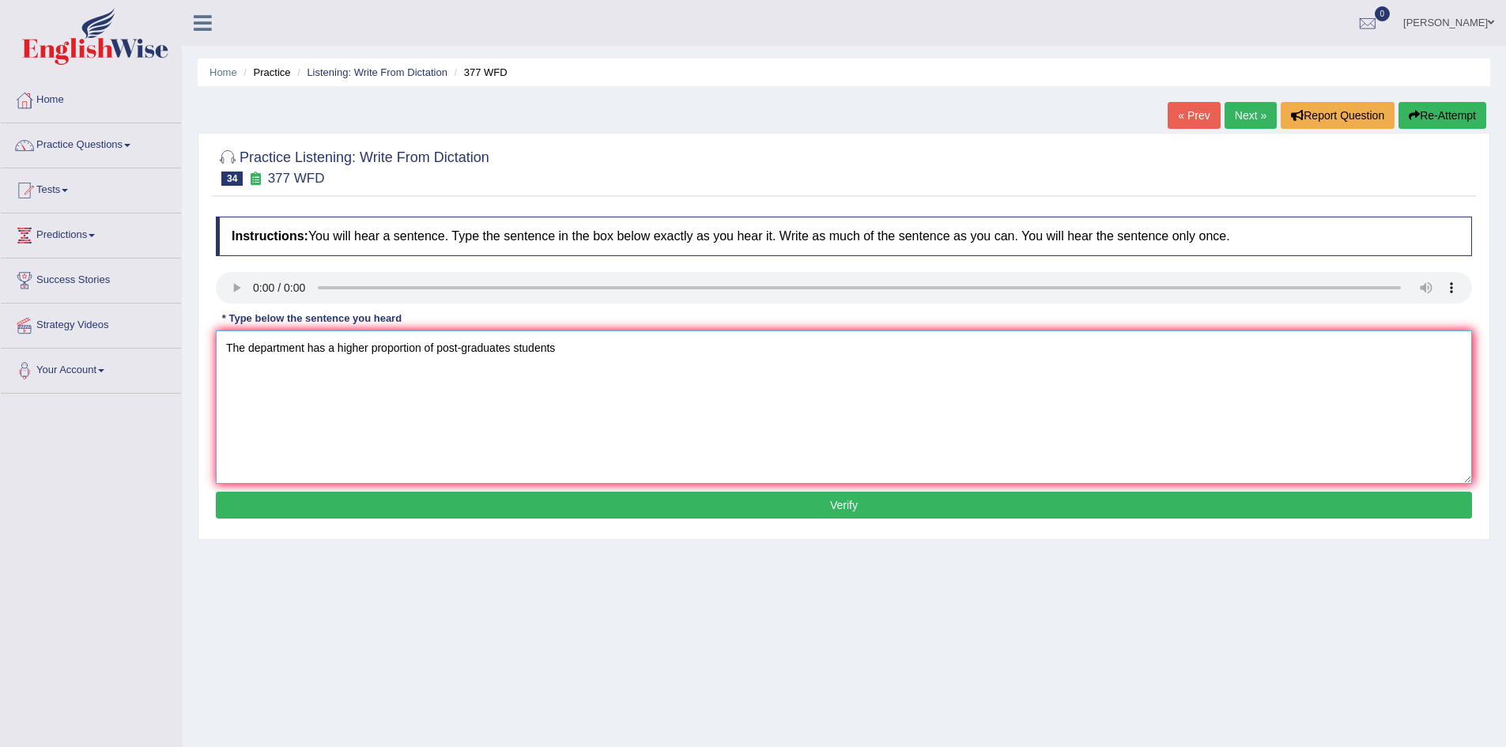
click at [512, 349] on textarea "The department has a higher proportion of post-graduates students" at bounding box center [844, 407] width 1257 height 153
click at [565, 356] on textarea "The department has a higher proportion of post-graduates students" at bounding box center [844, 407] width 1257 height 153
click at [552, 350] on textarea "The department has a higher proportion of post-graduate students" at bounding box center [844, 407] width 1257 height 153
type textarea "The department has a higher proportion of post-graduate students."
click at [645, 506] on button "Verify" at bounding box center [844, 505] width 1257 height 27
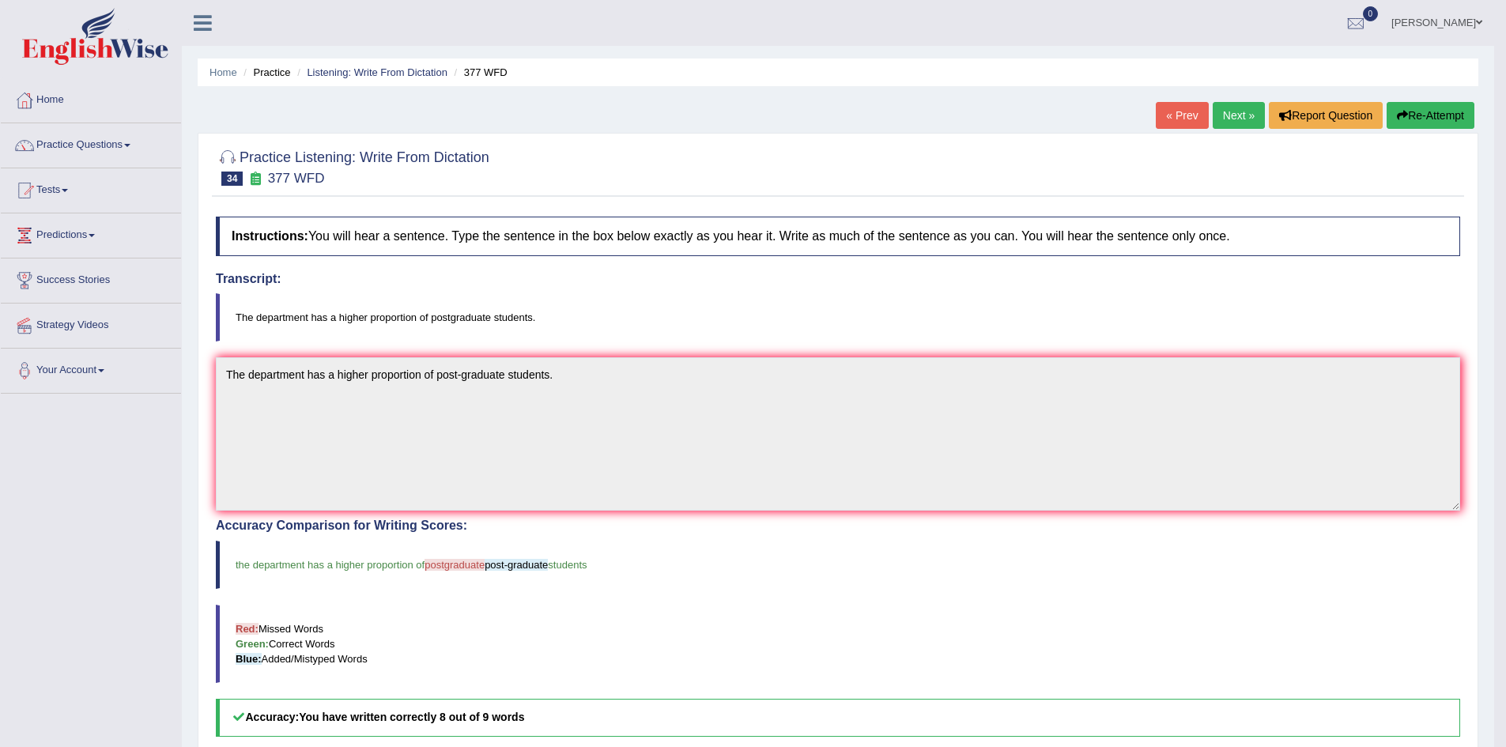
click at [1238, 117] on link "Next »" at bounding box center [1239, 115] width 52 height 27
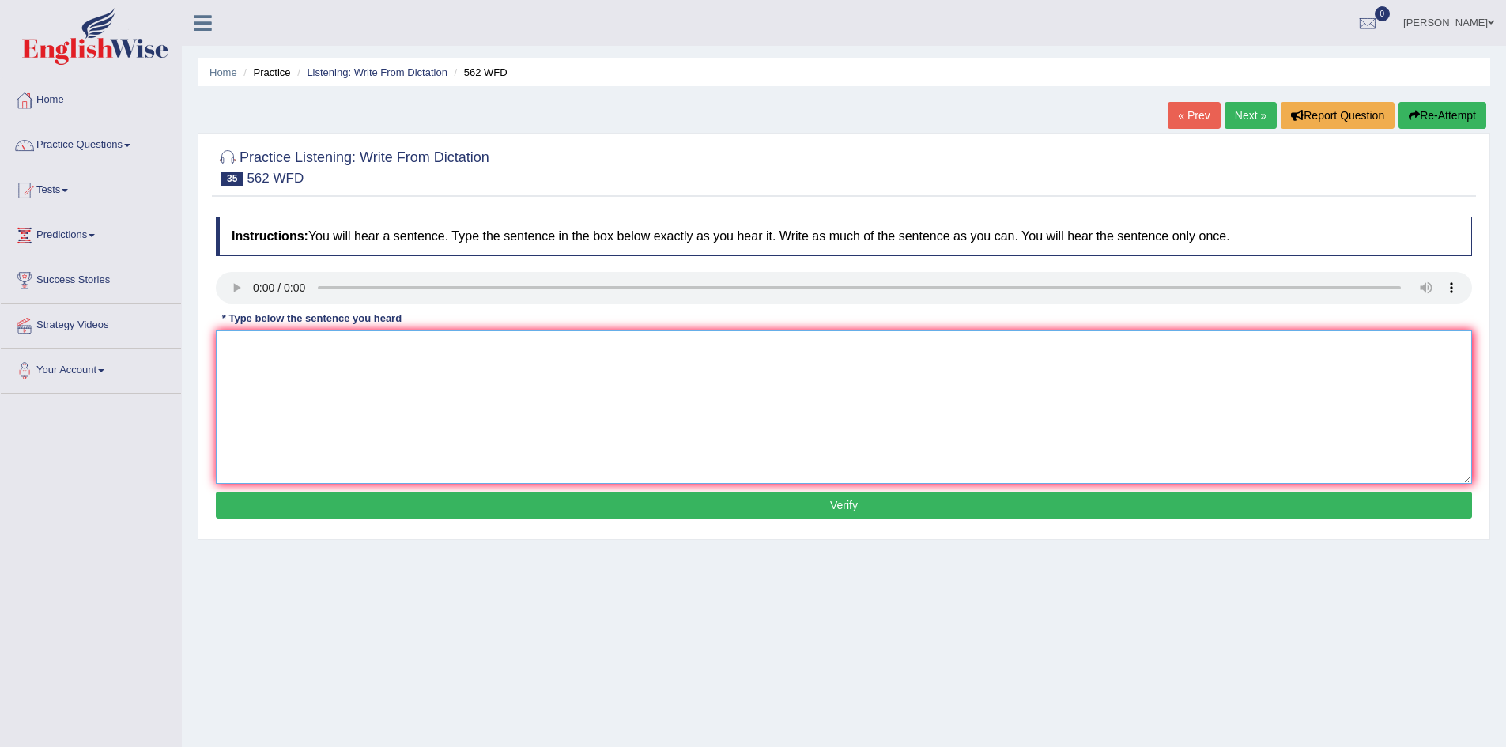
click at [331, 411] on textarea at bounding box center [844, 407] width 1257 height 153
click at [524, 340] on textarea "The gap between the rich and the poor does not decrease." at bounding box center [844, 407] width 1257 height 153
type textarea "The gap between the rich and the poor does not decrease."
click at [523, 508] on button "Verify" at bounding box center [844, 505] width 1257 height 27
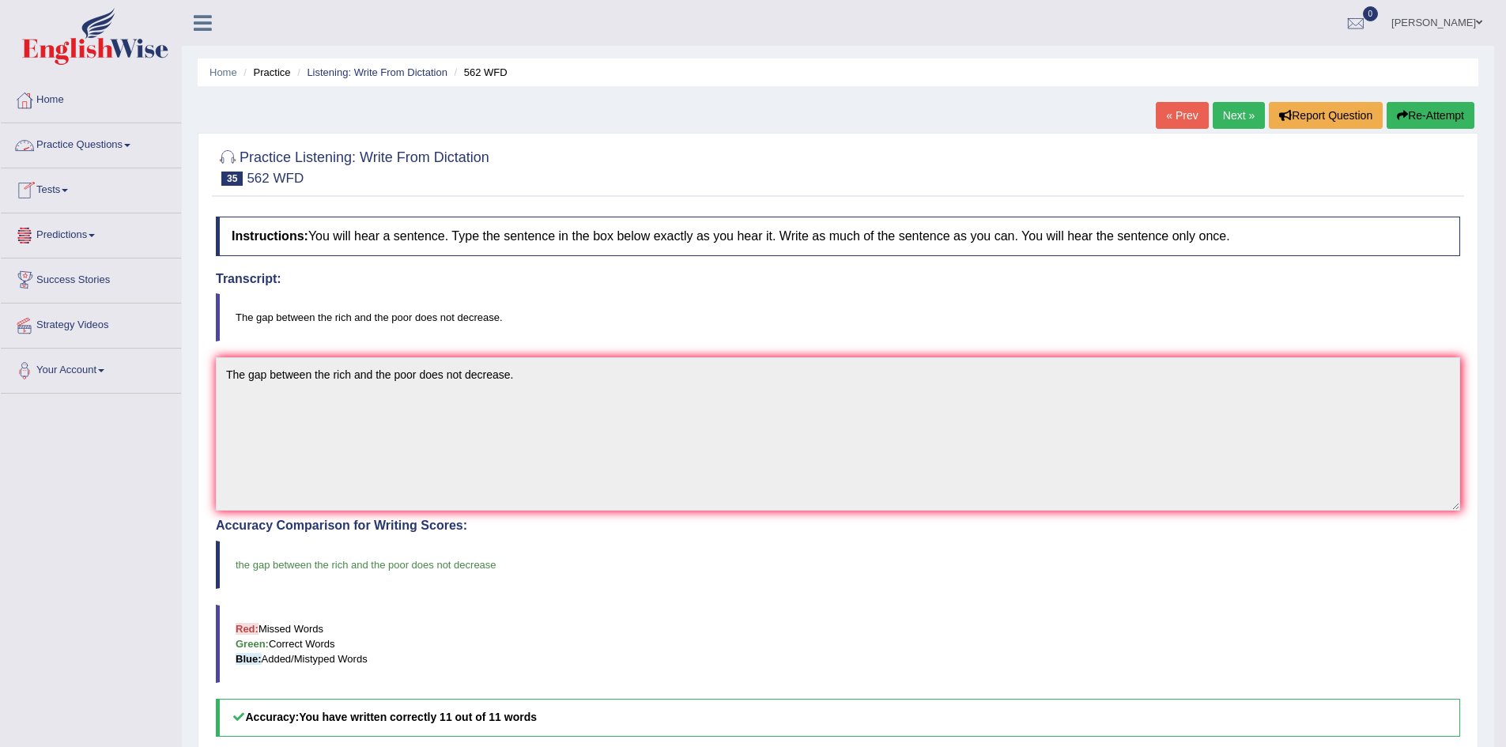
click at [95, 145] on link "Practice Questions" at bounding box center [91, 143] width 180 height 40
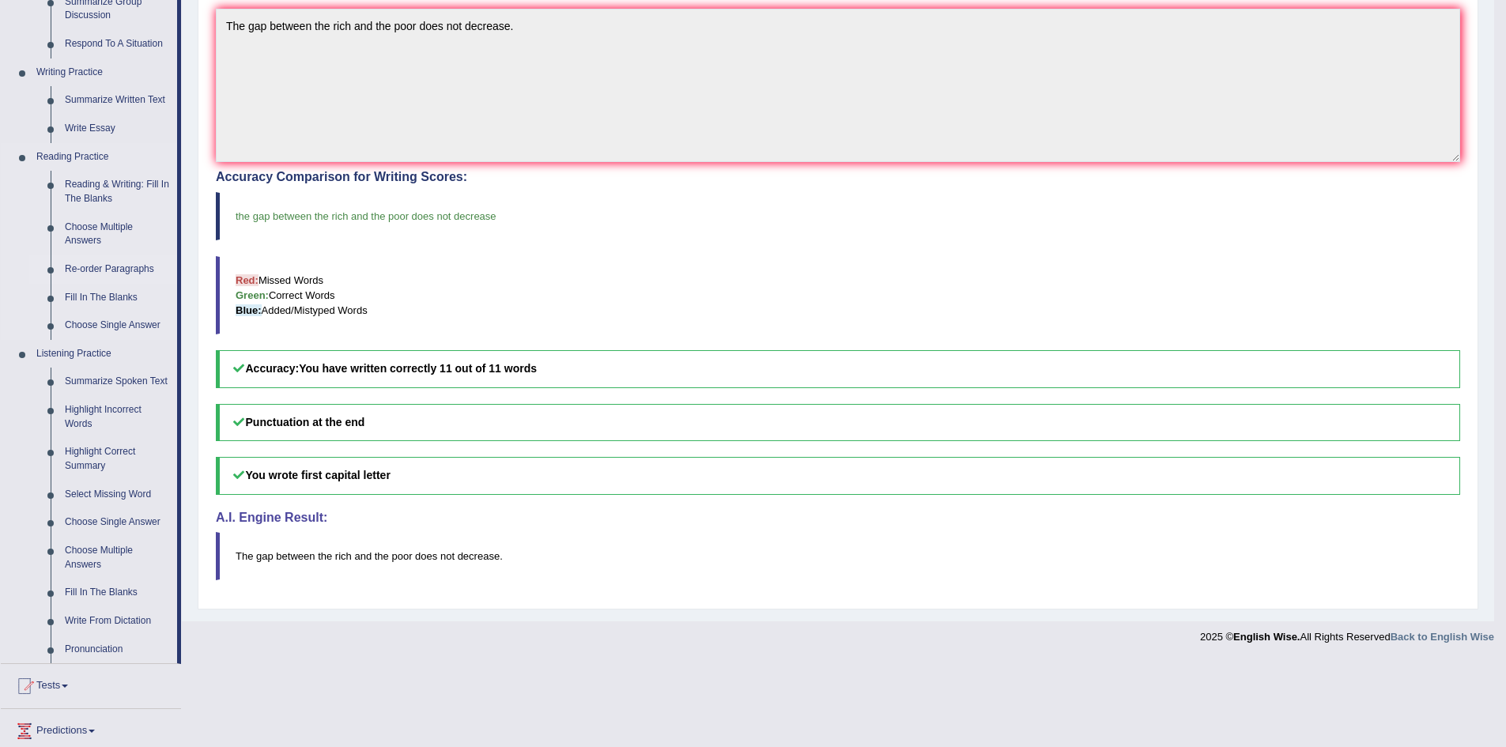
scroll to position [350, 0]
click at [99, 452] on link "Highlight Correct Summary" at bounding box center [117, 458] width 119 height 42
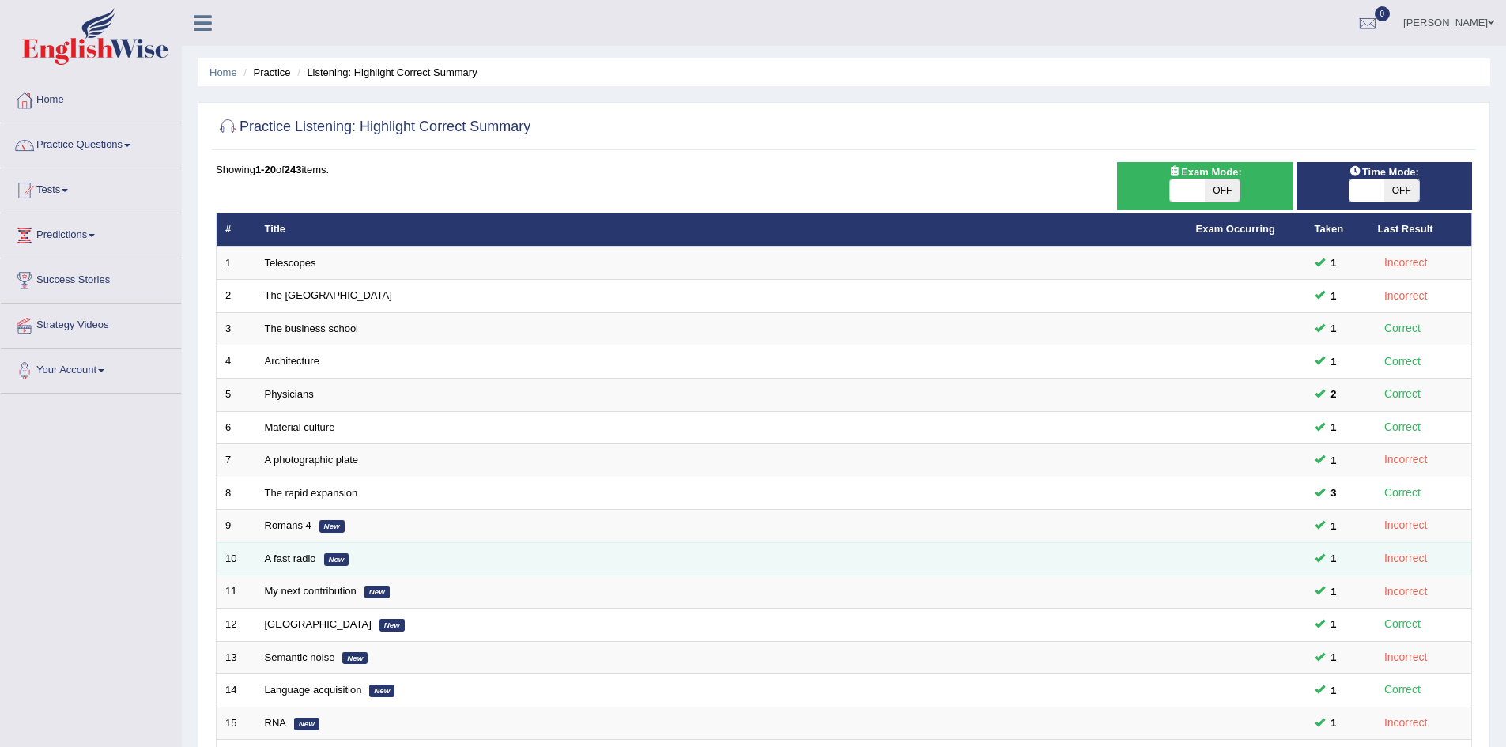
scroll to position [300, 0]
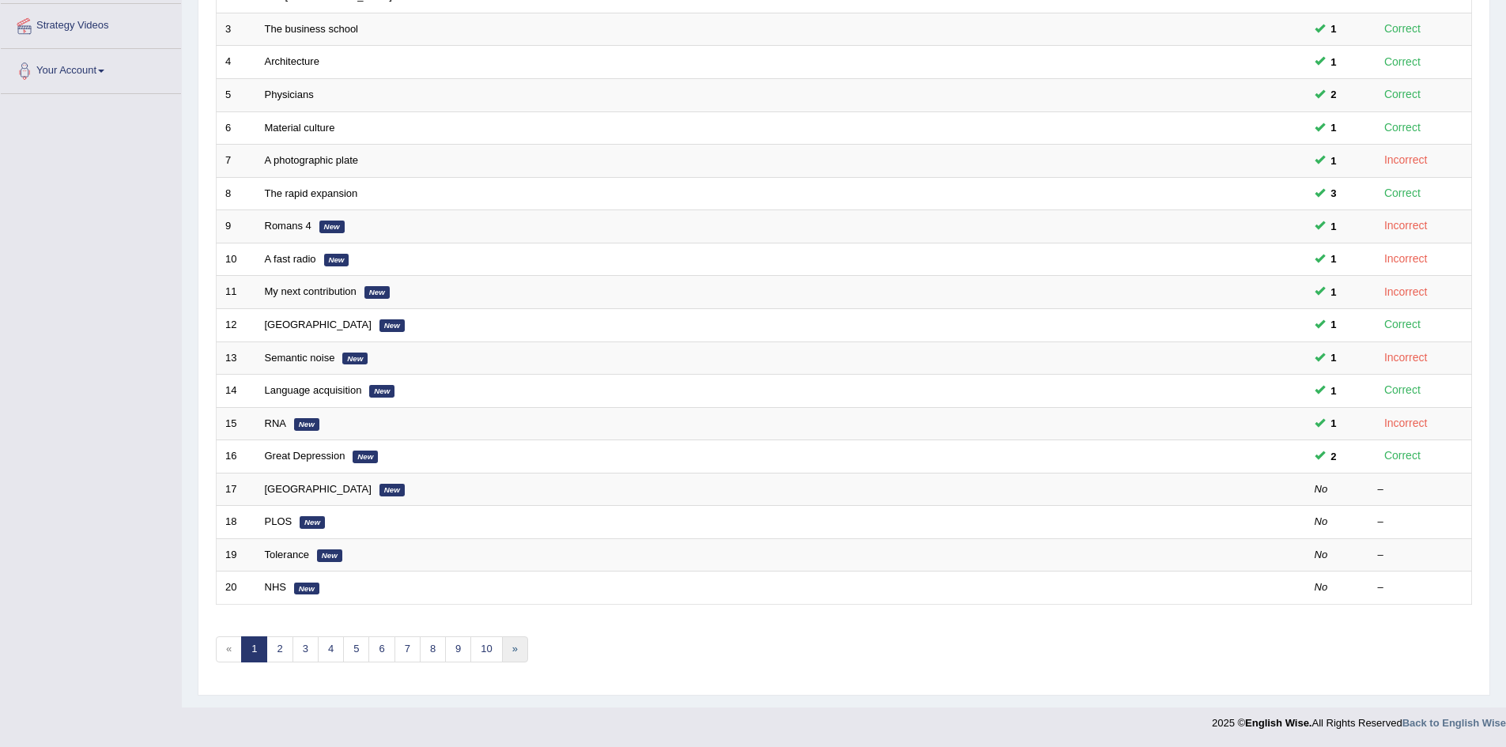
click at [518, 656] on link "»" at bounding box center [515, 650] width 26 height 26
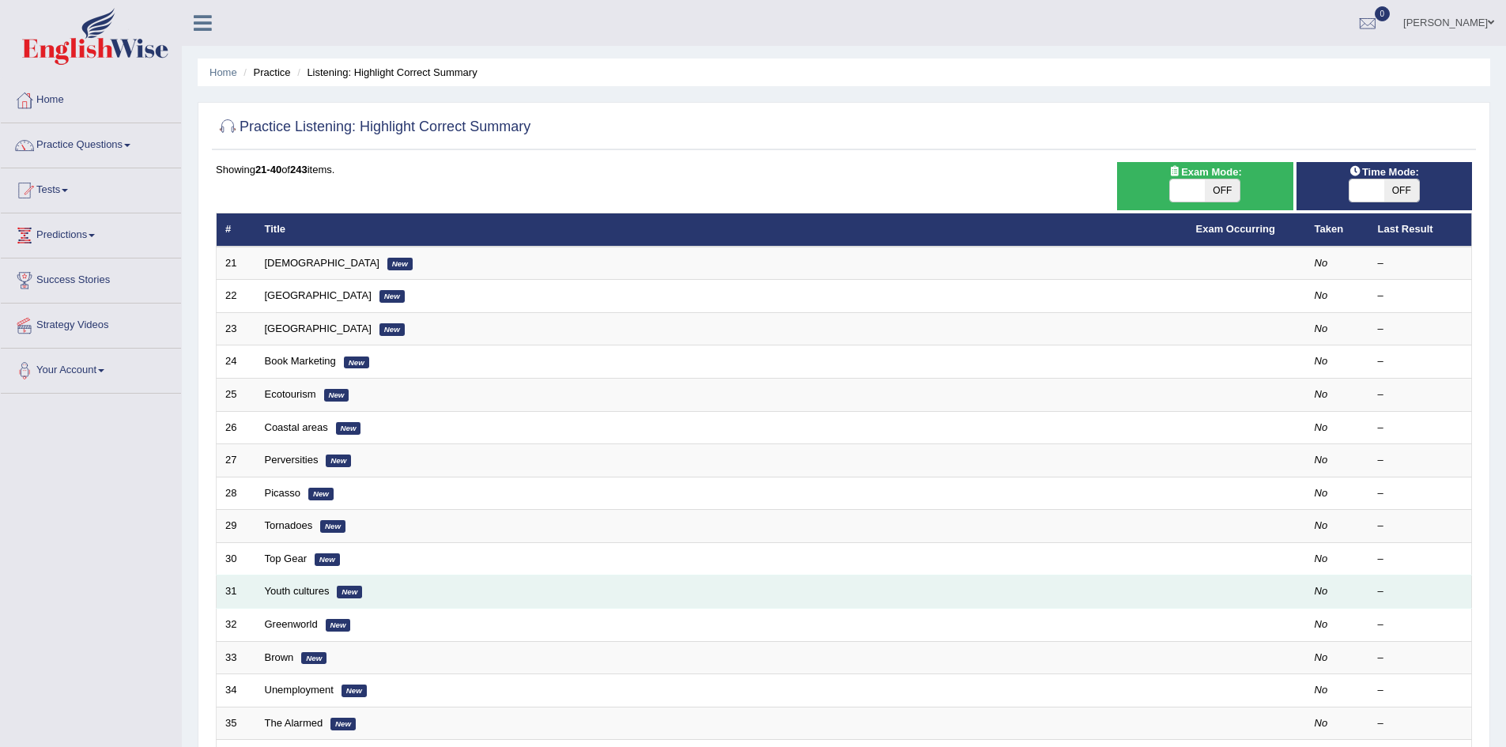
scroll to position [300, 0]
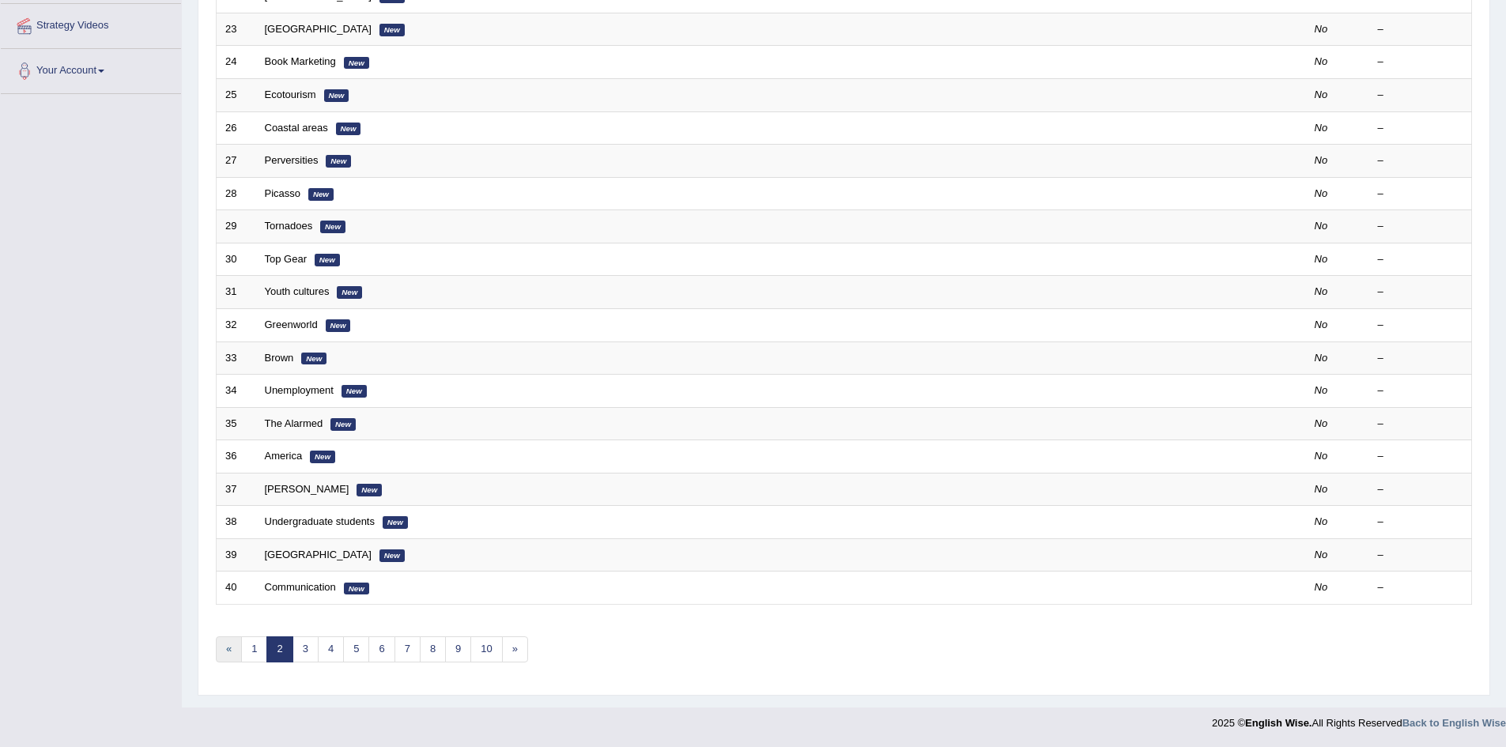
click at [232, 658] on link "«" at bounding box center [229, 650] width 26 height 26
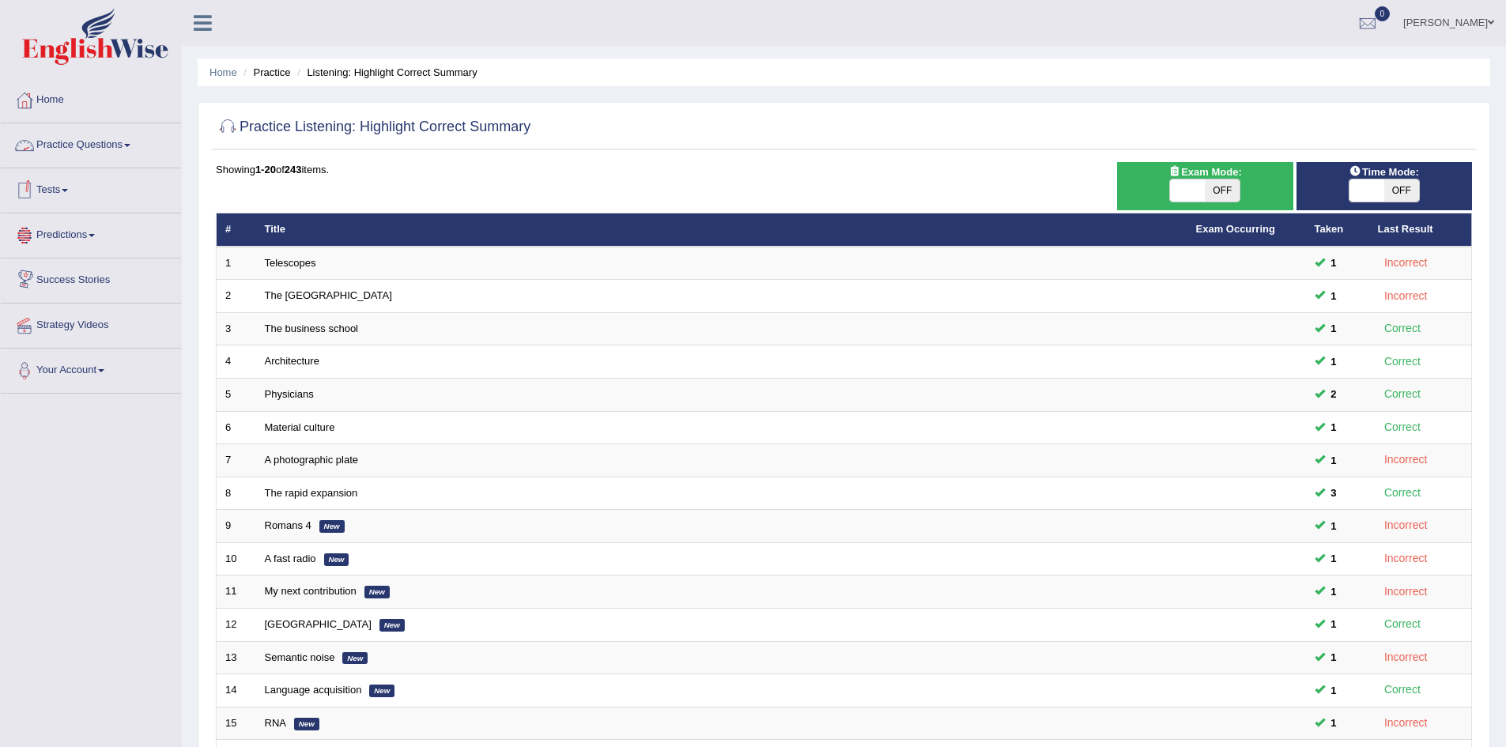
click at [105, 149] on link "Practice Questions" at bounding box center [91, 143] width 180 height 40
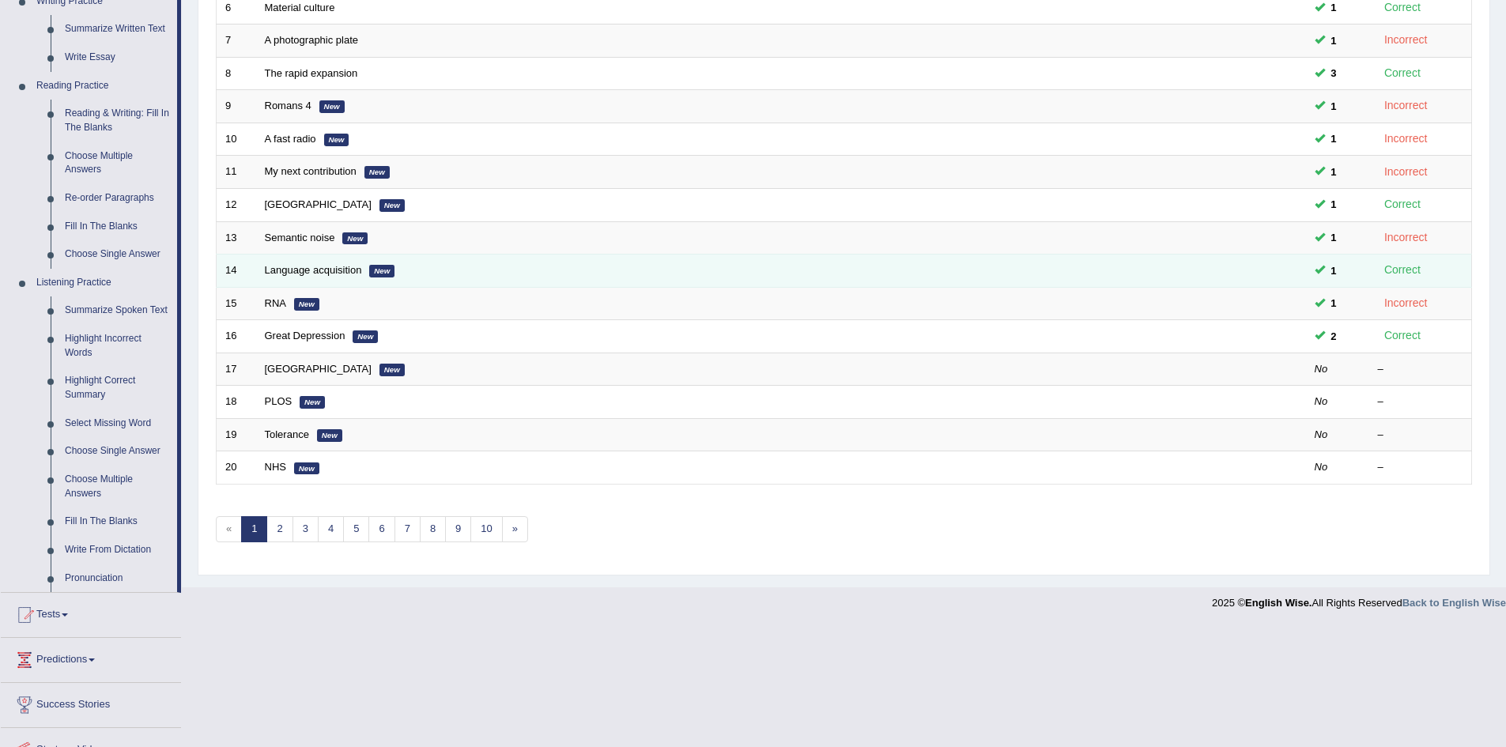
scroll to position [421, 0]
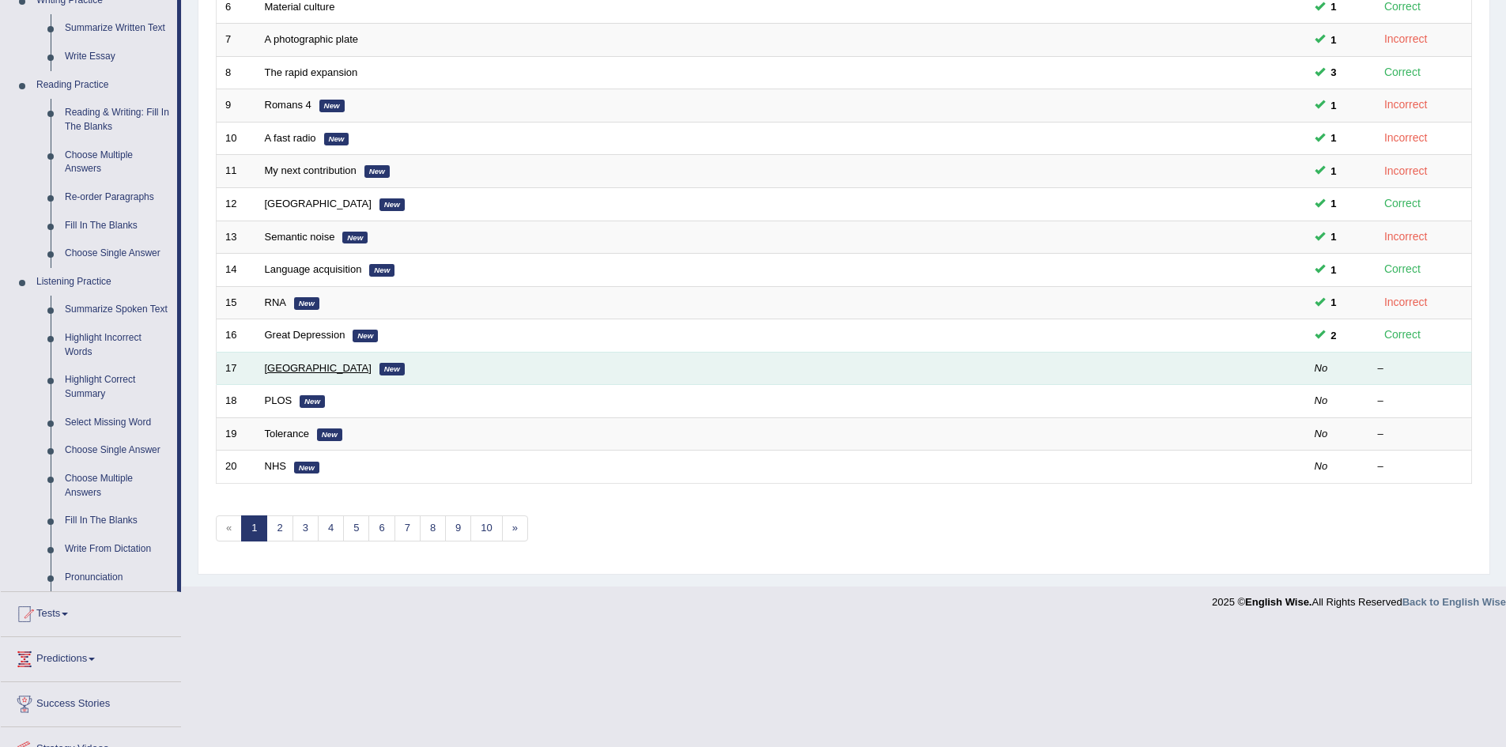
click at [293, 369] on link "Newcastle" at bounding box center [318, 368] width 107 height 12
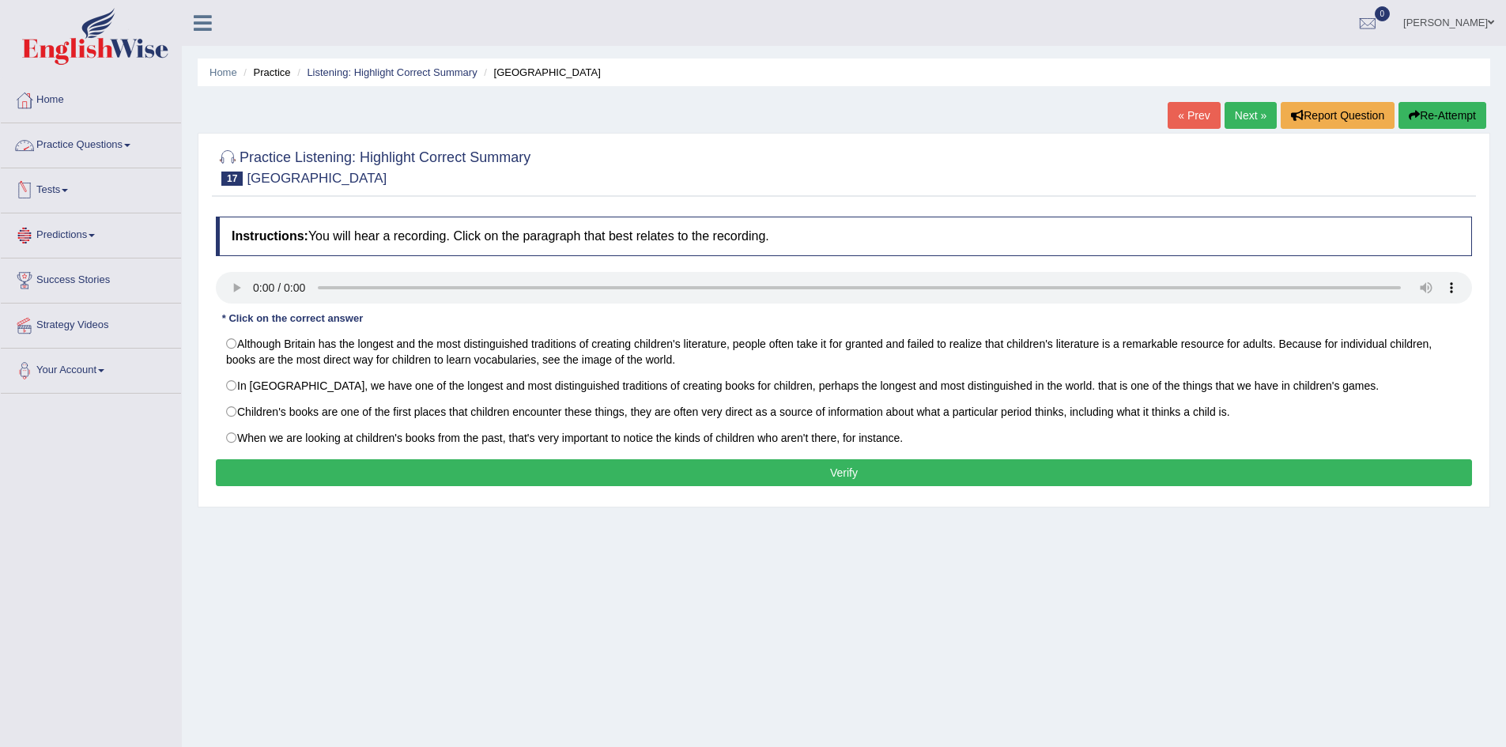
click at [93, 138] on link "Practice Questions" at bounding box center [91, 143] width 180 height 40
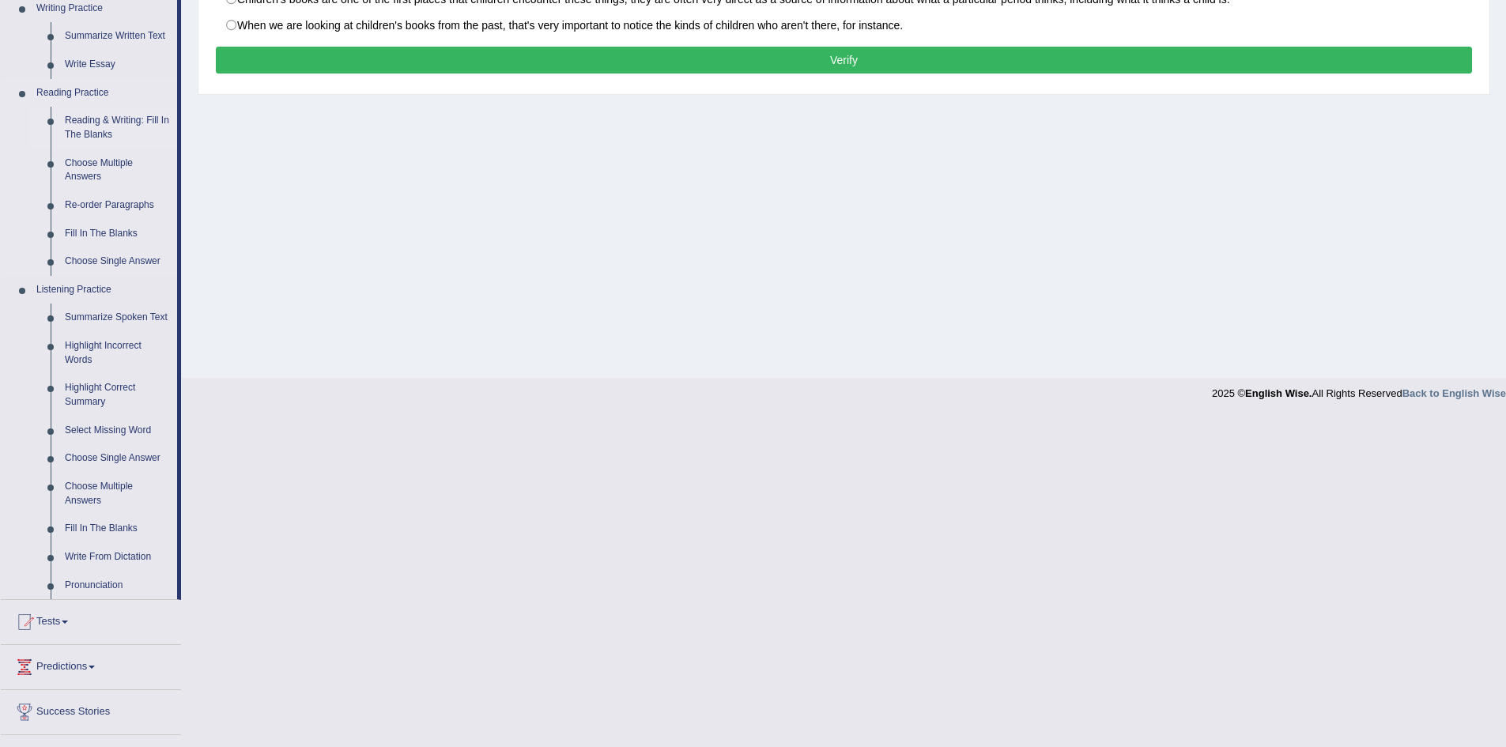
scroll to position [492, 0]
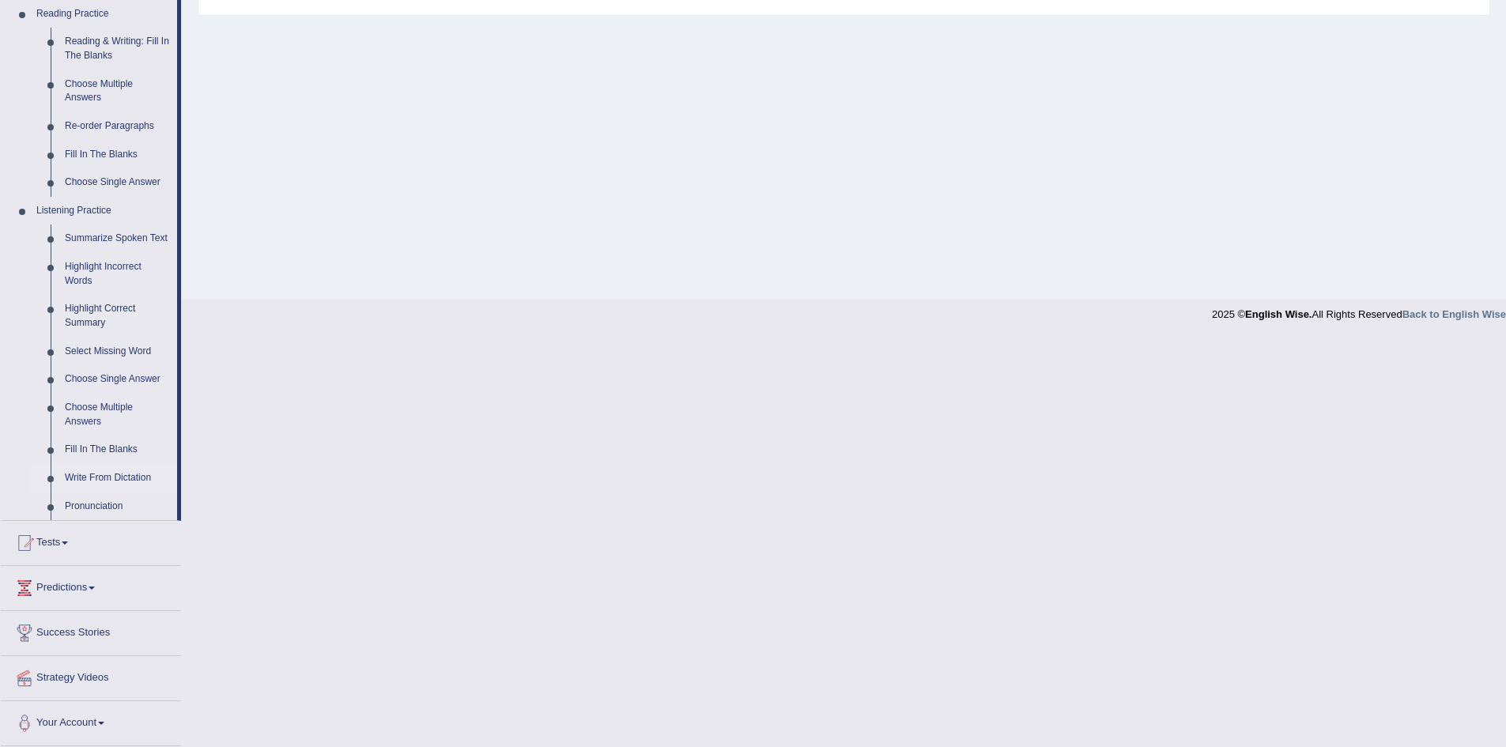
click at [101, 480] on link "Write From Dictation" at bounding box center [117, 478] width 119 height 28
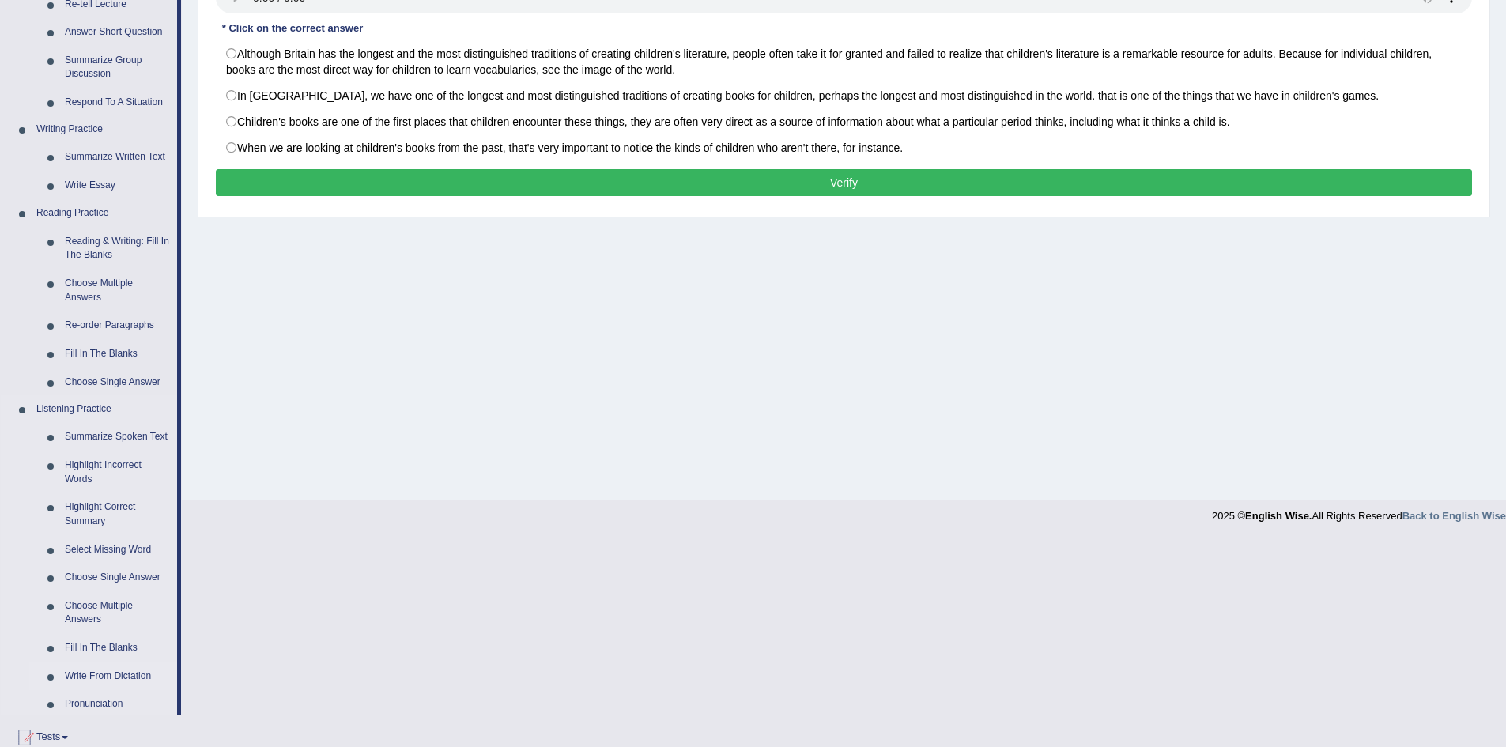
scroll to position [83, 0]
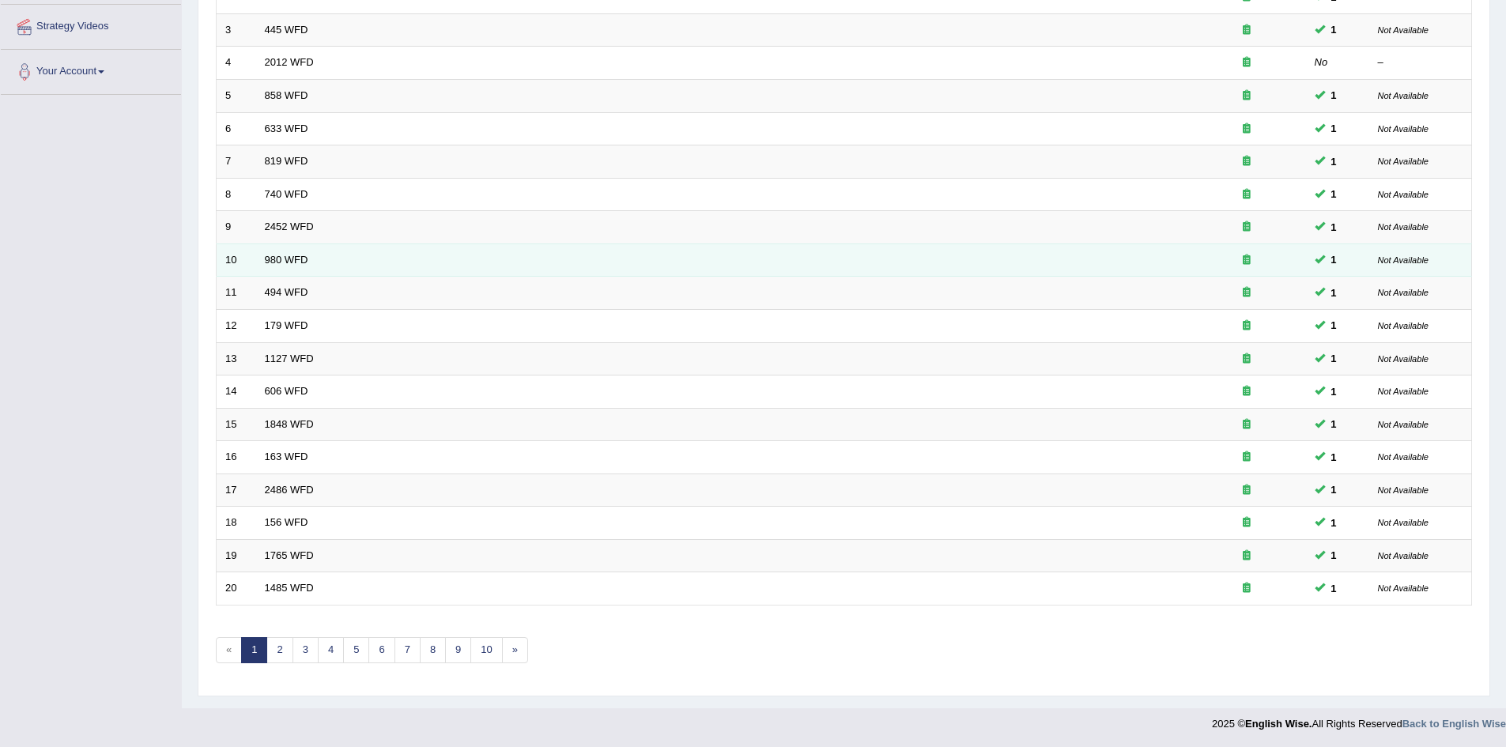
scroll to position [298, 0]
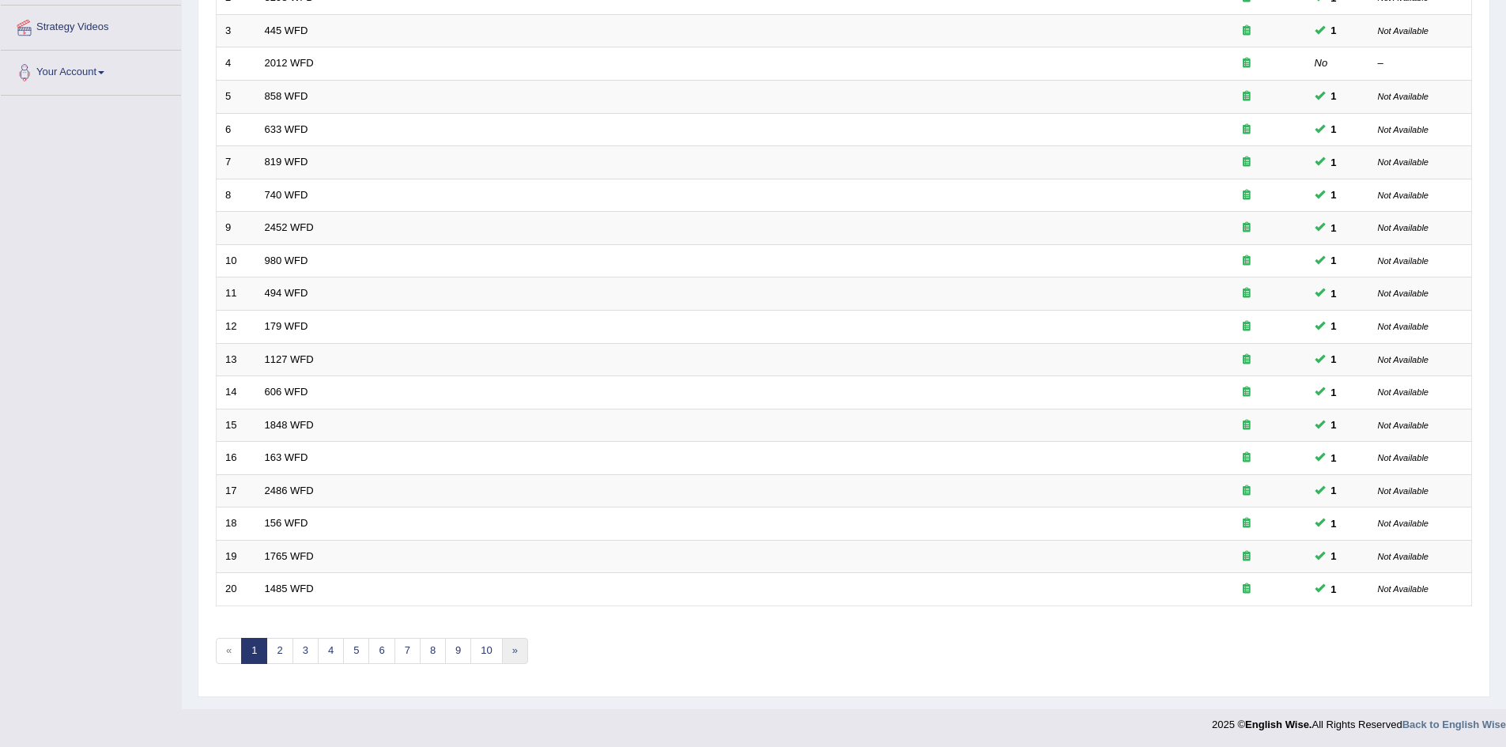
click at [516, 657] on link "»" at bounding box center [515, 651] width 26 height 26
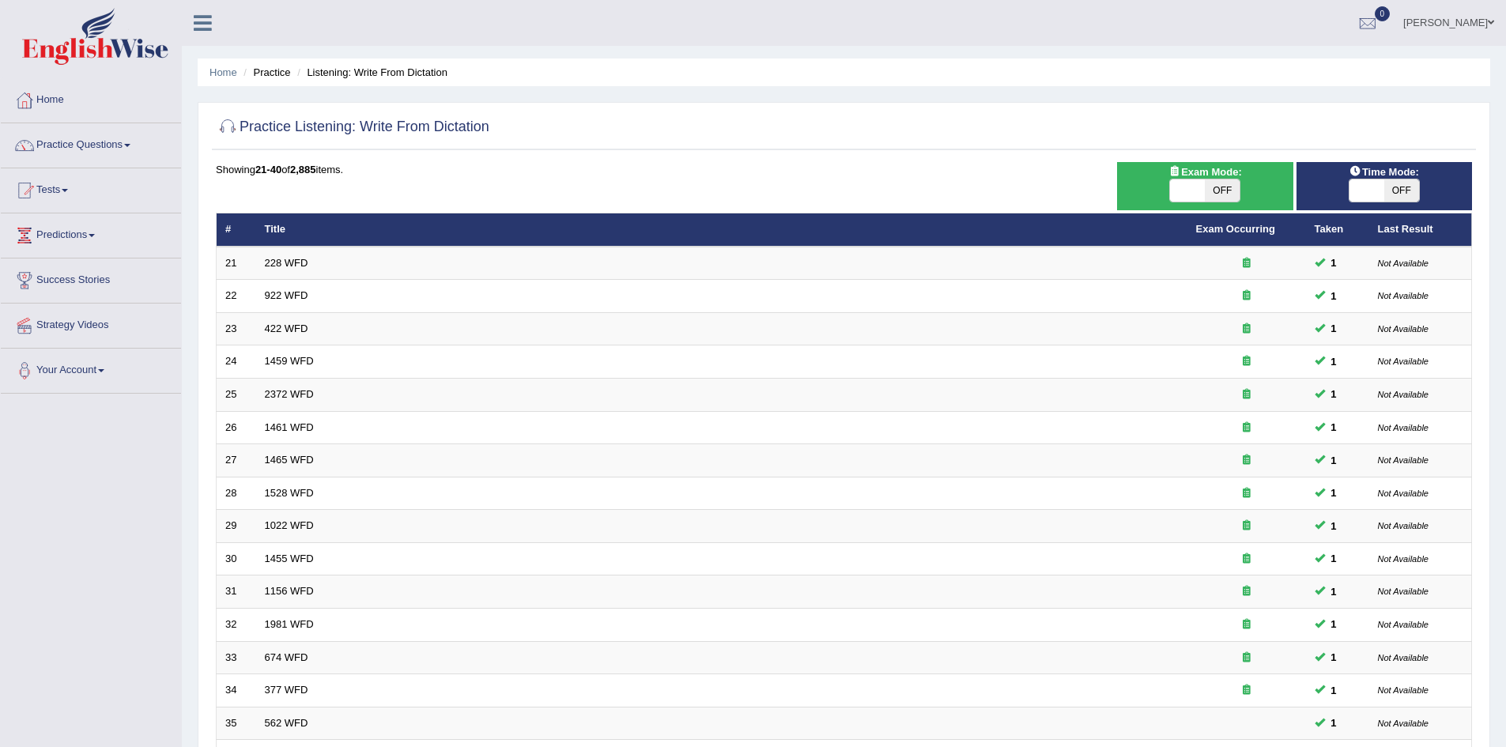
click at [808, 176] on div "Showing 21-40 of 2,885 items." at bounding box center [844, 169] width 1257 height 15
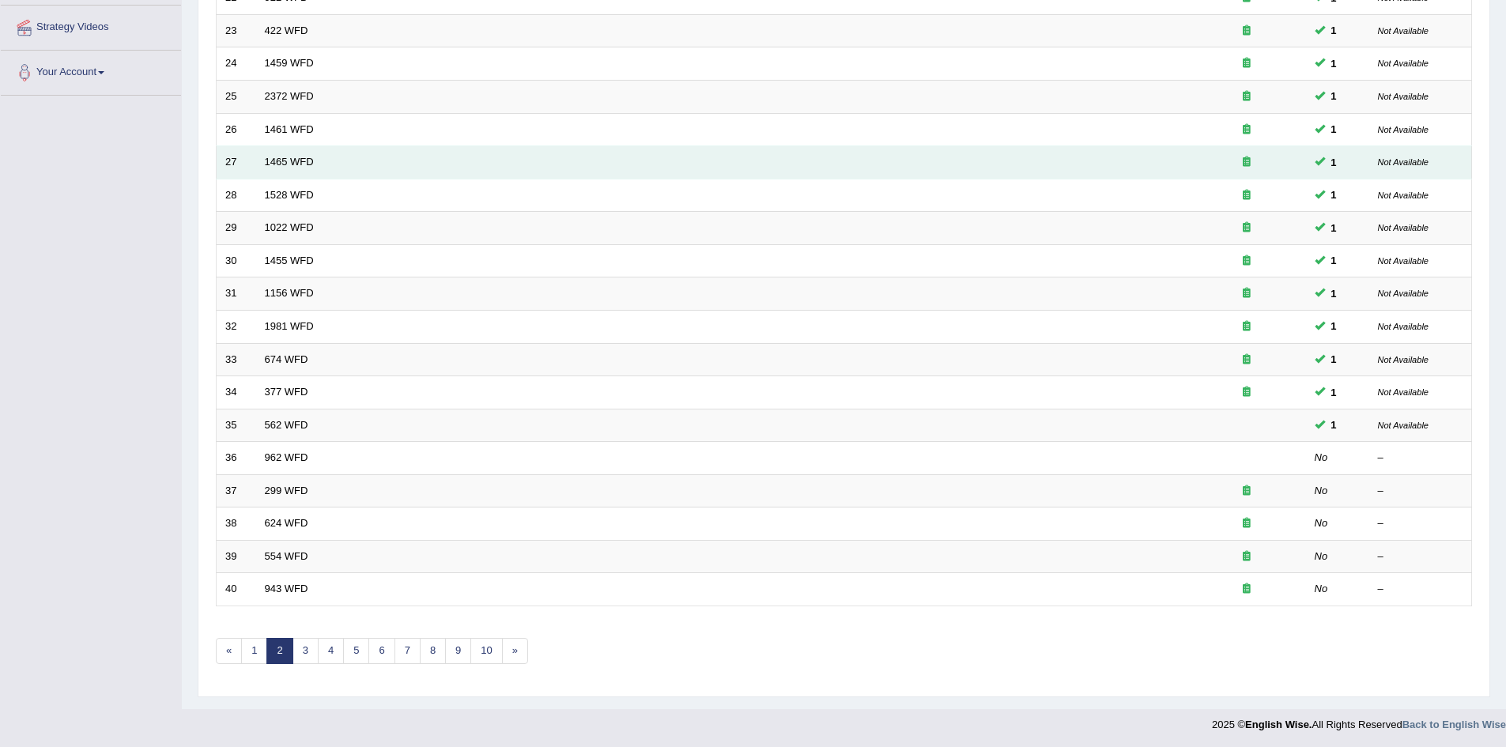
scroll to position [297, 0]
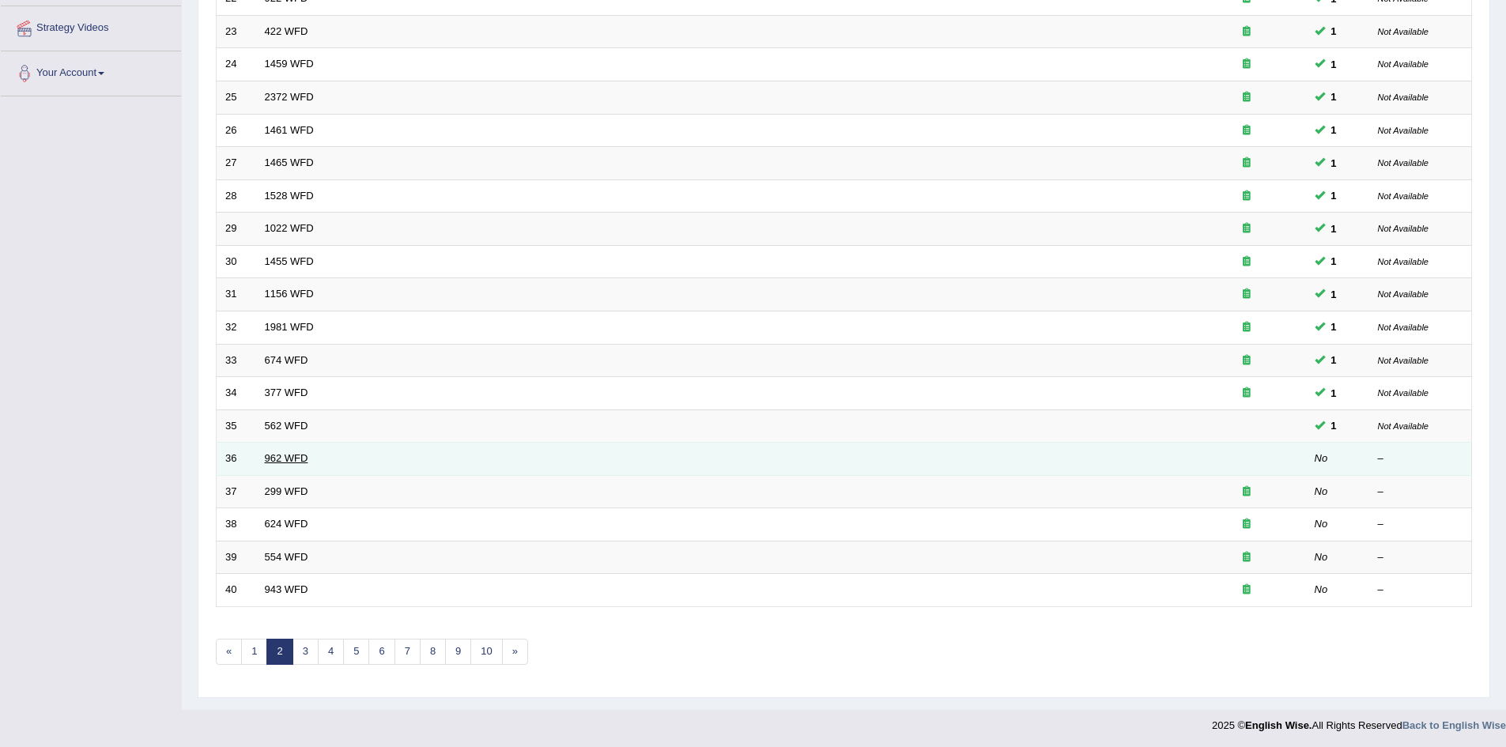
click at [280, 460] on link "962 WFD" at bounding box center [286, 458] width 43 height 12
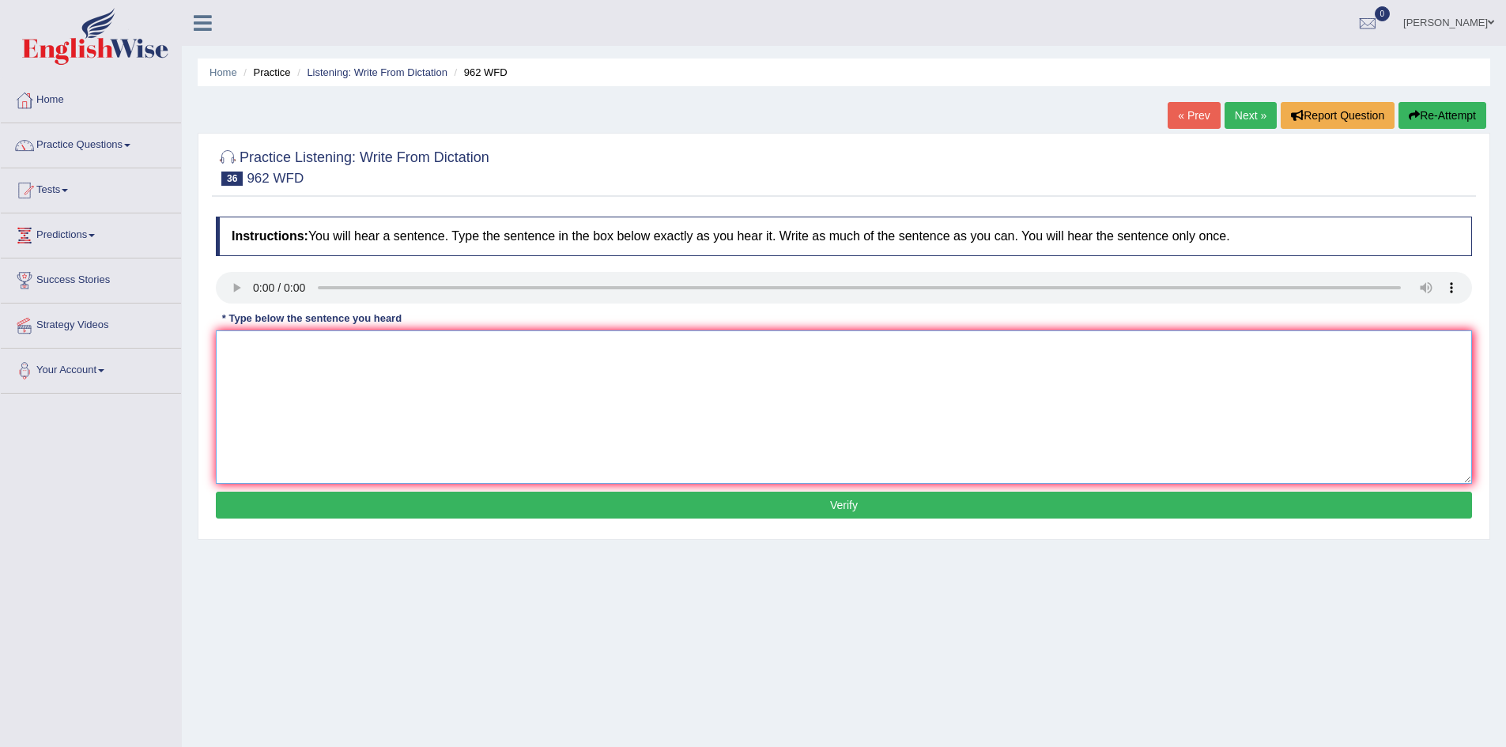
click at [1023, 402] on textarea at bounding box center [844, 407] width 1257 height 153
click at [1152, 641] on div "Home Practice Listening: Write From Dictation 962 WFD « Prev Next » Report Ques…" at bounding box center [844, 395] width 1325 height 791
click at [315, 397] on textarea at bounding box center [844, 407] width 1257 height 153
click at [345, 351] on textarea "If you have any question about the exa,m please raise your hand" at bounding box center [844, 407] width 1257 height 153
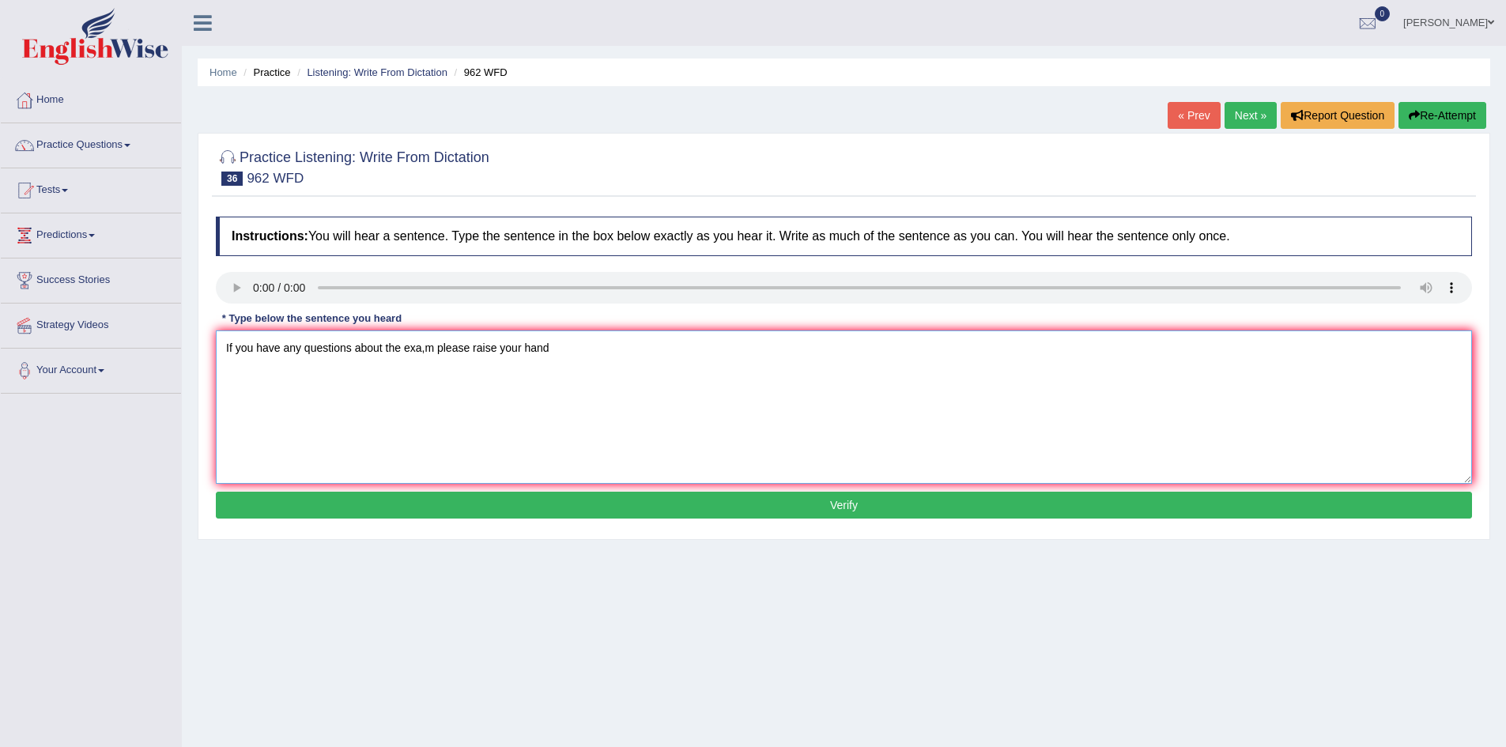
click at [425, 349] on textarea "If you have any questions about the exa,m please raise your hand" at bounding box center [844, 407] width 1257 height 153
click at [548, 346] on textarea "If you have any questions about the exam please raise your hand" at bounding box center [844, 407] width 1257 height 153
type textarea "If you have any questions about the exam please raise your hand."
click at [602, 520] on div "Instructions: You will hear a sentence. Type the sentence in the box below exac…" at bounding box center [844, 370] width 1264 height 323
click at [621, 512] on button "Verify" at bounding box center [844, 505] width 1257 height 27
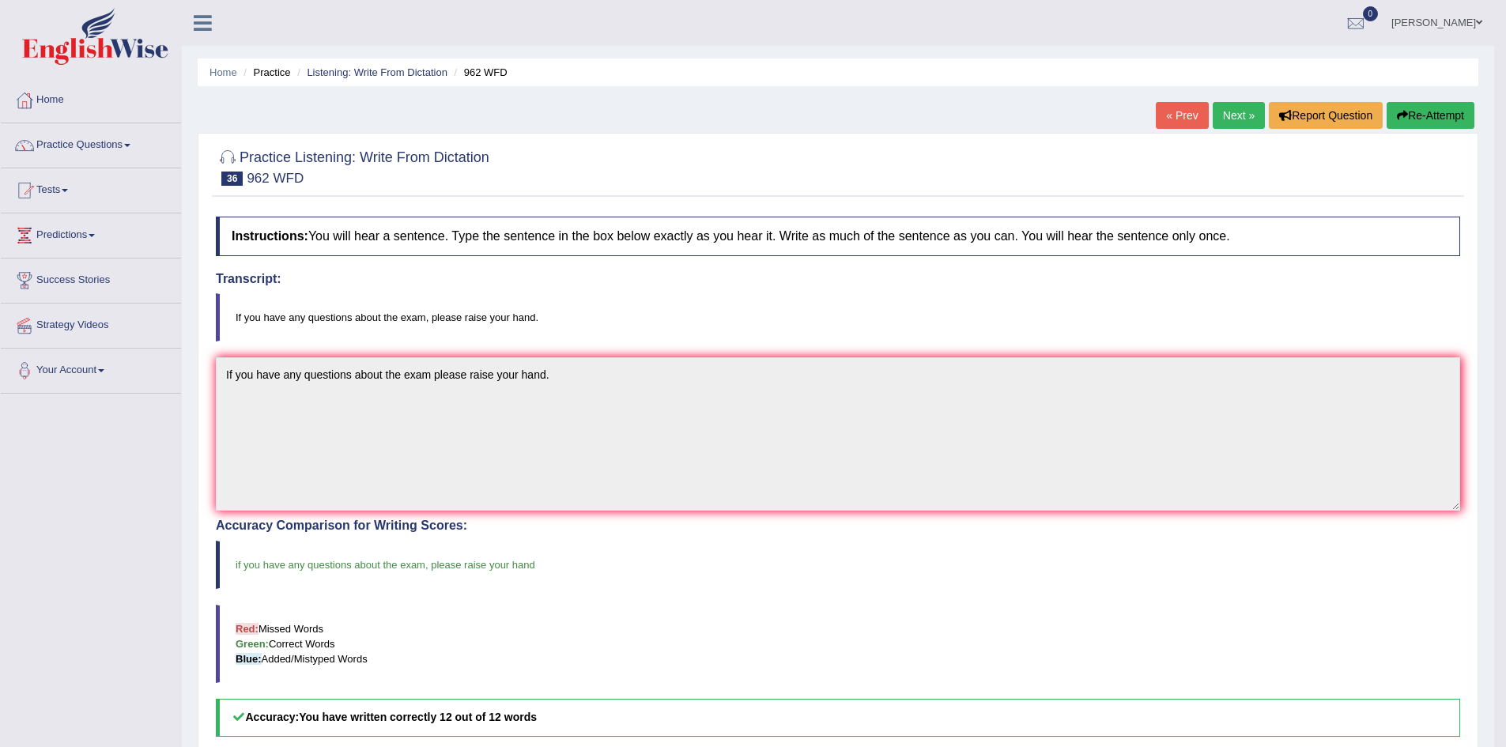
click at [1238, 104] on link "Next »" at bounding box center [1239, 115] width 52 height 27
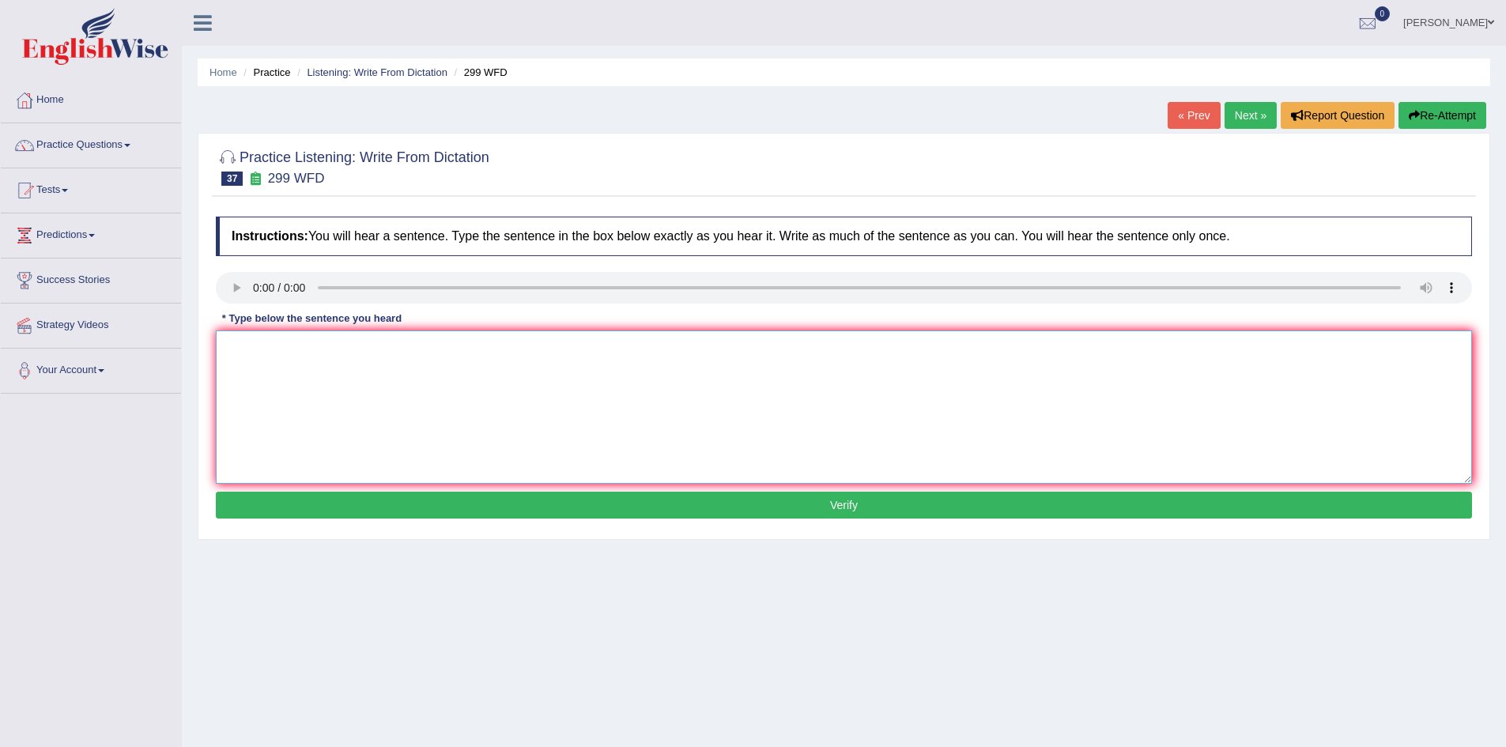
click at [263, 382] on textarea at bounding box center [844, 407] width 1257 height 153
type textarea "s"
type textarea "S"
click at [277, 358] on textarea at bounding box center [844, 407] width 1257 height 153
click at [245, 345] on textarea "student respe will visiting the classes with recording forms" at bounding box center [844, 407] width 1257 height 153
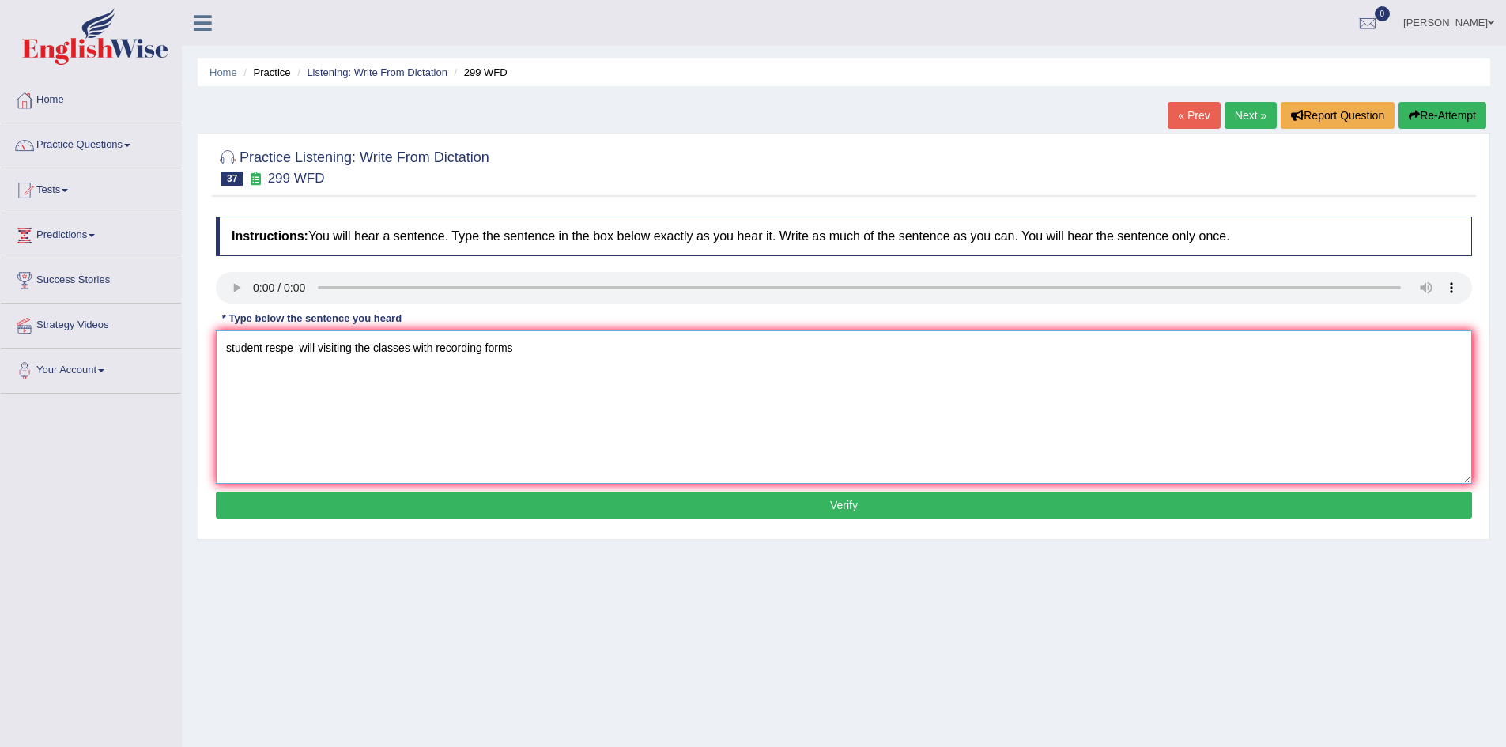
click at [232, 355] on textarea "student respe will visiting the classes with recording forms" at bounding box center [844, 407] width 1257 height 153
click at [222, 351] on textarea "Student respe will visiting the classes with recording forms" at bounding box center [844, 407] width 1257 height 153
click at [297, 350] on textarea "Student respe will visiting the classes with recording forms" at bounding box center [844, 407] width 1257 height 153
click at [408, 346] on textarea "Student respresentatives will visiting the classes with recording forms" at bounding box center [844, 407] width 1257 height 153
click at [492, 347] on textarea "Student respresentatives will visiting visit the classes with recording forms" at bounding box center [844, 407] width 1257 height 153
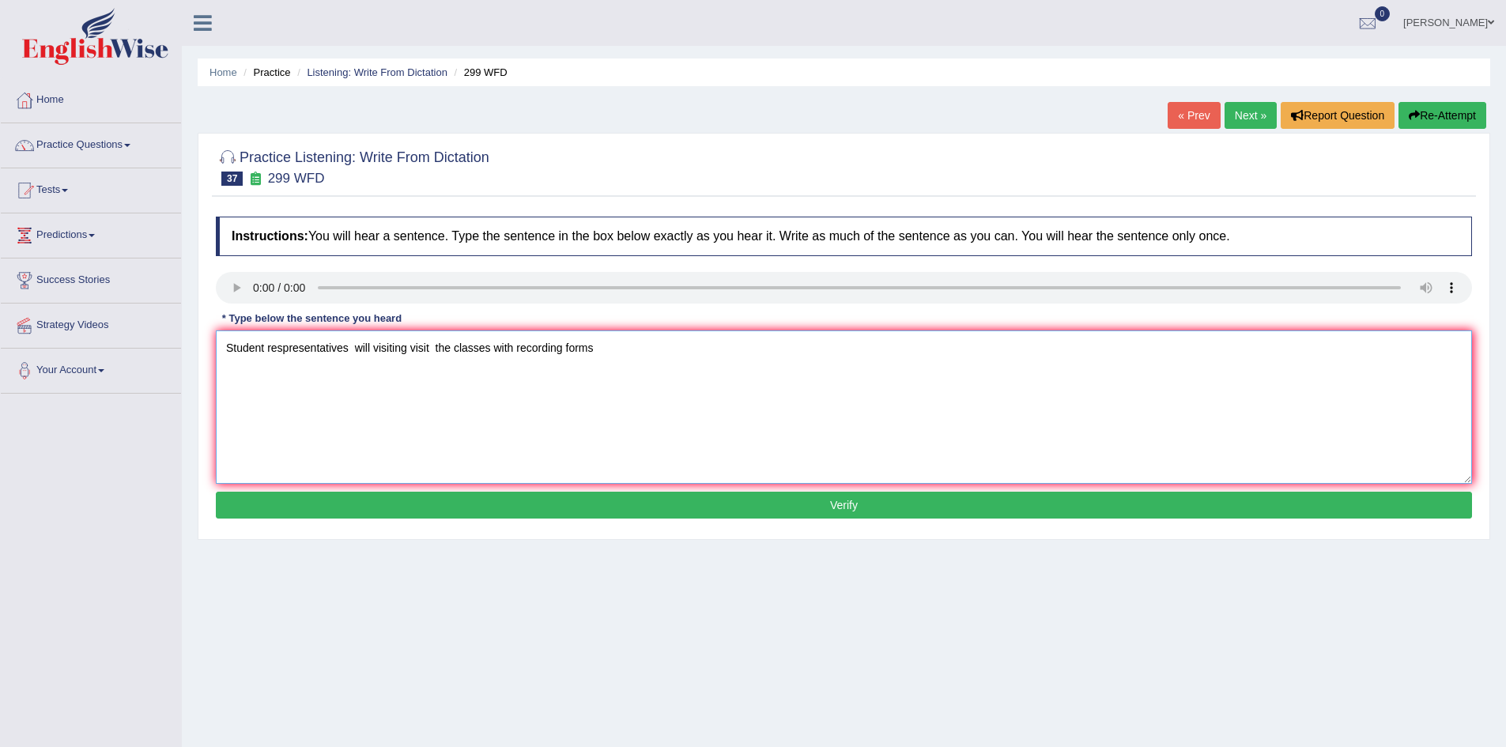
click at [599, 351] on textarea "Student respresentatives will visiting visit the classes with recording forms" at bounding box center [844, 407] width 1257 height 153
click at [354, 348] on textarea "Student respresentatives will visiting visit the classes with recording forms." at bounding box center [844, 407] width 1257 height 153
type textarea "Student respresentatives will visiting visit the classes with recording forms."
click at [581, 507] on button "Verify" at bounding box center [844, 505] width 1257 height 27
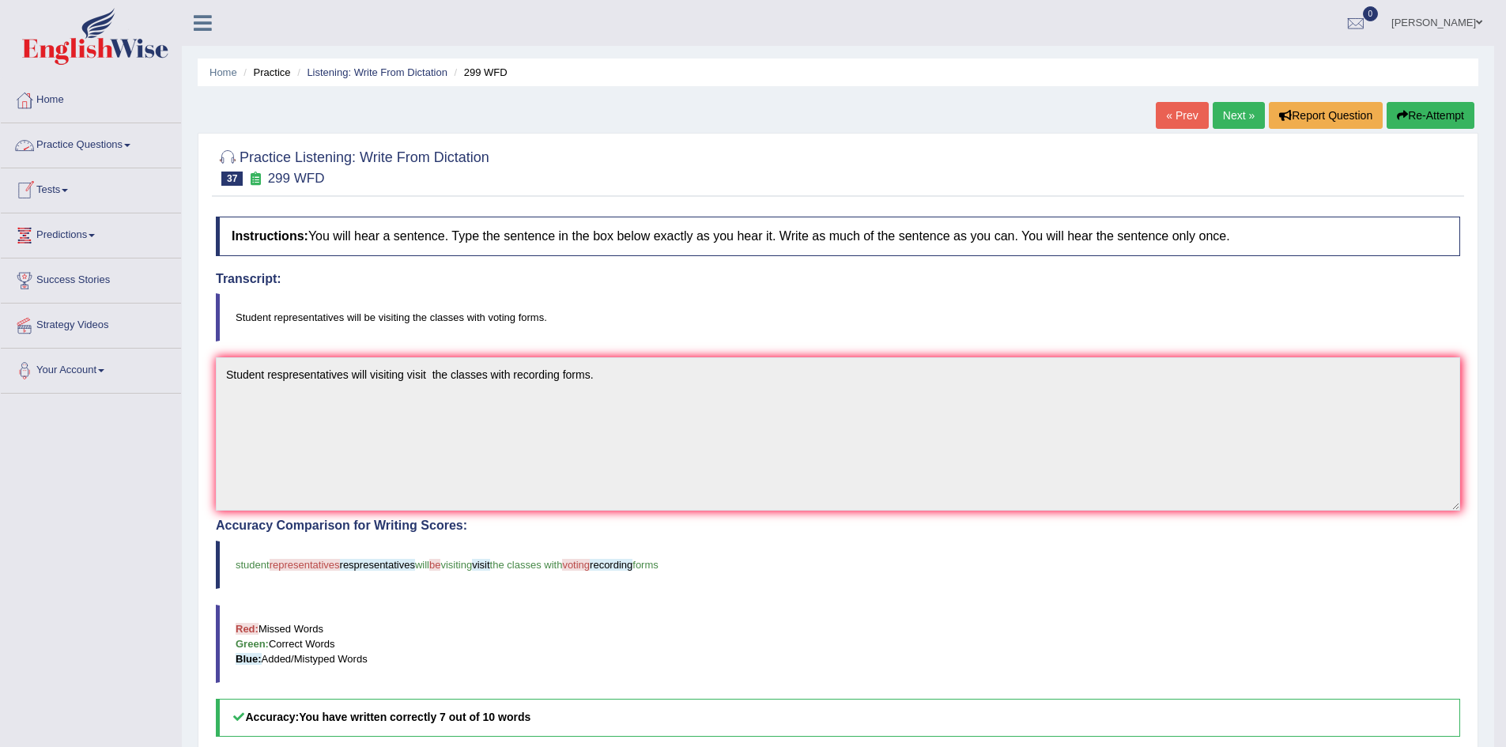
click at [109, 146] on link "Practice Questions" at bounding box center [91, 143] width 180 height 40
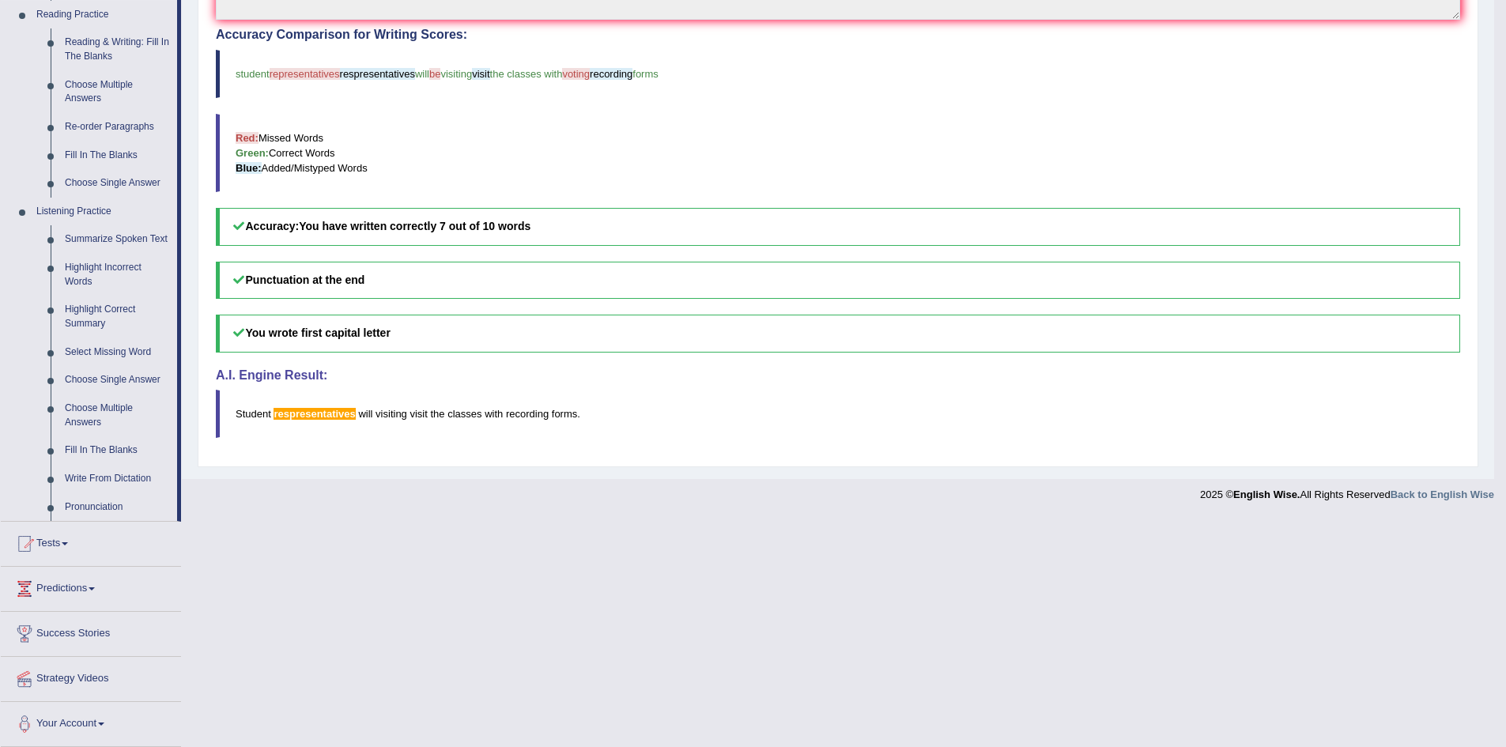
scroll to position [492, 0]
click at [122, 343] on link "Select Missing Word" at bounding box center [117, 352] width 119 height 28
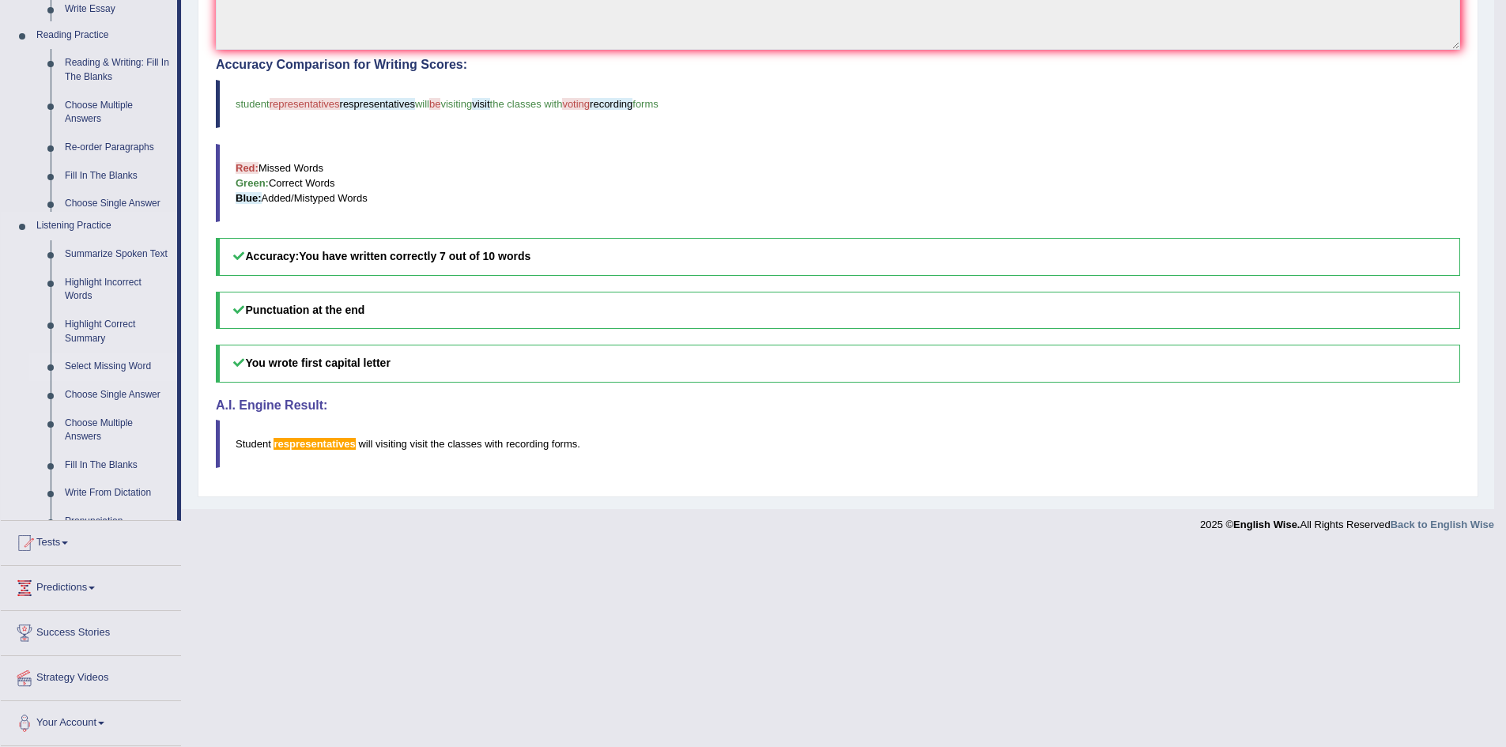
scroll to position [263, 0]
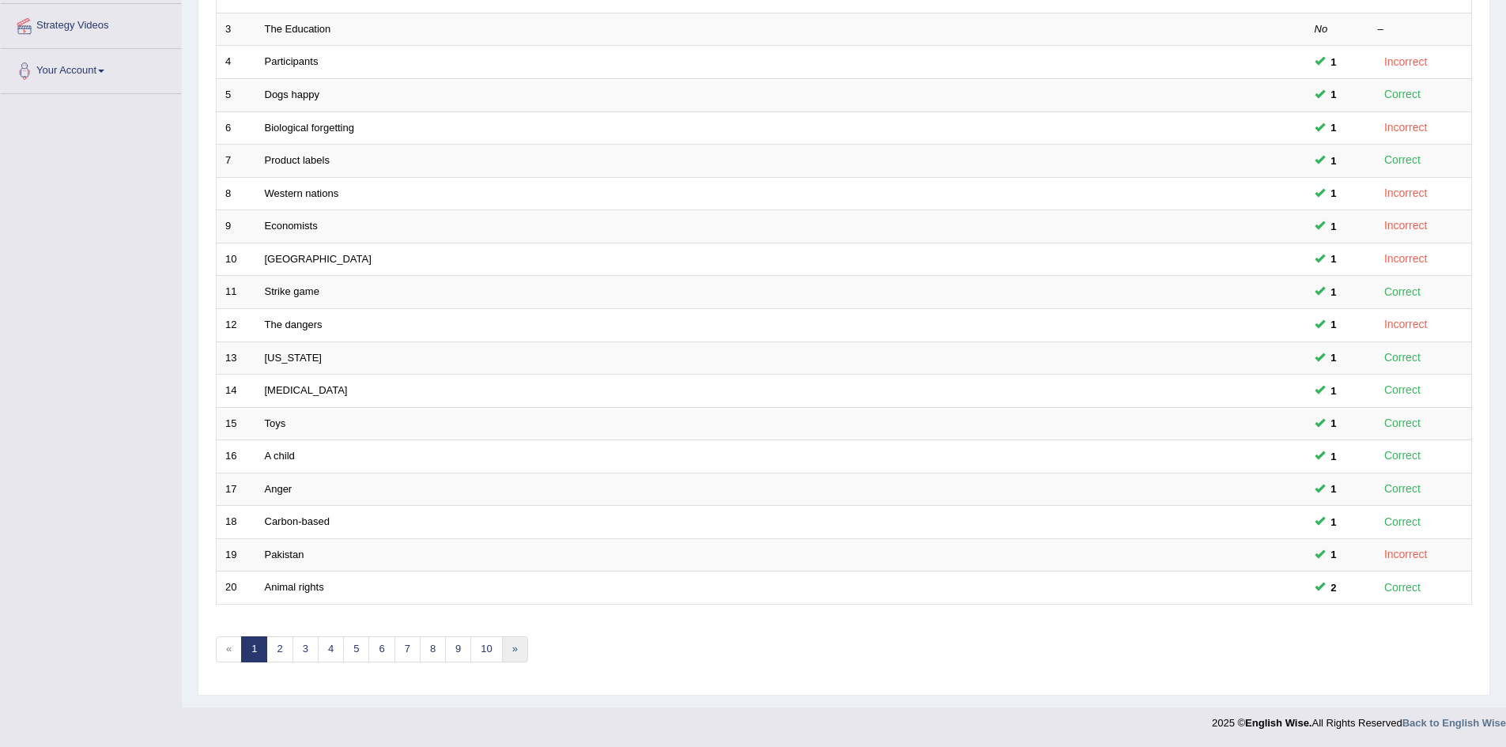
click at [513, 643] on link "»" at bounding box center [515, 650] width 26 height 26
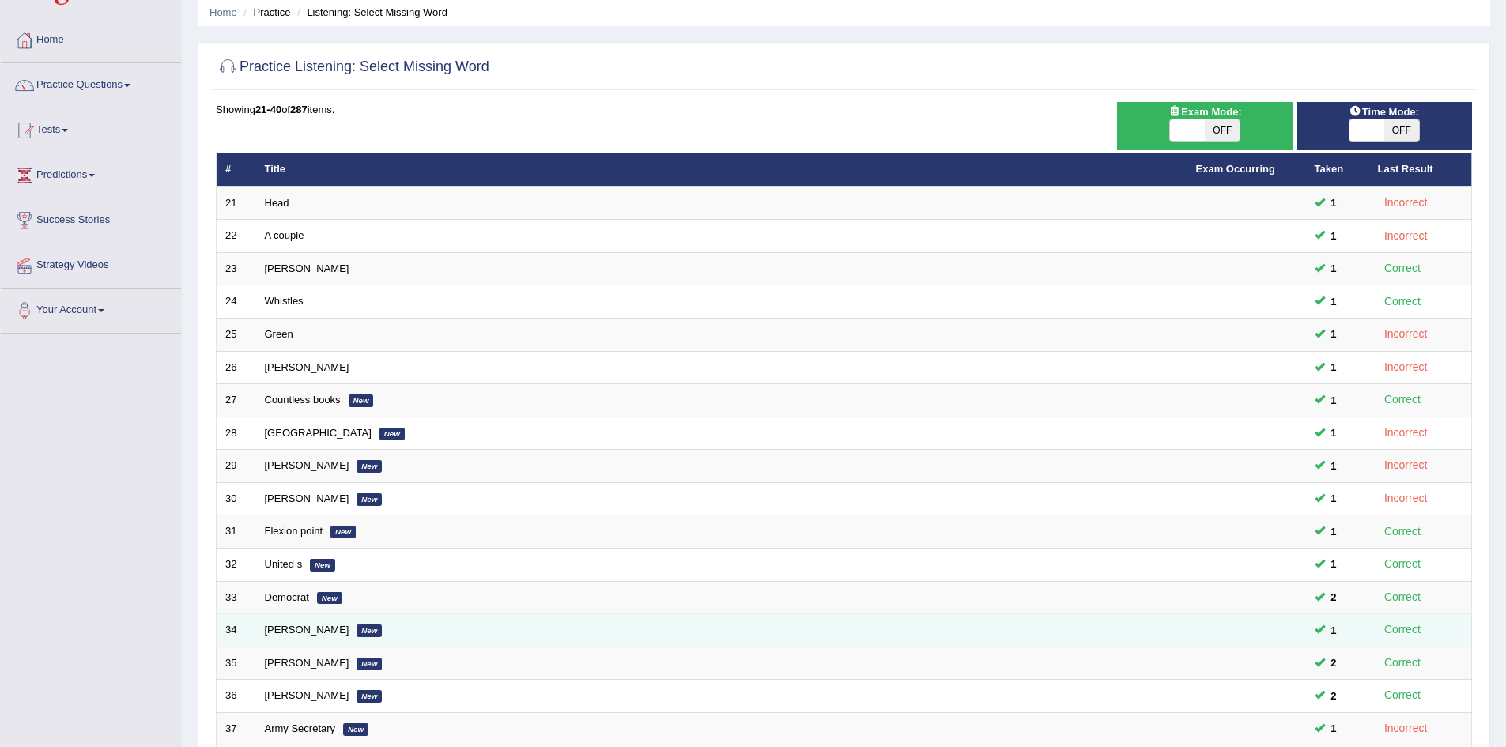
scroll to position [63, 0]
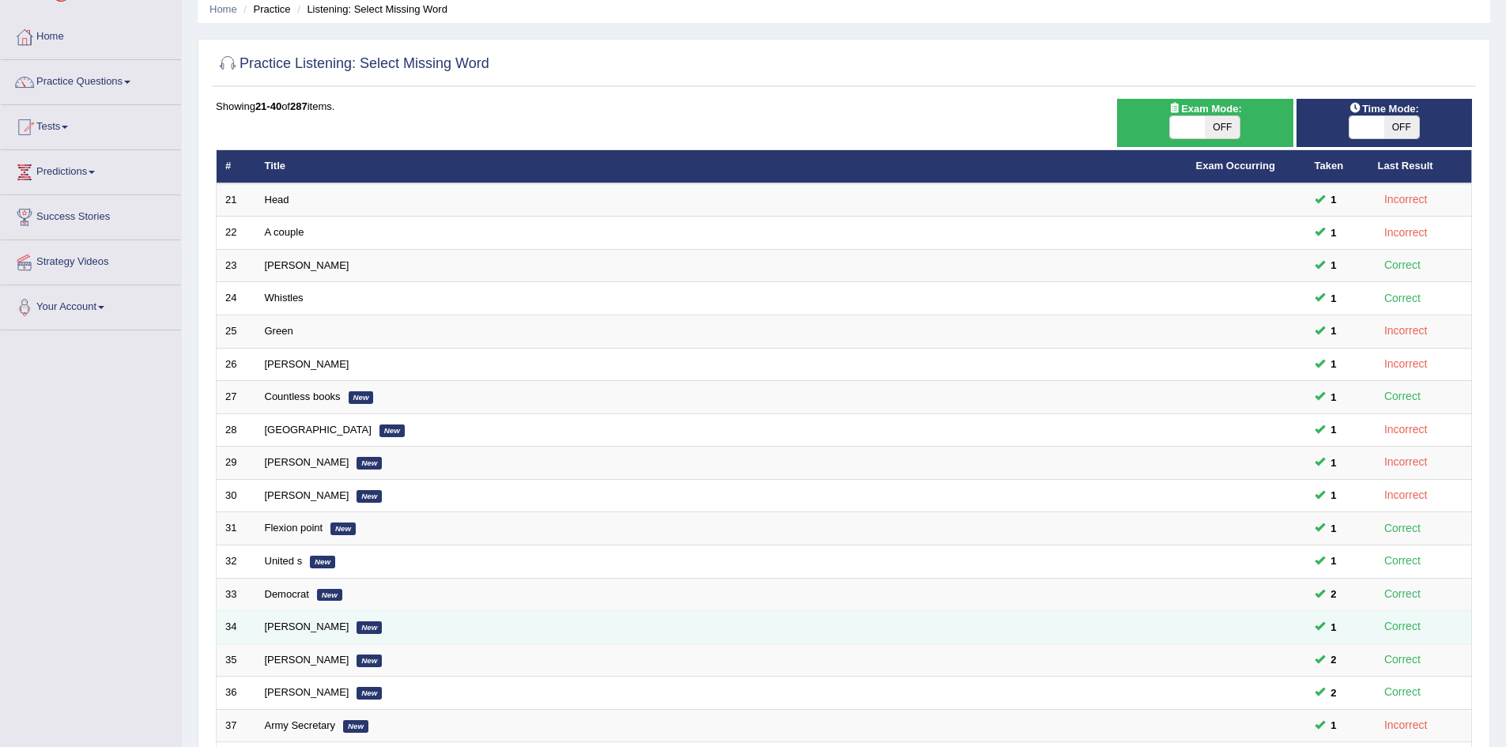
click at [490, 705] on td "Catherine New" at bounding box center [722, 693] width 932 height 33
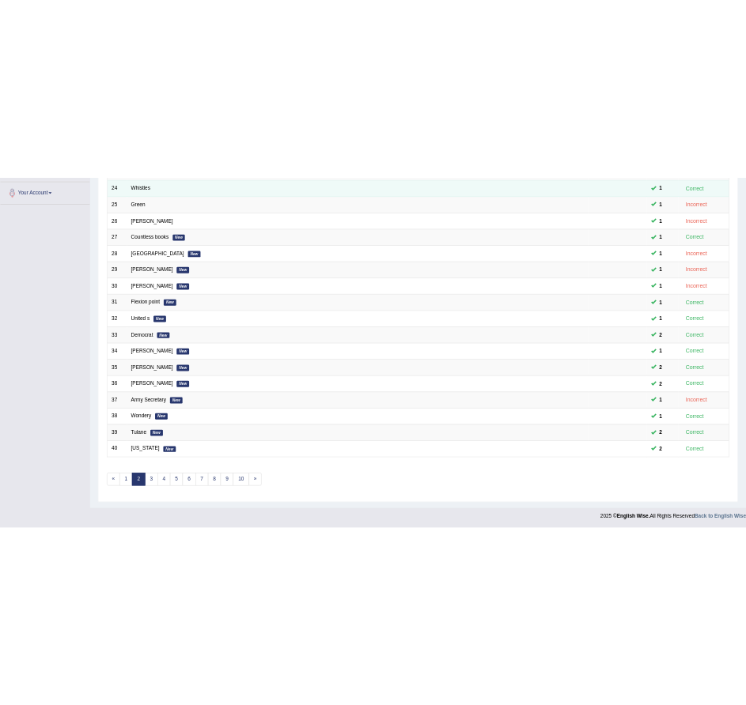
scroll to position [213, 0]
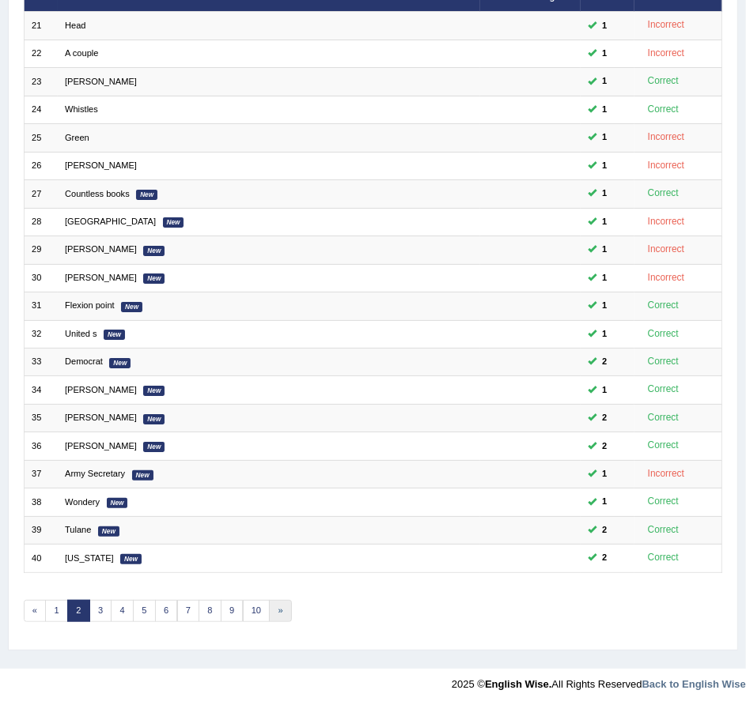
click at [277, 605] on link "»" at bounding box center [280, 611] width 23 height 22
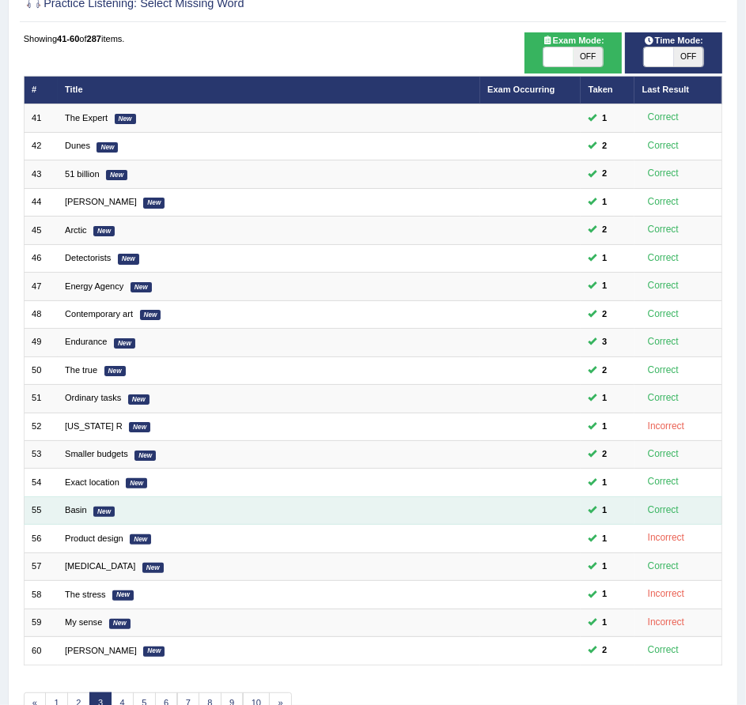
scroll to position [213, 0]
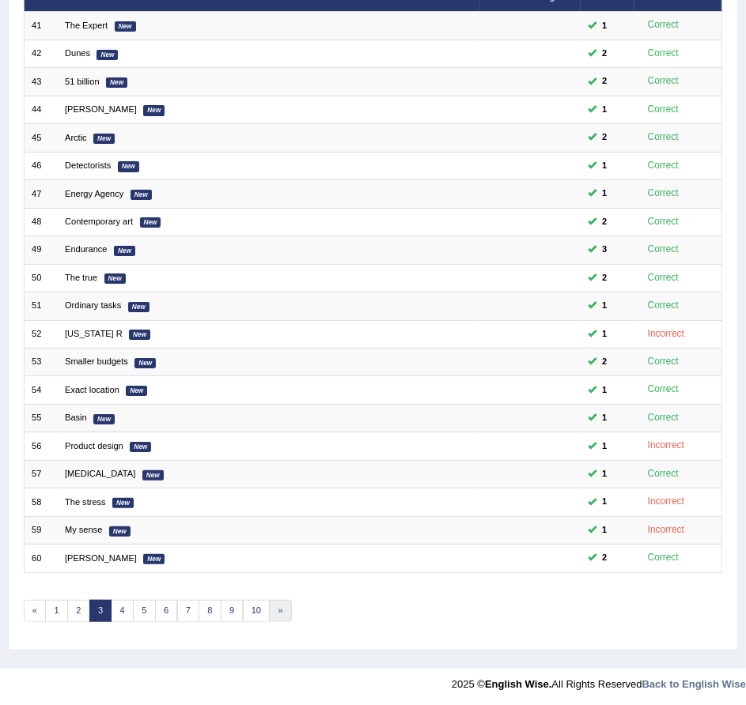
click at [281, 614] on link "»" at bounding box center [280, 611] width 23 height 22
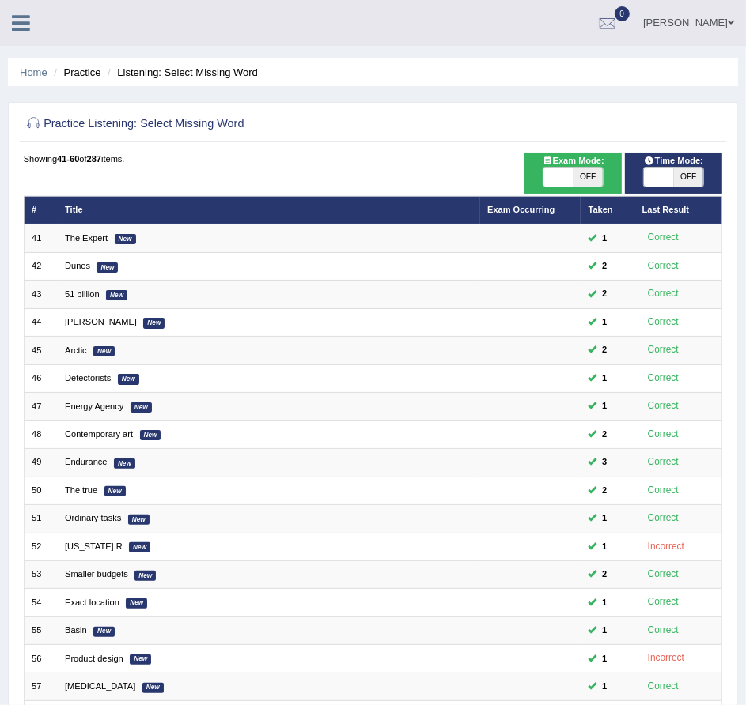
click at [25, 33] on div at bounding box center [27, 17] width 55 height 35
click at [31, 28] on link at bounding box center [21, 21] width 42 height 24
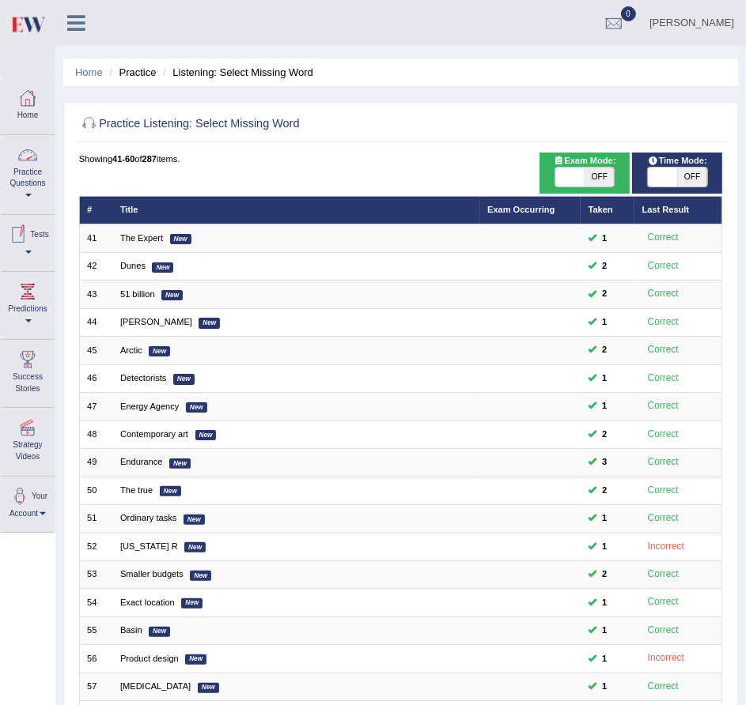
click at [26, 172] on link "Practice Questions" at bounding box center [28, 172] width 54 height 74
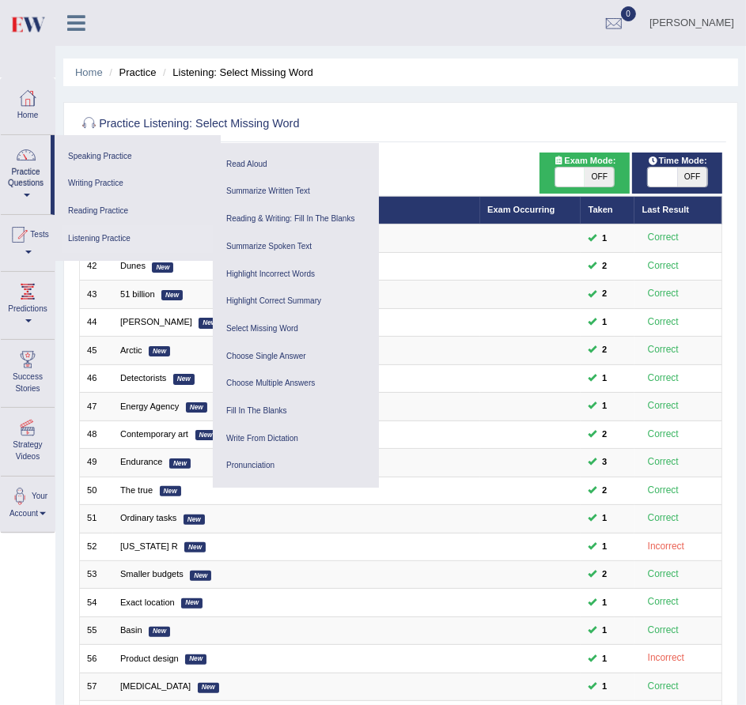
click at [109, 231] on link "Listening Practice" at bounding box center [137, 239] width 150 height 28
click at [280, 438] on link "Write From Dictation" at bounding box center [296, 439] width 150 height 28
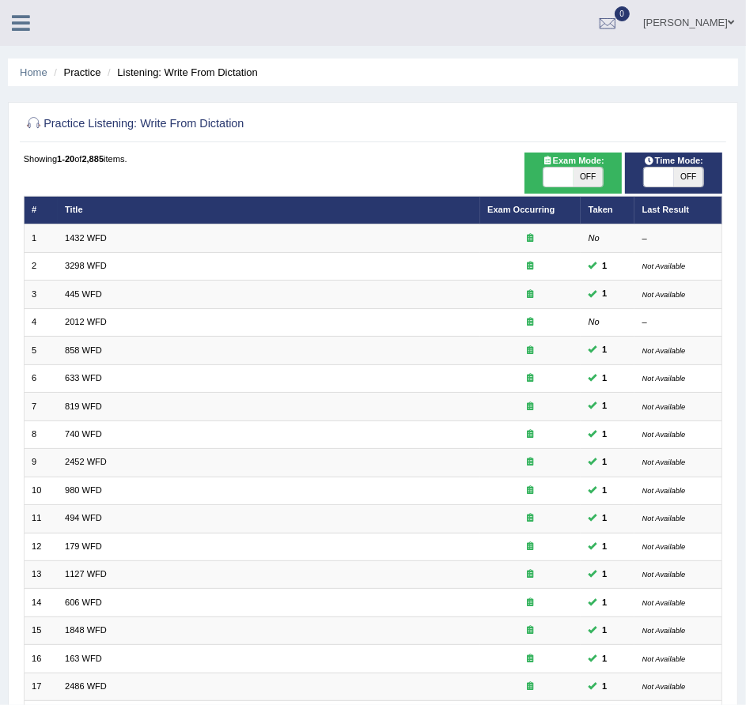
scroll to position [213, 0]
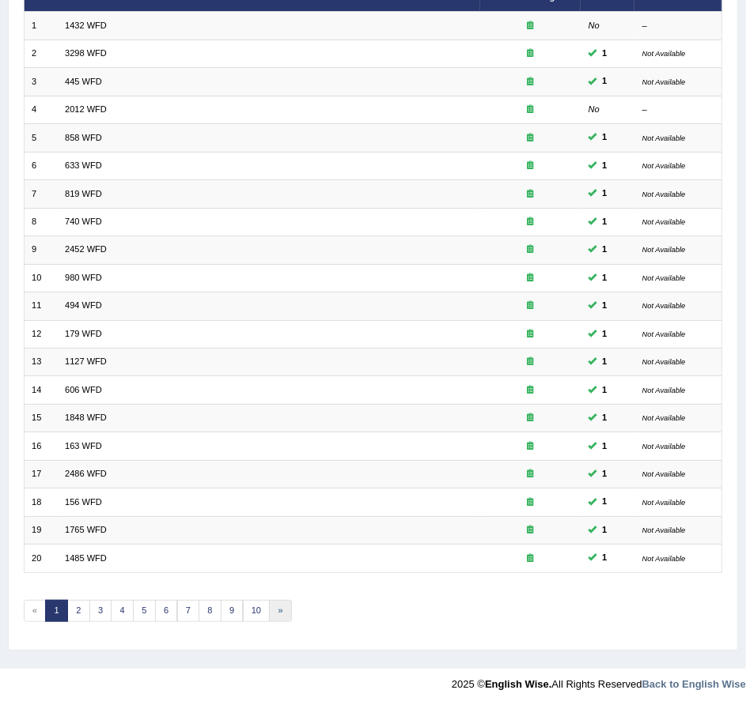
click at [273, 608] on link "»" at bounding box center [280, 611] width 23 height 22
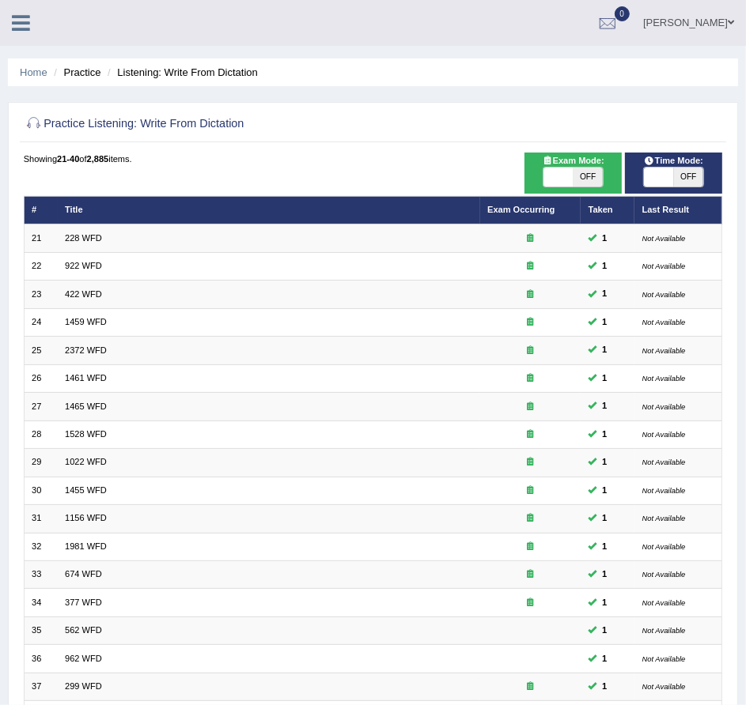
click at [22, 28] on icon at bounding box center [21, 23] width 18 height 21
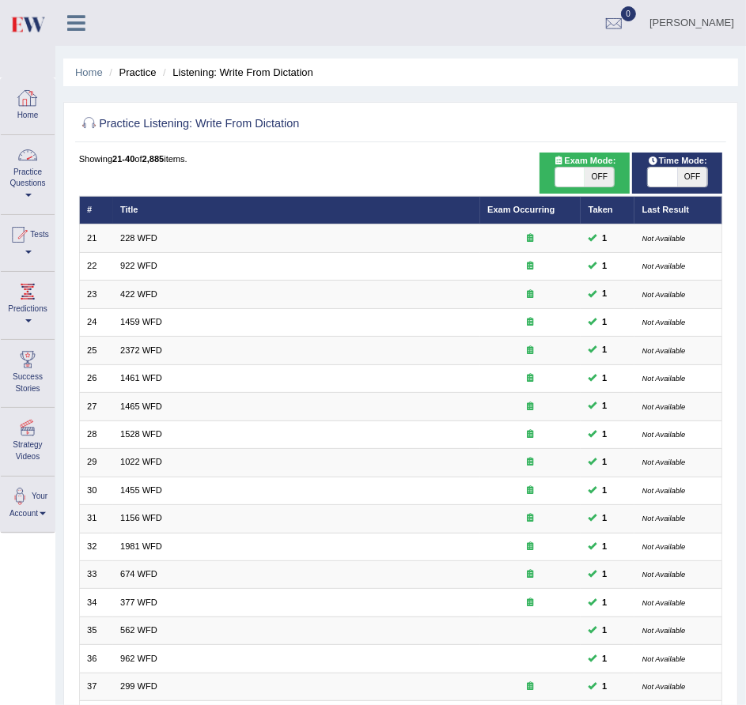
click at [36, 171] on link "Practice Questions" at bounding box center [28, 172] width 54 height 74
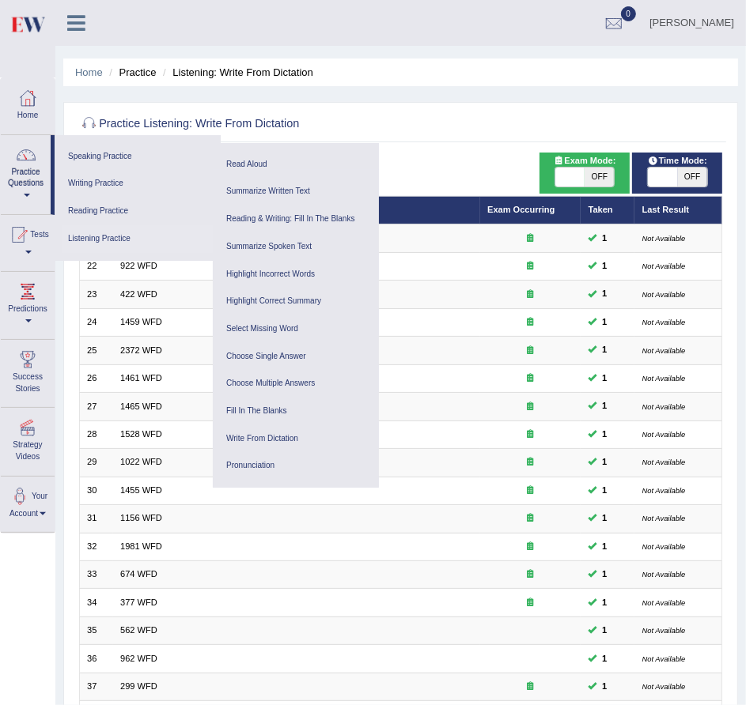
click at [122, 228] on link "Listening Practice" at bounding box center [137, 239] width 150 height 28
click at [285, 301] on link "Highlight Correct Summary" at bounding box center [296, 302] width 150 height 28
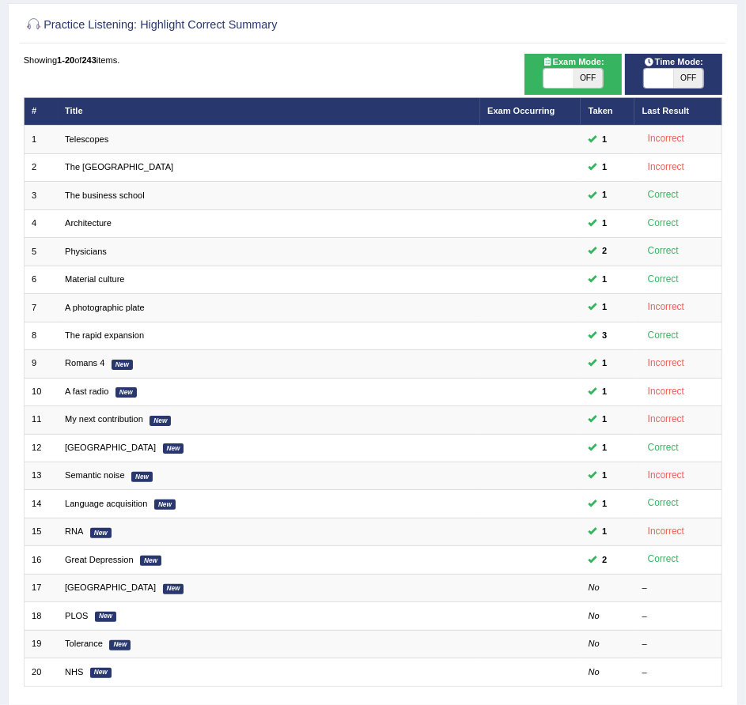
scroll to position [98, 0]
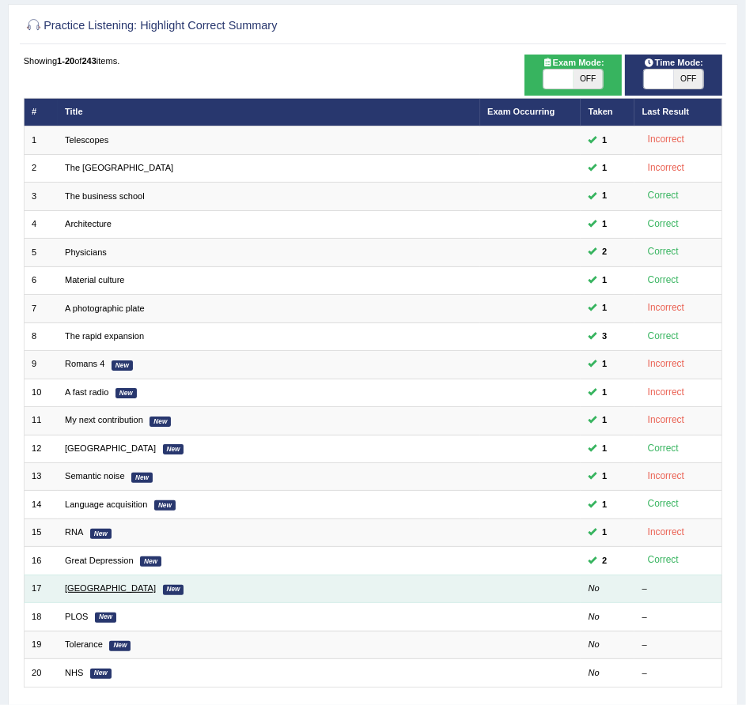
click at [90, 586] on link "[GEOGRAPHIC_DATA]" at bounding box center [110, 588] width 91 height 9
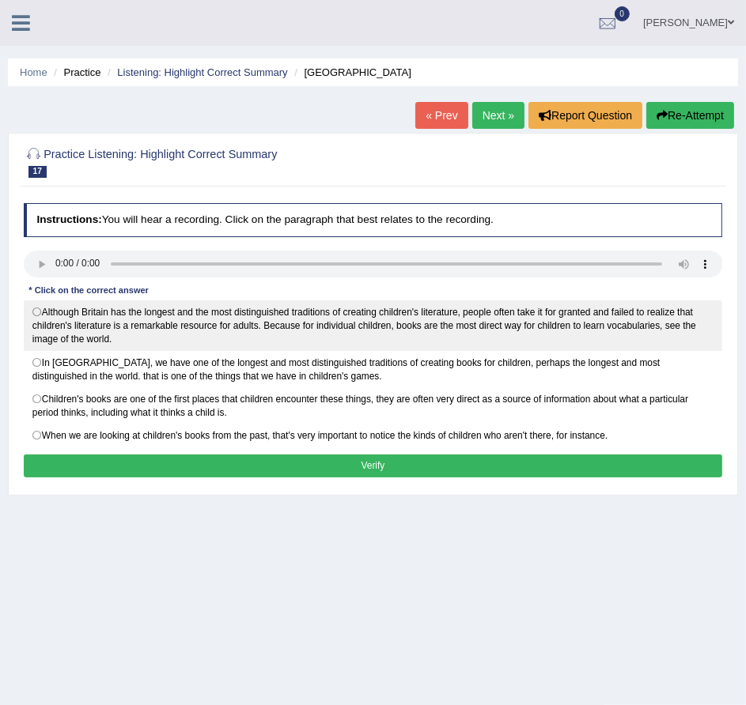
click at [42, 310] on label "Although Britain has the longest and the most distinguished traditions of creat…" at bounding box center [373, 326] width 699 height 51
radio input "true"
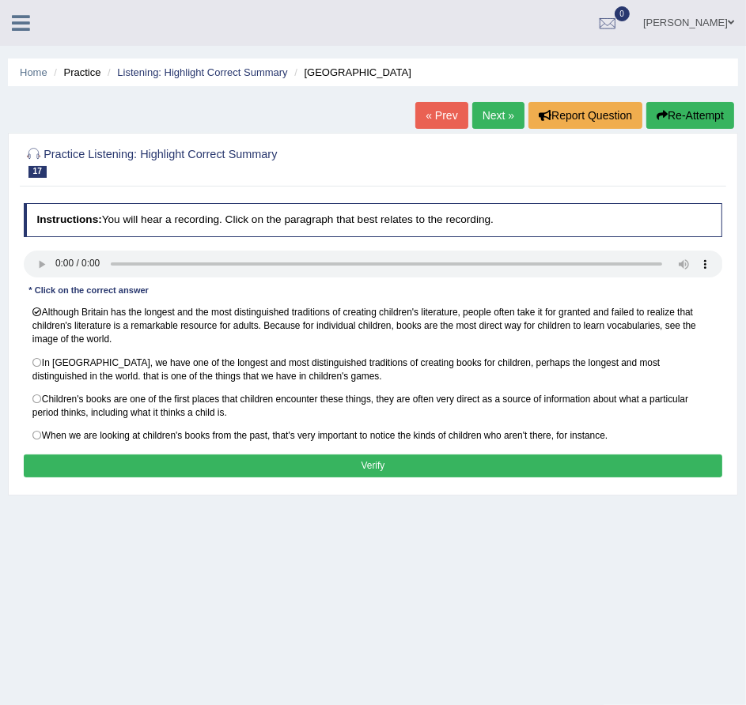
click at [185, 456] on button "Verify" at bounding box center [373, 466] width 699 height 23
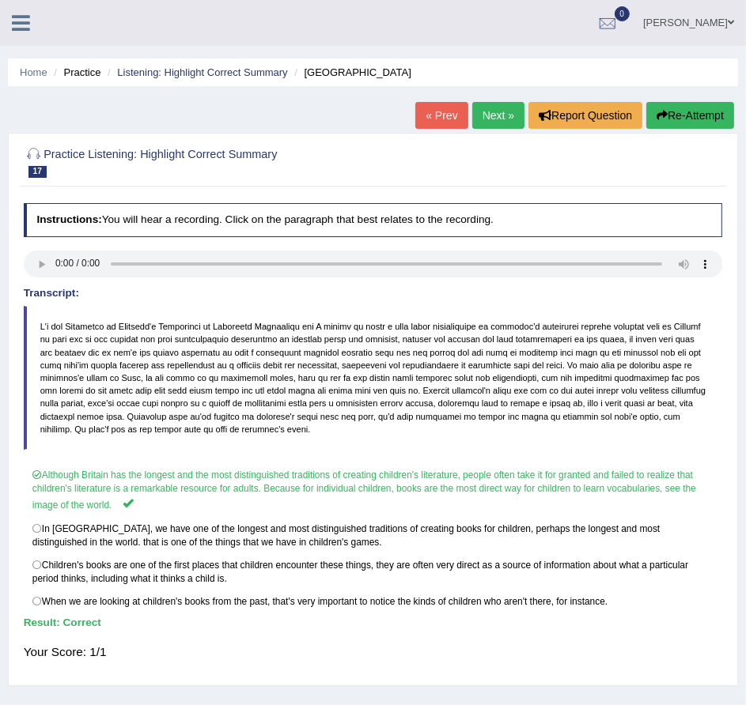
click at [495, 114] on link "Next »" at bounding box center [498, 115] width 52 height 27
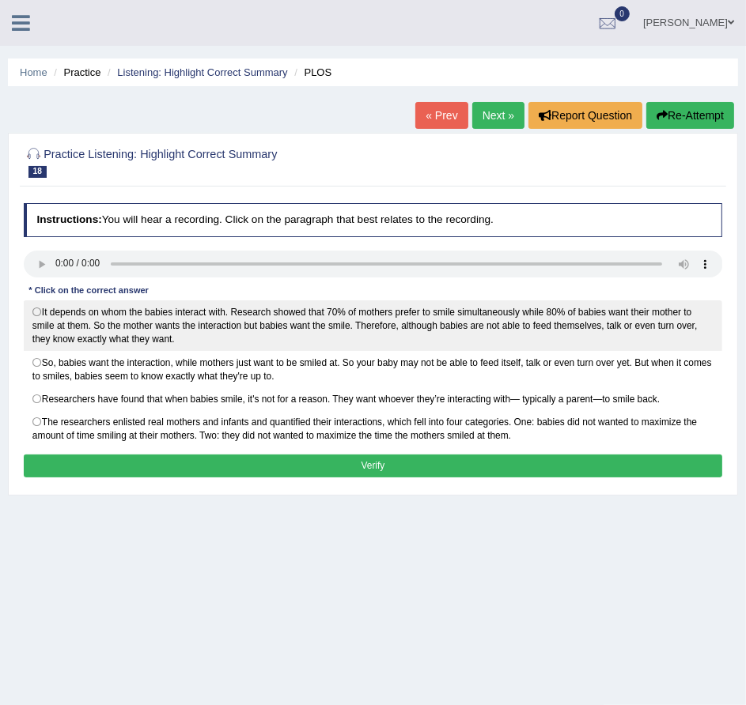
click at [196, 312] on label "It depends on whom the babies interact with. Research showed that 70% of mother…" at bounding box center [373, 326] width 699 height 51
radio input "true"
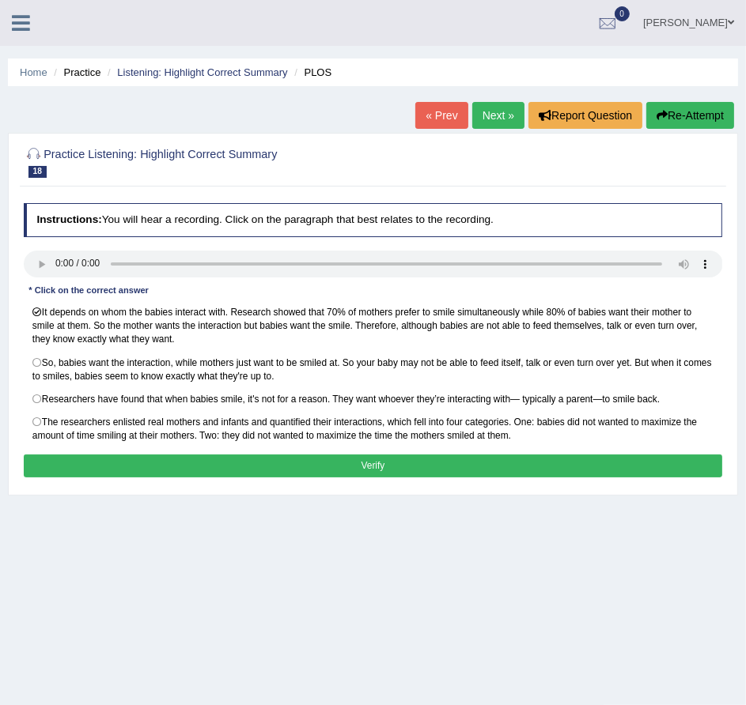
click at [227, 462] on button "Verify" at bounding box center [373, 466] width 699 height 23
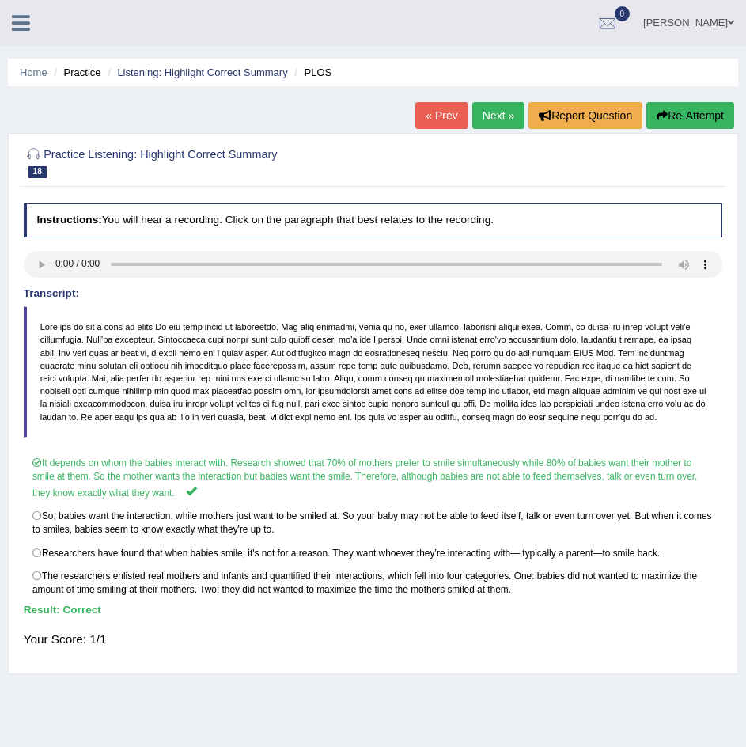
click at [26, 30] on icon at bounding box center [21, 23] width 18 height 21
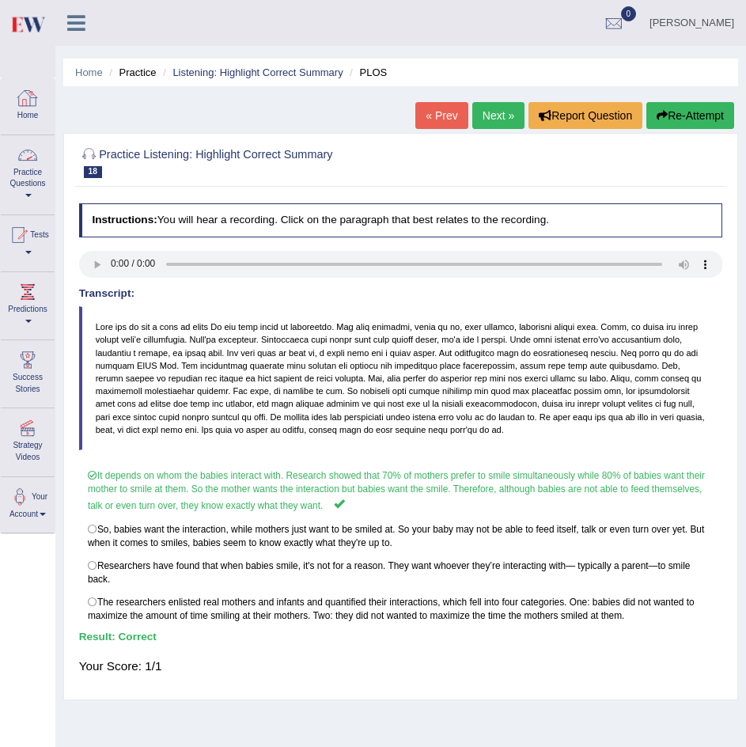
click at [38, 159] on div at bounding box center [28, 155] width 24 height 24
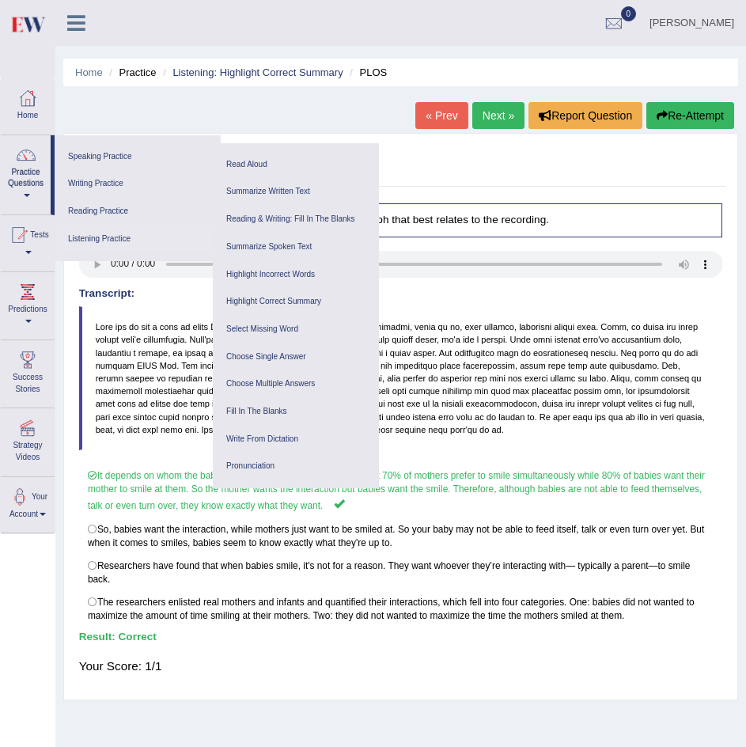
click at [121, 239] on link "Listening Practice" at bounding box center [137, 239] width 150 height 28
click at [107, 242] on link "Listening Practice" at bounding box center [137, 239] width 150 height 28
click at [429, 664] on div "Your Score: 1/1" at bounding box center [401, 665] width 644 height 32
click at [491, 194] on div "Practice Listening: Highlight Correct Summary 18 PLOS Instructions: You will he…" at bounding box center [400, 416] width 675 height 567
click at [357, 100] on div "Home Practice Listening: Highlight Correct Summary PLOS « Prev Next » Report Qu…" at bounding box center [400, 395] width 690 height 791
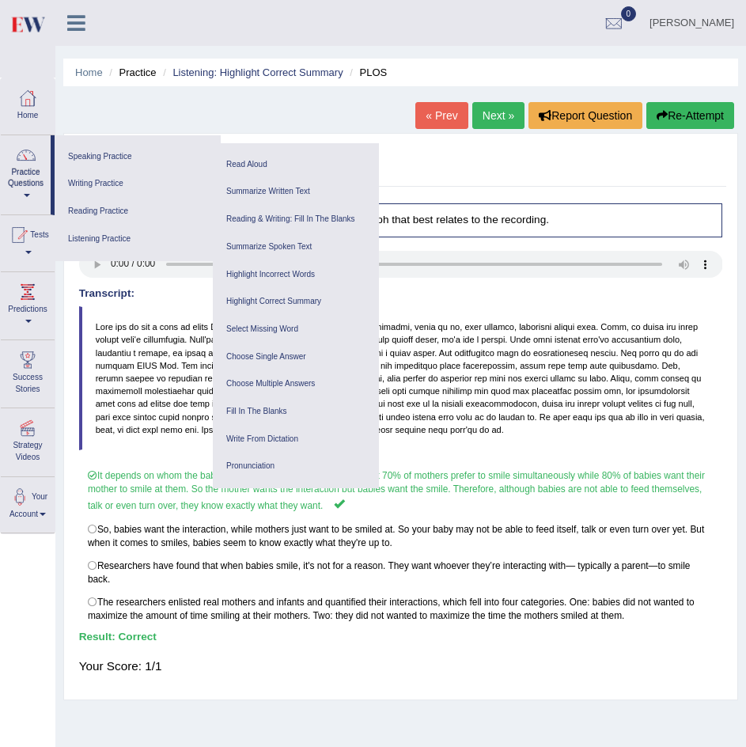
click at [288, 24] on ul "Parvinder Kaur Toggle navigation Username: Parvinder84101 Access Type: Online S…" at bounding box center [504, 22] width 483 height 45
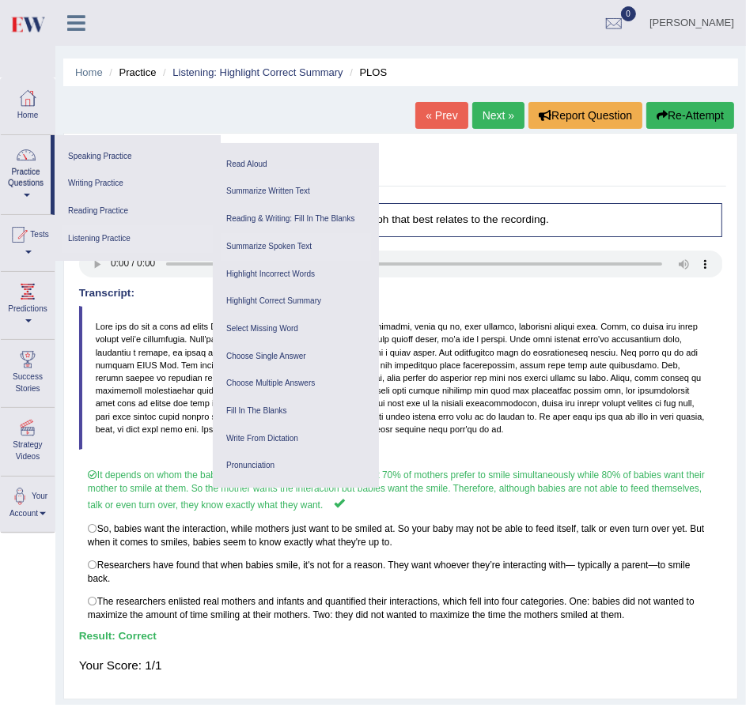
click at [243, 244] on link "Summarize Spoken Text" at bounding box center [296, 247] width 150 height 28
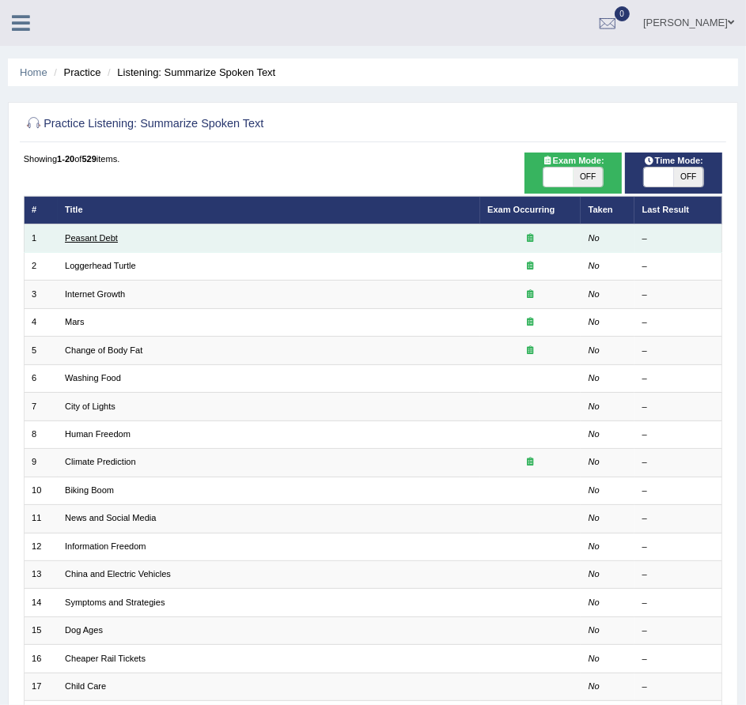
click at [104, 236] on link "Peasant Debt" at bounding box center [91, 237] width 53 height 9
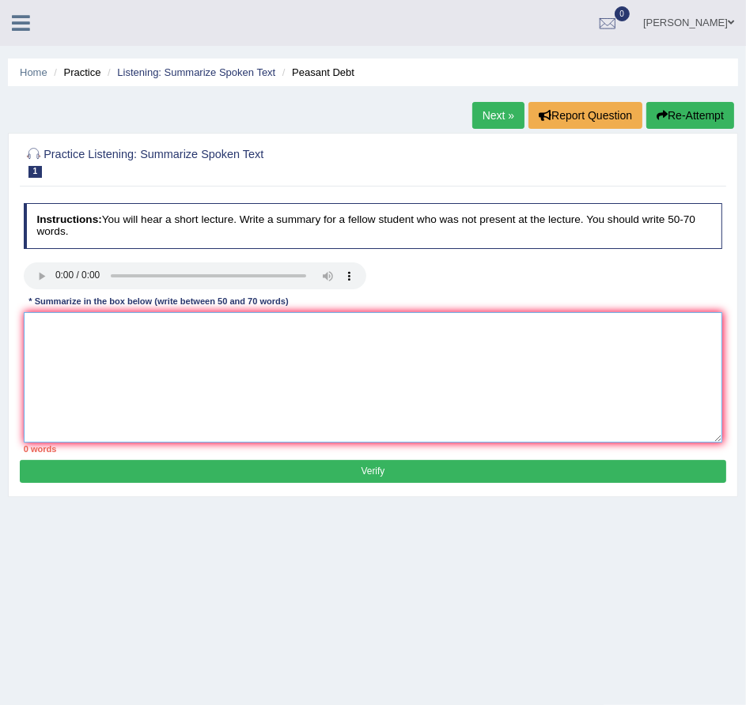
click at [93, 346] on textarea at bounding box center [373, 377] width 699 height 130
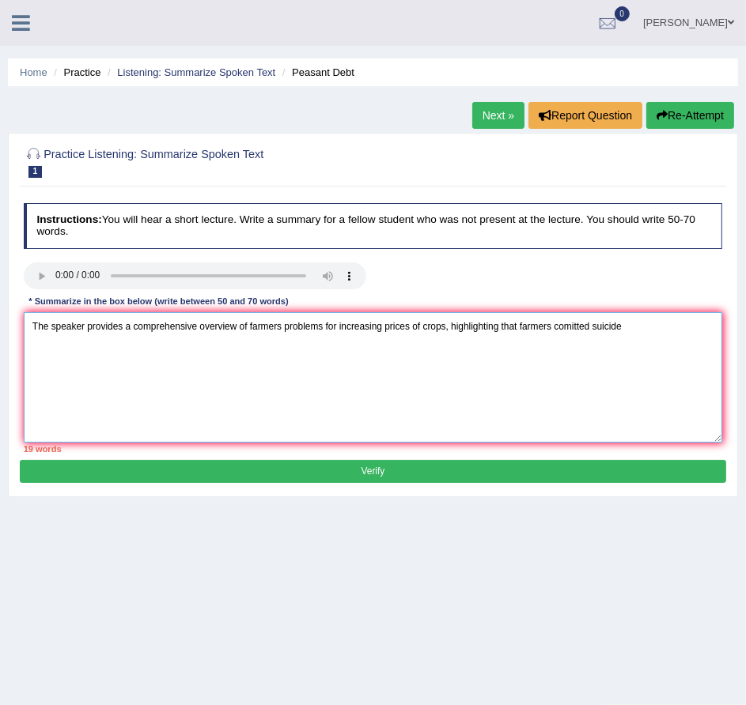
click at [630, 325] on textarea "The speaker provides a comprehensive overview of farmers problems for increasin…" at bounding box center [373, 377] width 699 height 130
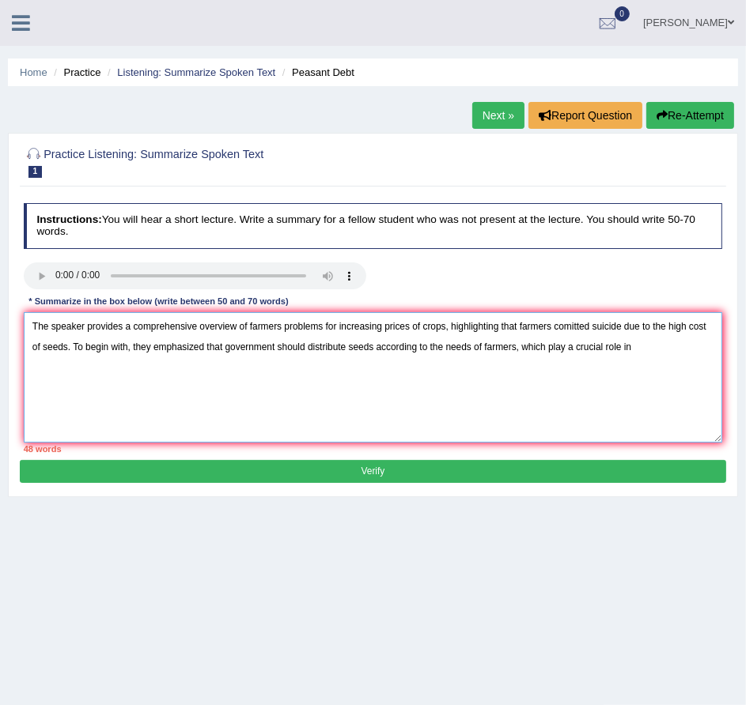
click at [304, 342] on textarea "The speaker provides a comprehensive overview of farmers problems for increasin…" at bounding box center [373, 377] width 699 height 130
click at [336, 351] on textarea "The speaker provides a comprehensive overview of farmers problems for increasin…" at bounding box center [373, 377] width 699 height 130
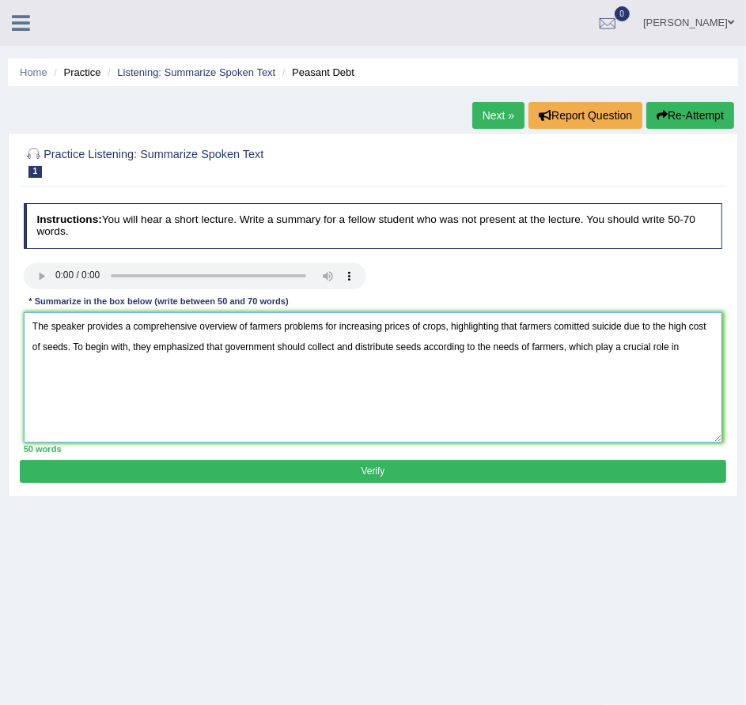
click at [690, 351] on textarea "The speaker provides a comprehensive overview of farmers problems for increasin…" at bounding box center [373, 377] width 699 height 130
click at [431, 371] on textarea "The speaker provides a comprehensive overview of farmers problems for increasin…" at bounding box center [373, 377] width 699 height 130
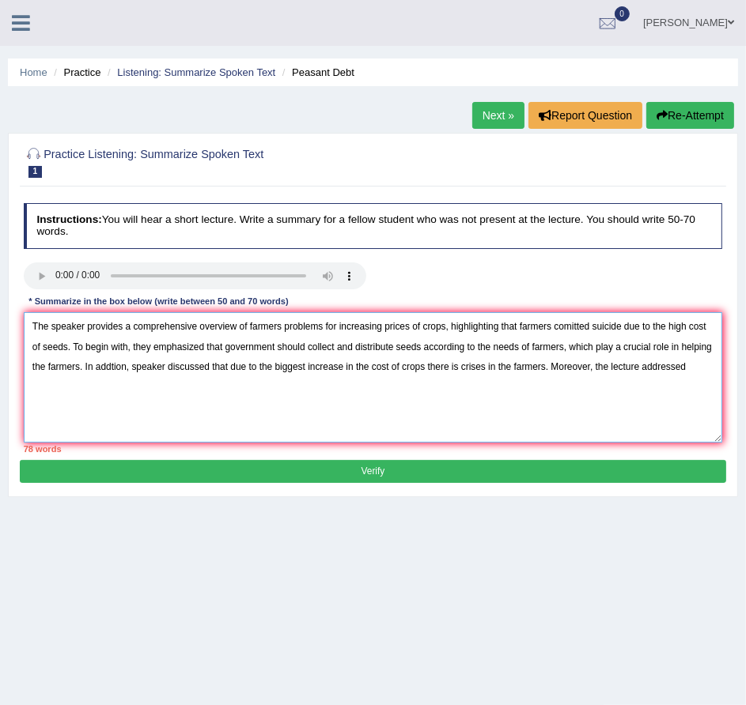
click at [696, 372] on textarea "The speaker provides a comprehensive overview of farmers problems for increasin…" at bounding box center [373, 377] width 699 height 130
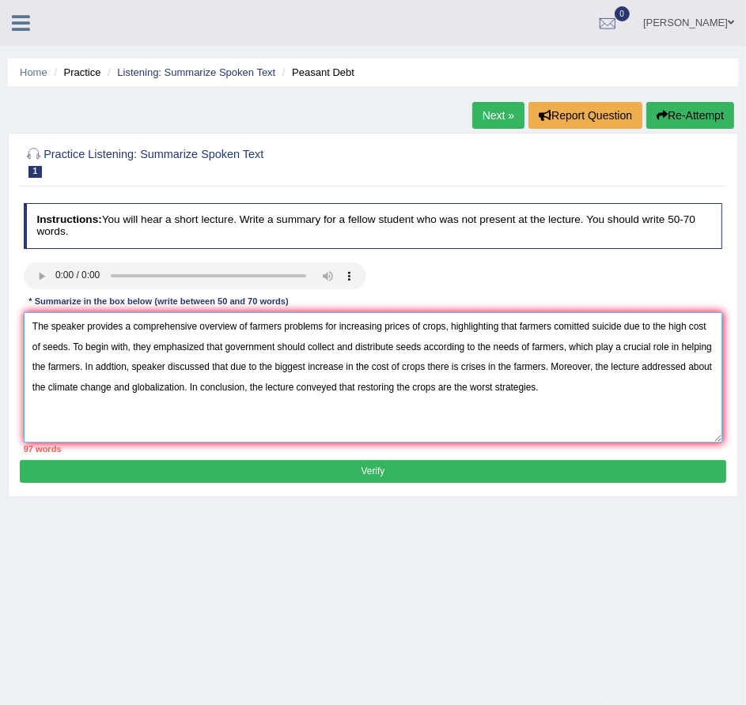
click at [123, 323] on textarea "The speaker provides a comprehensive overview of farmers problems for increasin…" at bounding box center [373, 377] width 699 height 130
click at [138, 329] on textarea "The speaker provided a comprehensive overview of farmers problems for increasin…" at bounding box center [373, 377] width 699 height 130
click at [133, 329] on textarea "The speaker provided a comprehensive overview of farmers problems for increasin…" at bounding box center [373, 377] width 699 height 130
click at [118, 346] on textarea "The speaker provided comprehensive overview of farmers problems for increasing …" at bounding box center [373, 377] width 699 height 130
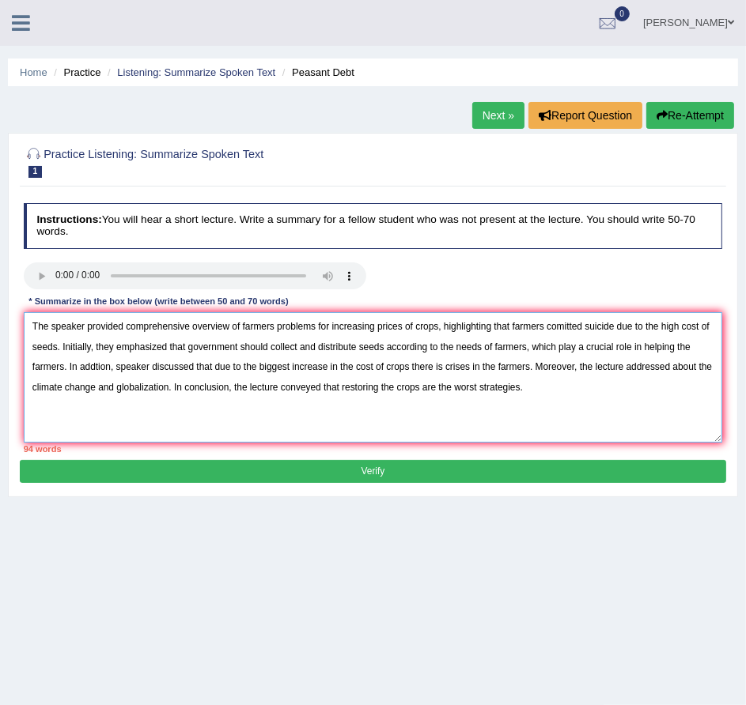
click at [187, 346] on textarea "The speaker provided comprehensive overview of farmers problems for increasing …" at bounding box center [373, 377] width 699 height 130
click at [672, 350] on textarea "The speaker provided comprehensive overview of farmers problems for increasing …" at bounding box center [373, 377] width 699 height 130
click at [664, 367] on textarea "The speaker provided comprehensive overview of farmers problems for increasing …" at bounding box center [373, 377] width 699 height 130
click at [62, 367] on textarea "The speaker provided comprehensive overview of farmers problems for increasing …" at bounding box center [373, 377] width 699 height 130
drag, startPoint x: 216, startPoint y: 366, endPoint x: 159, endPoint y: 366, distance: 56.9
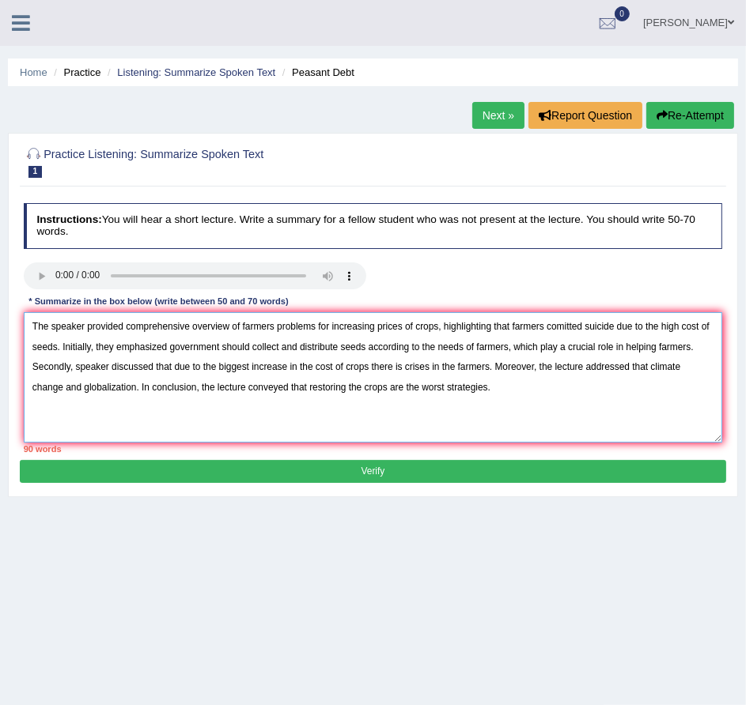
click at [159, 366] on textarea "The speaker provided comprehensive overview of farmers problems for increasing …" at bounding box center [373, 377] width 699 height 130
click at [433, 364] on textarea "The speaker provided comprehensive overview of farmers problems for increasing …" at bounding box center [373, 377] width 699 height 130
click at [611, 365] on textarea "The speaker provided comprehensive overview of farmers problems for increasing …" at bounding box center [373, 377] width 699 height 130
drag, startPoint x: 421, startPoint y: 346, endPoint x: 478, endPoint y: 349, distance: 56.2
click at [478, 349] on textarea "The speaker provided comprehensive overview of farmers problems for increasing …" at bounding box center [373, 377] width 699 height 130
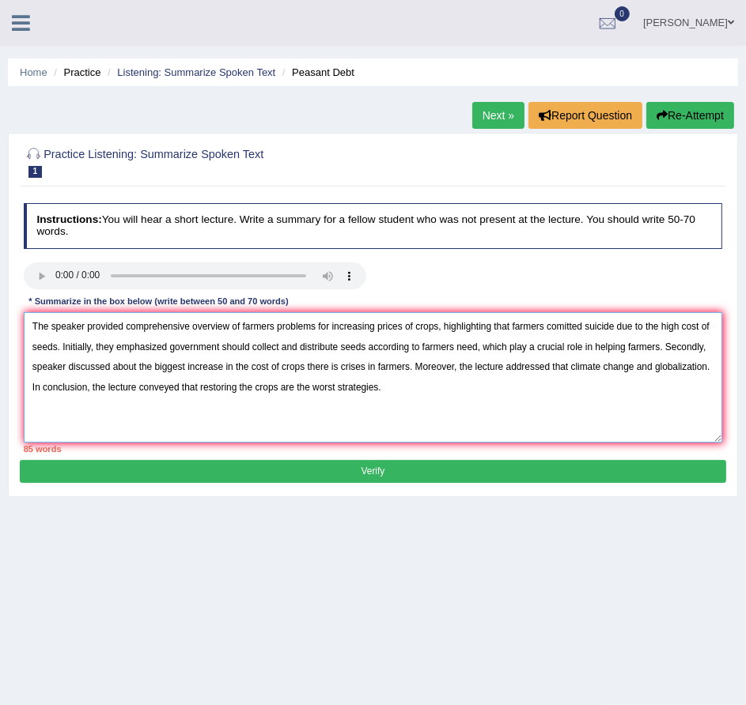
click at [482, 347] on textarea "The speaker provided comprehensive overview of farmers problems for increasing …" at bounding box center [373, 377] width 699 height 130
click at [477, 348] on textarea "The speaker provided comprehensive overview of farmers problems for increasing …" at bounding box center [373, 377] width 699 height 130
drag, startPoint x: 667, startPoint y: 350, endPoint x: 488, endPoint y: 347, distance: 178.7
click at [488, 347] on textarea "The speaker provided comprehensive overview of farmers problems for increasing …" at bounding box center [373, 377] width 699 height 130
click at [210, 370] on textarea "The speaker provided comprehensive overview of farmers problems for increasing …" at bounding box center [373, 377] width 699 height 130
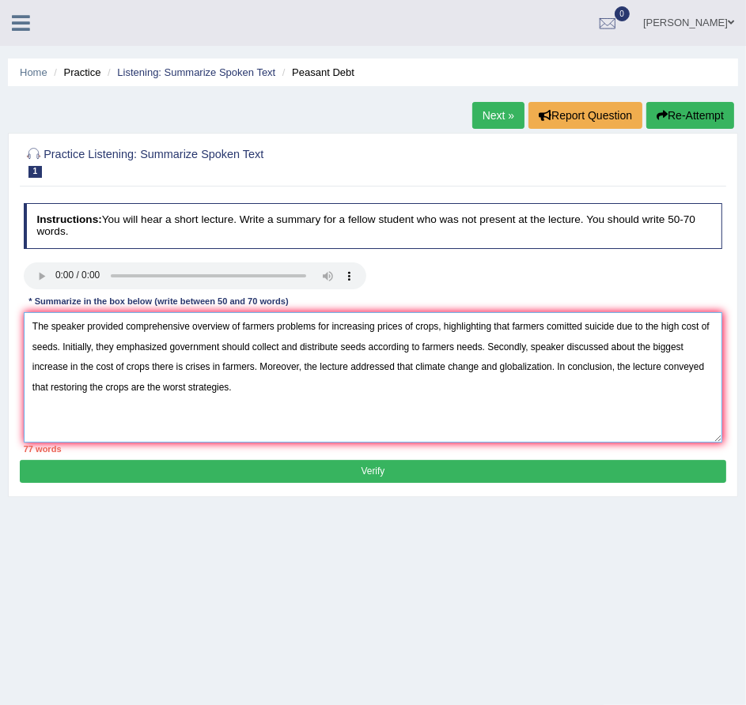
click at [31, 376] on textarea "The speaker provided comprehensive overview of farmers problems for increasing …" at bounding box center [373, 377] width 699 height 130
drag, startPoint x: 327, startPoint y: 326, endPoint x: 437, endPoint y: 332, distance: 109.3
click at [437, 332] on textarea "The speaker provided comprehensive overview of farmers problems for increasing …" at bounding box center [373, 377] width 699 height 130
drag, startPoint x: 645, startPoint y: 325, endPoint x: 257, endPoint y: 310, distance: 388.6
click at [257, 310] on div "Instructions: You will hear a short lecture. Write a summary for a fellow stude…" at bounding box center [372, 328] width 705 height 263
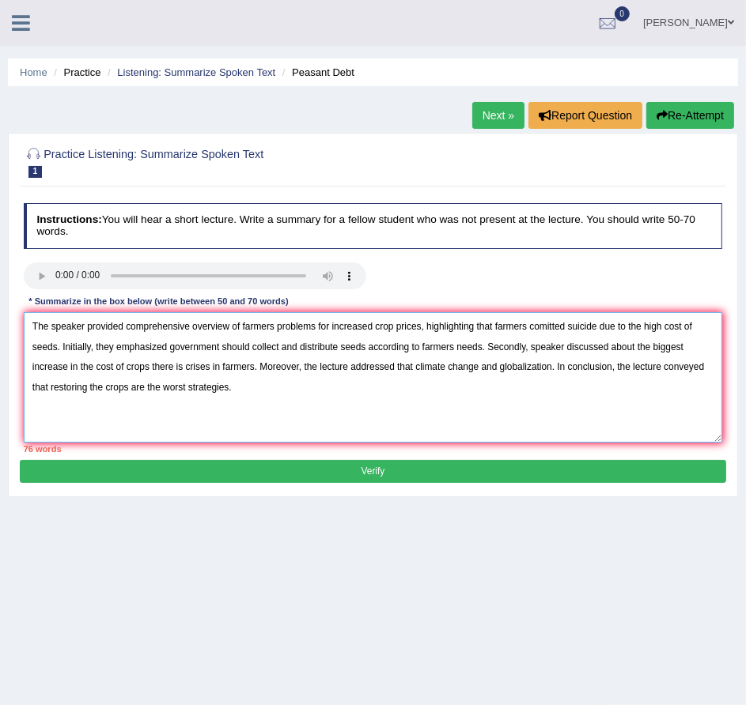
click at [623, 348] on textarea "The speaker provided comprehensive overview of farmers problems for increased c…" at bounding box center [373, 377] width 699 height 130
click at [54, 346] on textarea "The speaker provided comprehensive overview of farmers problems for increased c…" at bounding box center [373, 377] width 699 height 130
drag, startPoint x: 371, startPoint y: 349, endPoint x: 351, endPoint y: 349, distance: 19.8
click at [351, 349] on textarea "The speaker provided comprehensive overview of farmers problems for increased c…" at bounding box center [373, 377] width 699 height 130
drag, startPoint x: 336, startPoint y: 342, endPoint x: 372, endPoint y: 343, distance: 36.4
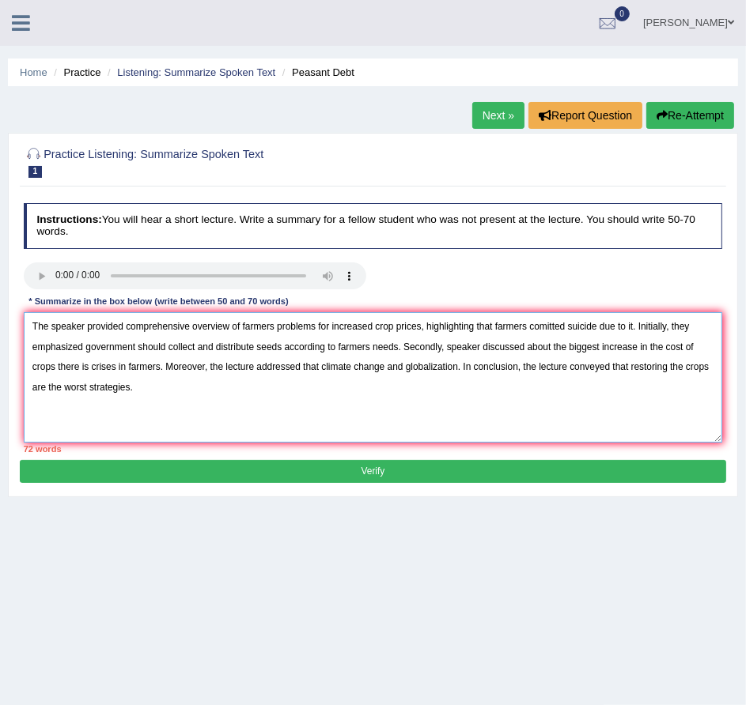
click at [372, 343] on textarea "The speaker provided comprehensive overview of farmers problems for increased c…" at bounding box center [373, 377] width 699 height 130
click at [447, 346] on textarea "The speaker provided comprehensive overview of farmers problems for increased c…" at bounding box center [373, 377] width 699 height 130
click at [55, 368] on textarea "The speaker provided comprehensive overview of farmers problems for increased c…" at bounding box center [373, 377] width 699 height 130
drag, startPoint x: 163, startPoint y: 365, endPoint x: 61, endPoint y: 369, distance: 102.1
click at [61, 369] on textarea "The speaker provided comprehensive overview of farmers problems for increased c…" at bounding box center [373, 377] width 699 height 130
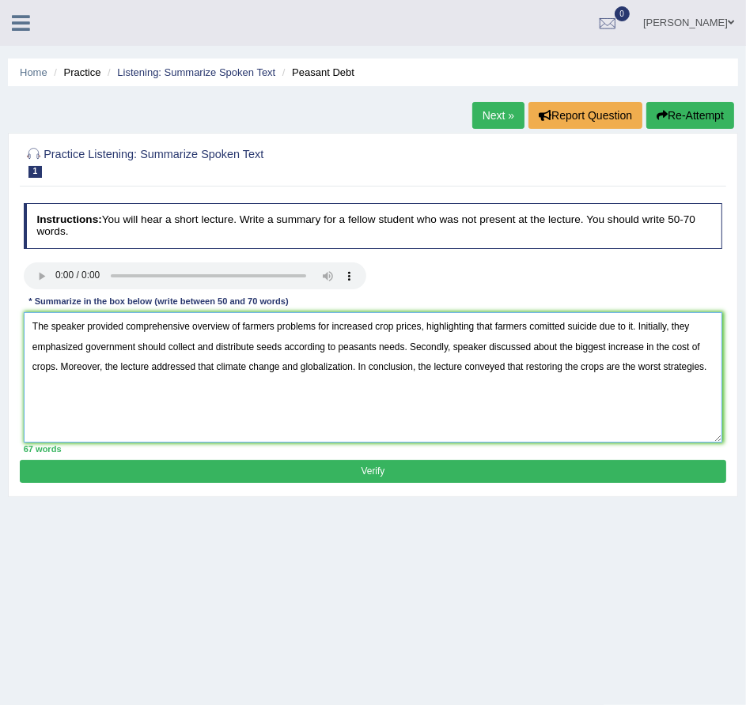
type textarea "The speaker provided comprehensive overview of farmers problems for increased c…"
click at [392, 468] on button "Verify" at bounding box center [372, 471] width 705 height 23
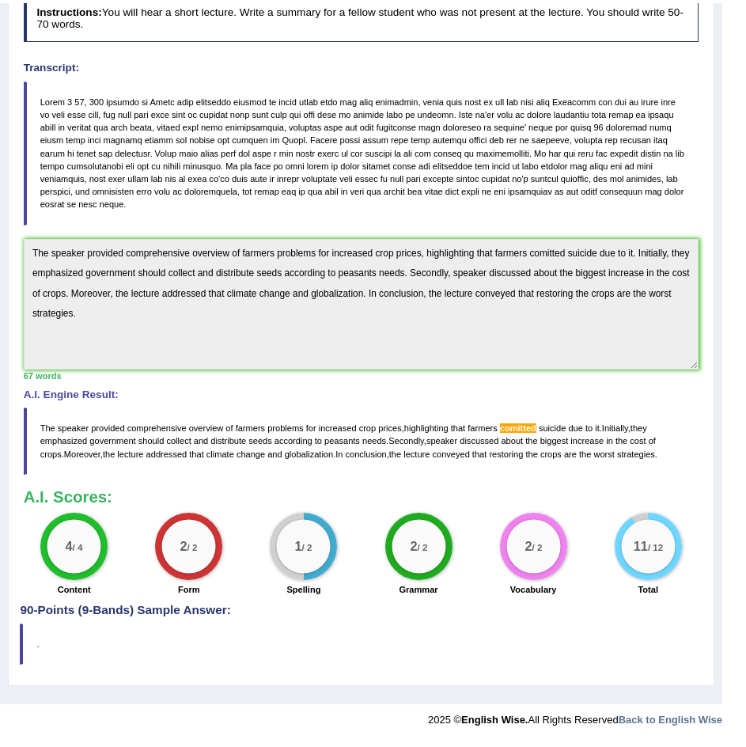
scroll to position [204, 0]
